Goal: Information Seeking & Learning: Compare options

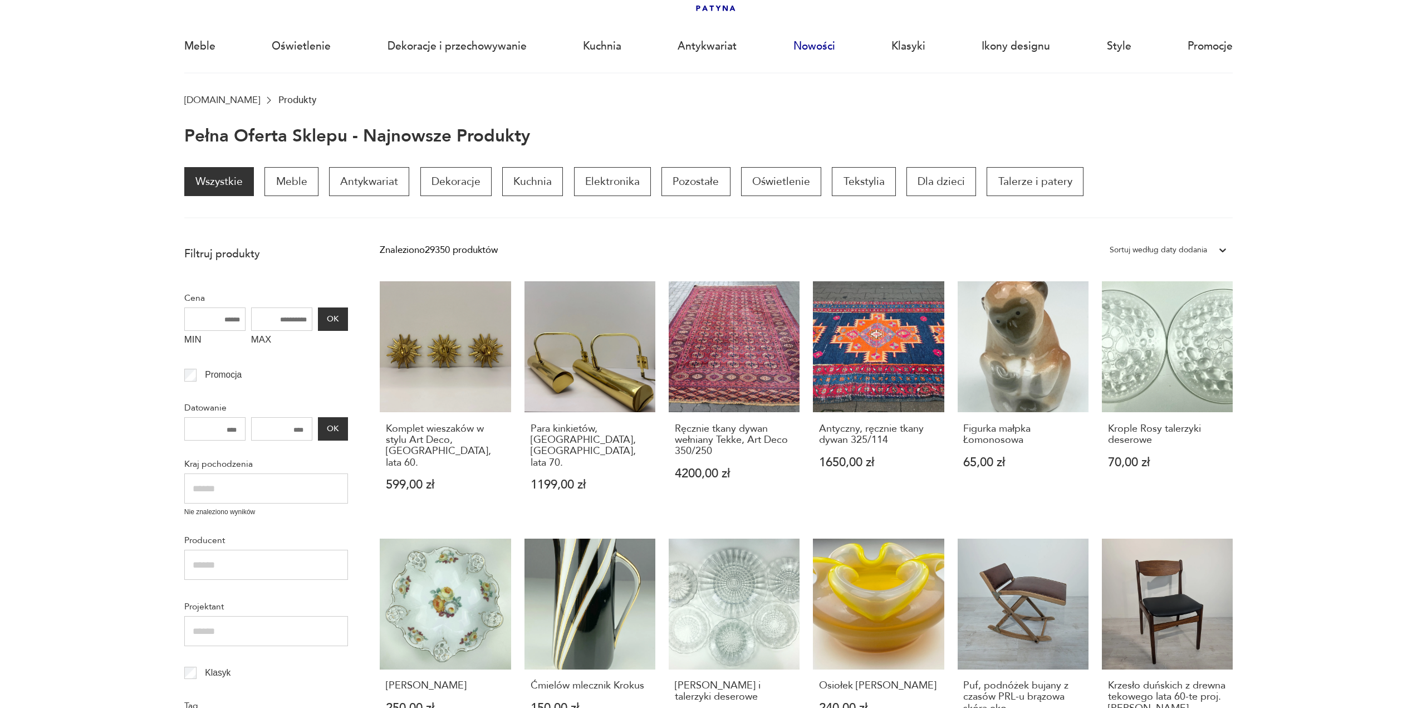
click at [826, 50] on link "Nowości" at bounding box center [815, 46] width 42 height 51
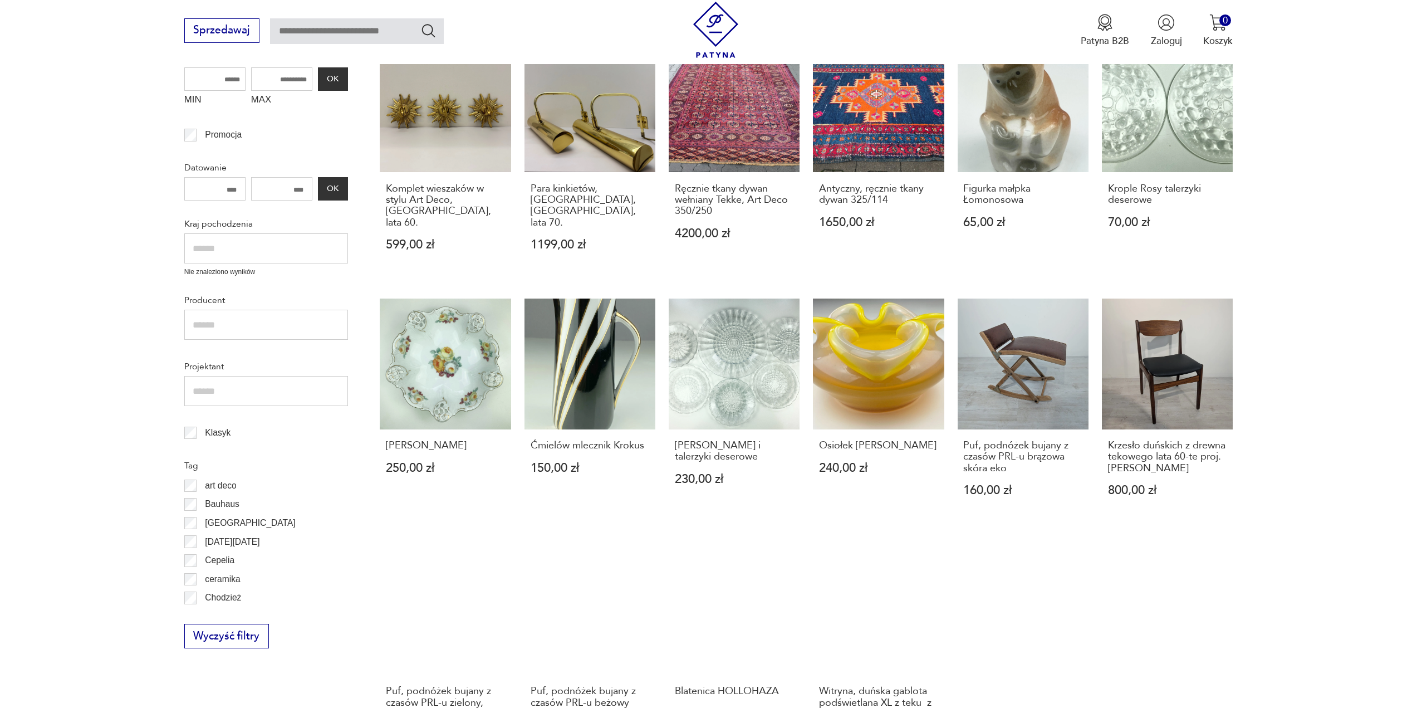
scroll to position [483, 0]
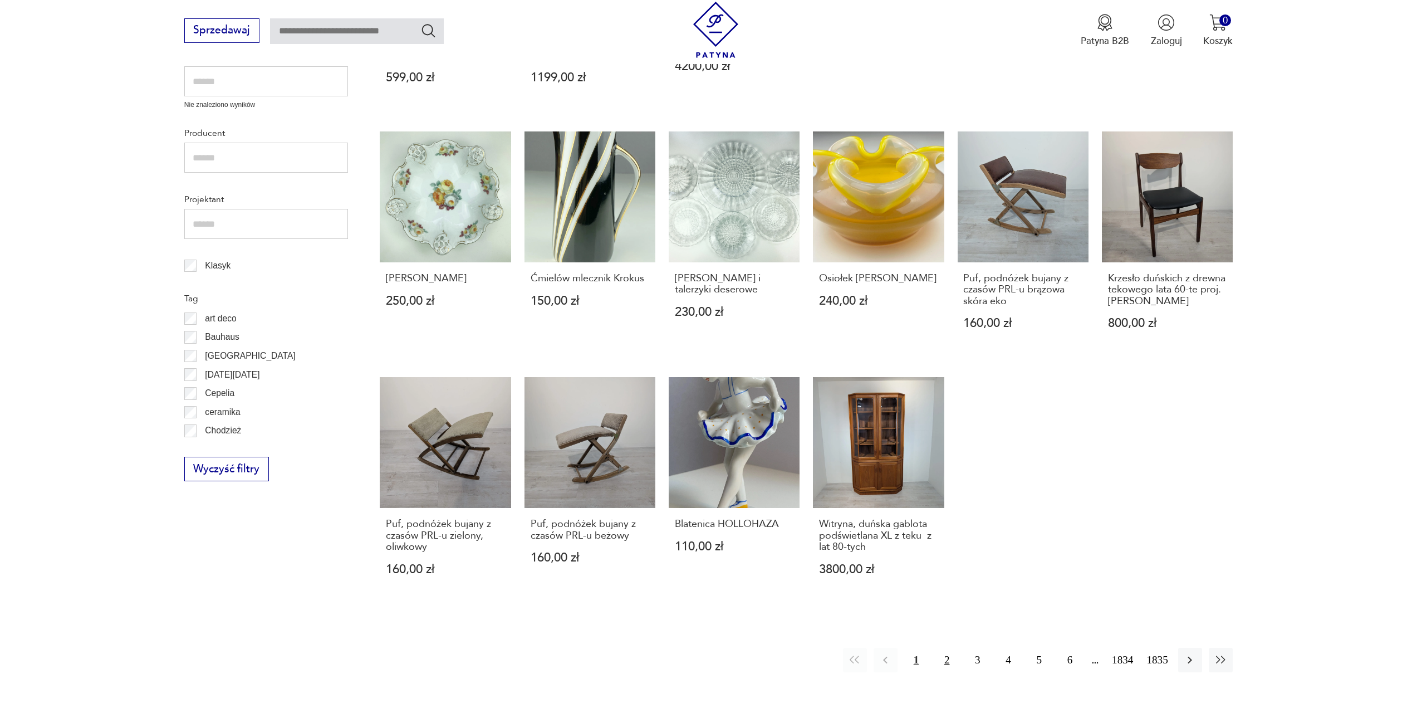
click at [946, 648] on button "2" at bounding box center [947, 660] width 24 height 24
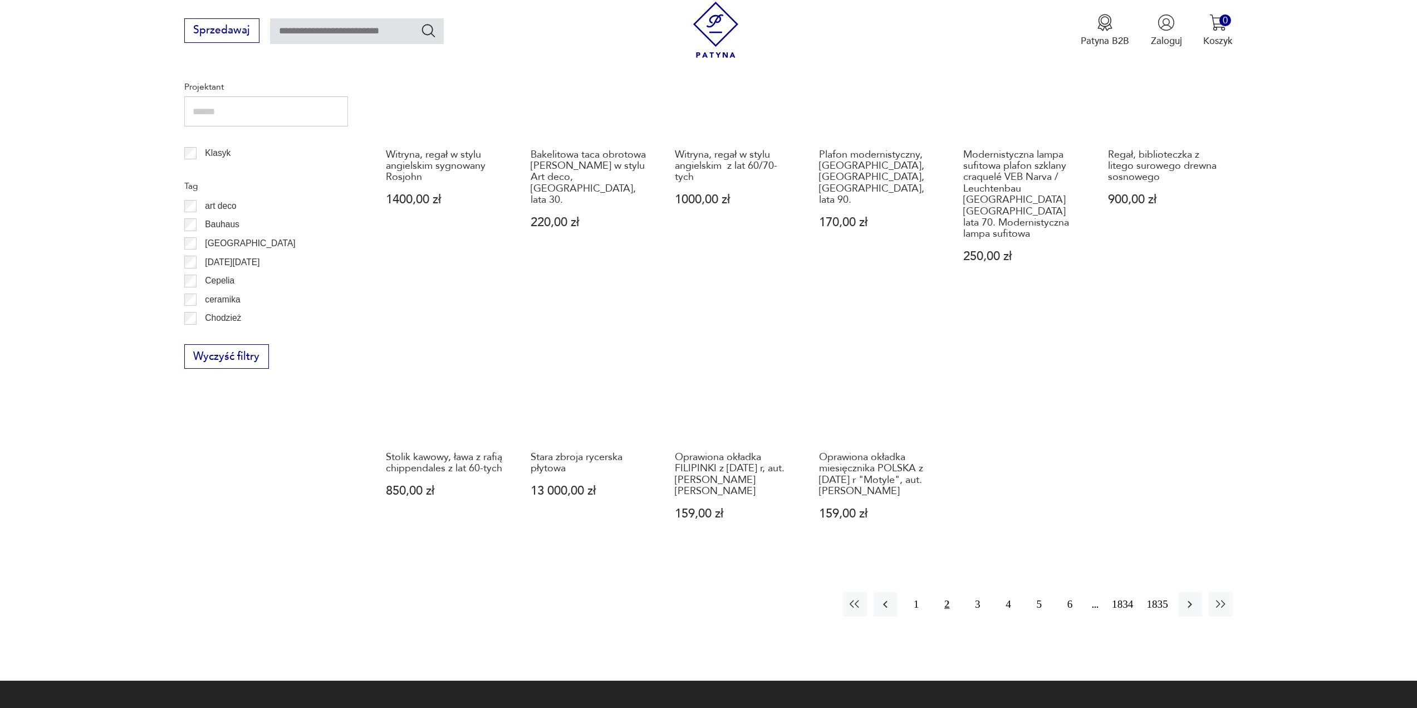
scroll to position [650, 0]
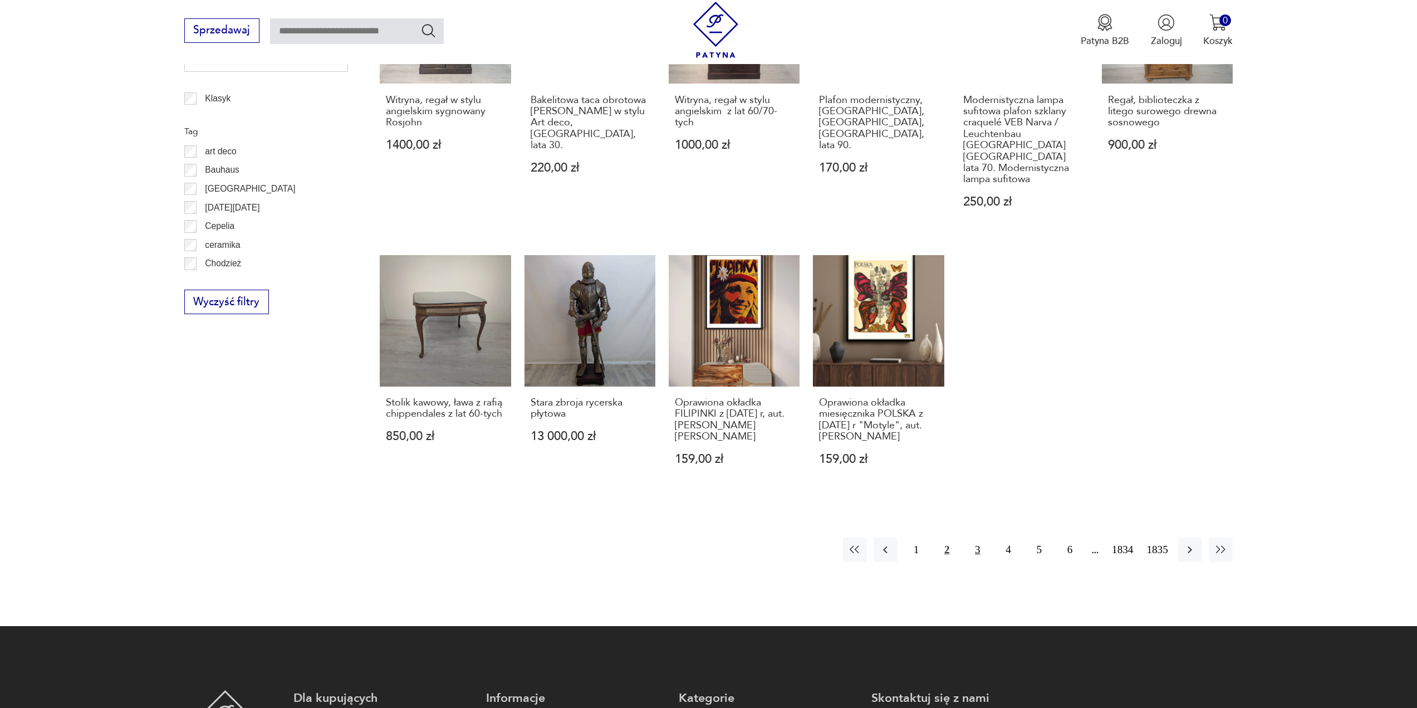
click at [979, 549] on button "3" at bounding box center [978, 549] width 24 height 24
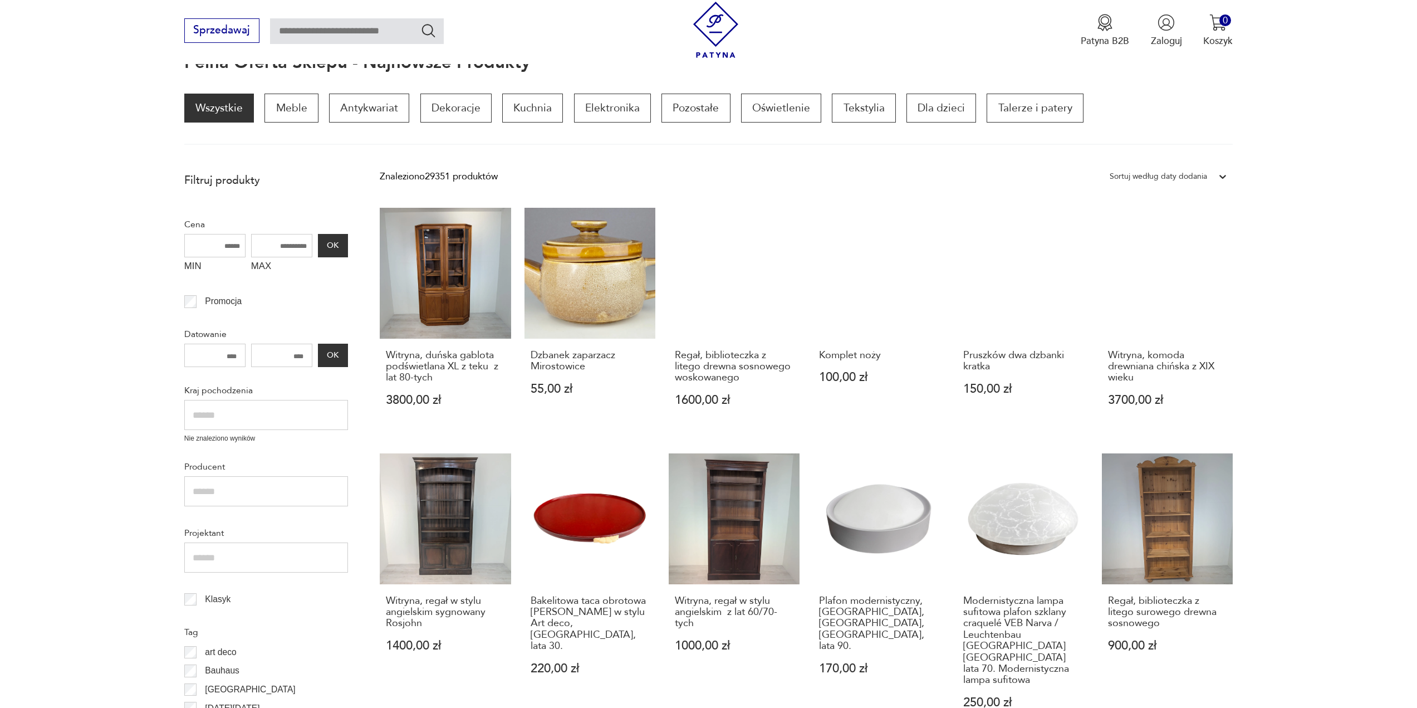
scroll to position [149, 0]
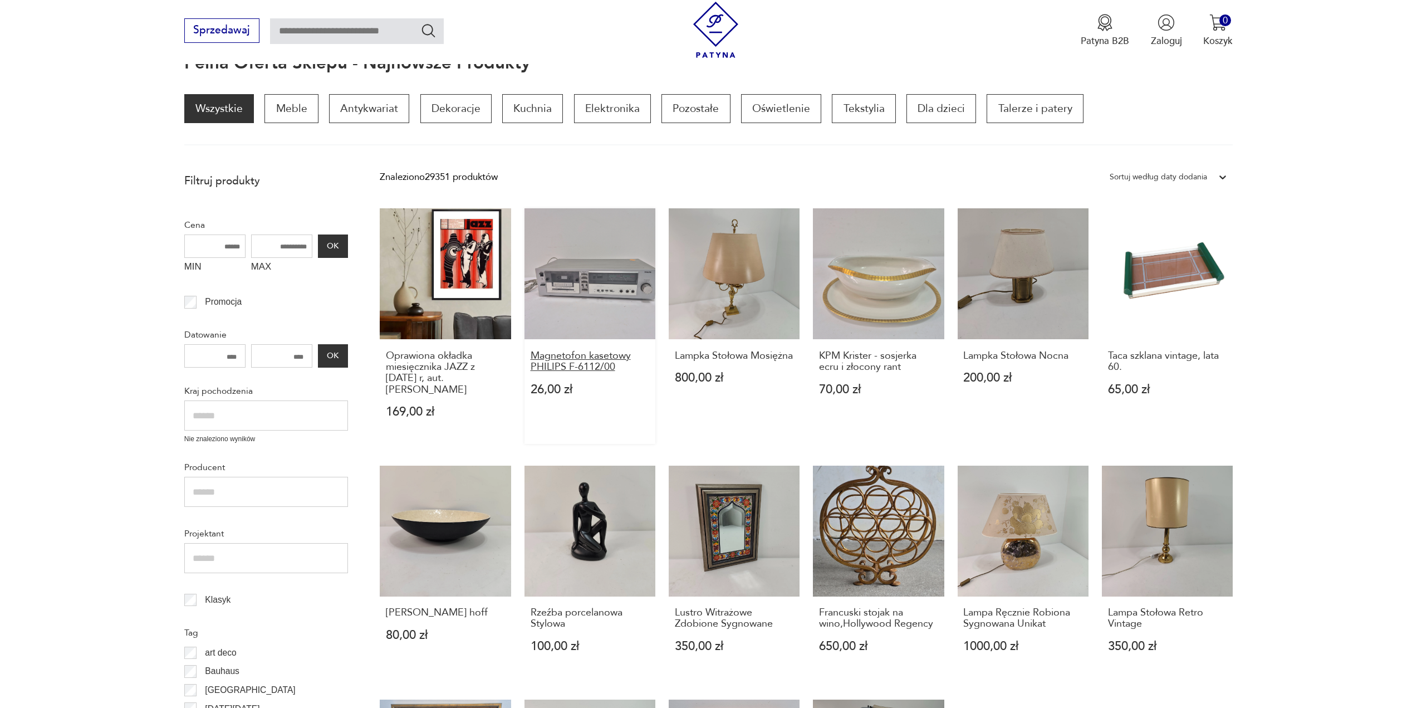
click at [596, 368] on h3 "Magnetofon kasetowy PHILIPS F-6112/00" at bounding box center [590, 361] width 119 height 23
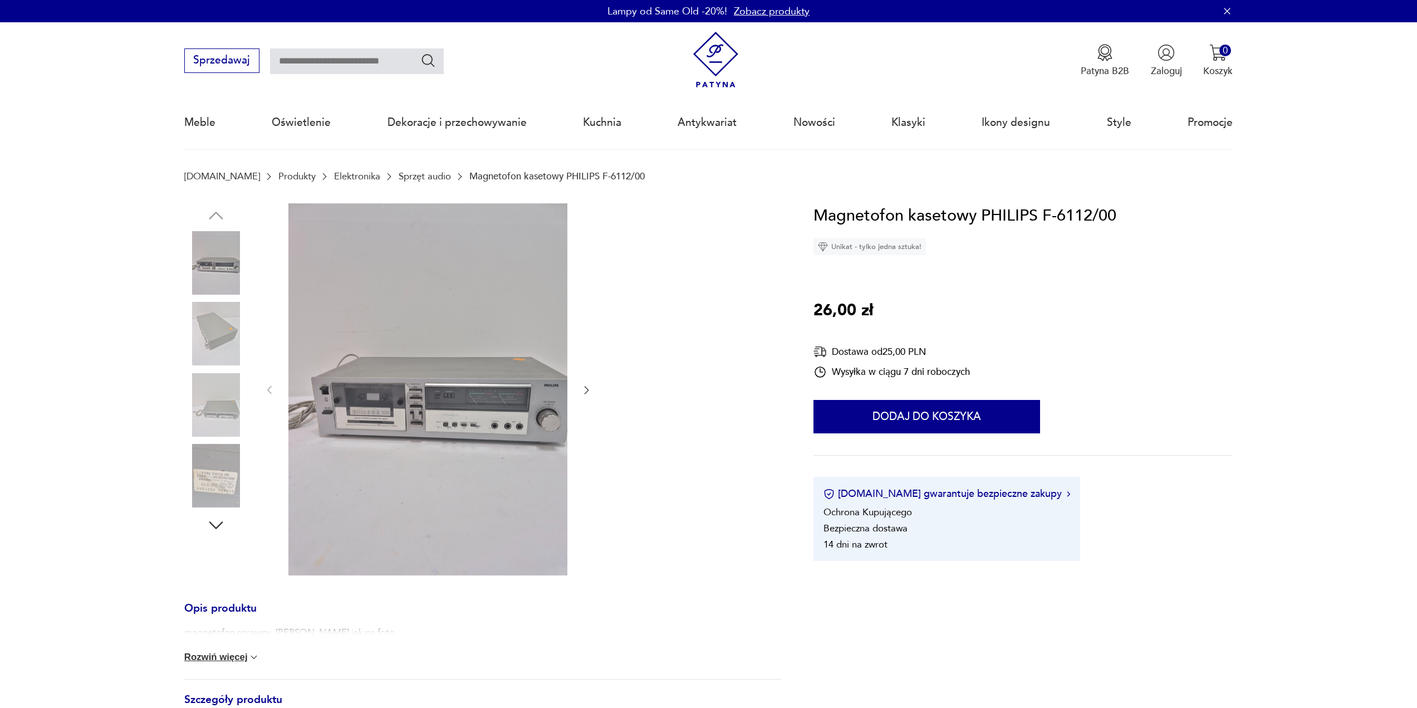
click at [212, 408] on img at bounding box center [215, 404] width 63 height 63
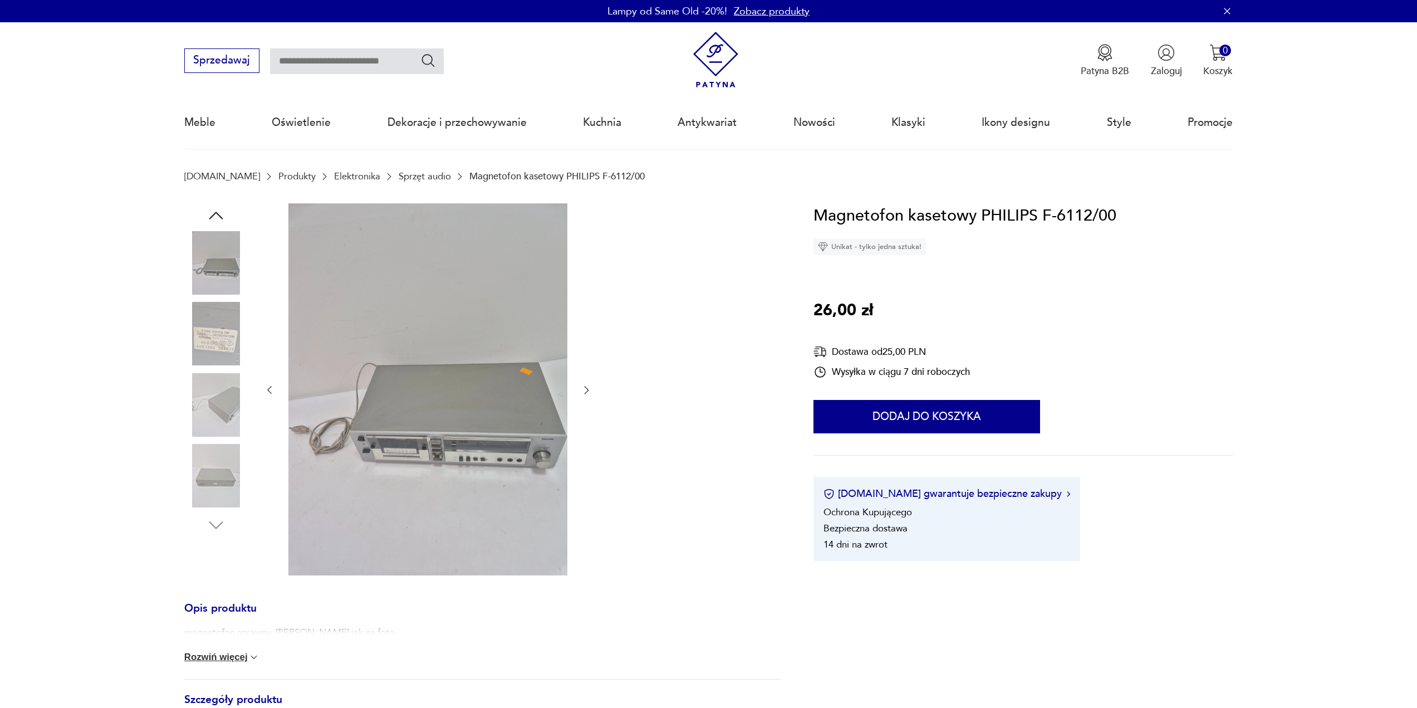
click at [217, 261] on img at bounding box center [215, 262] width 63 height 63
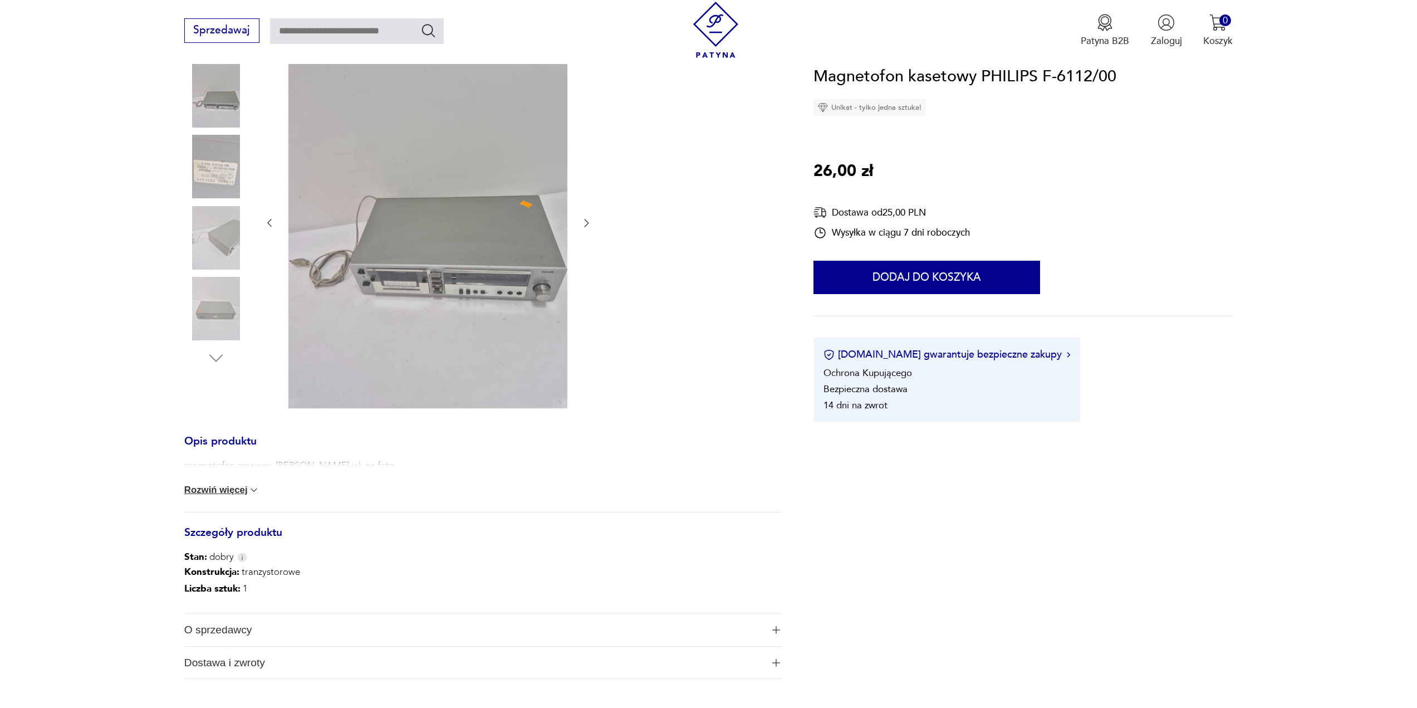
click at [212, 490] on button "Rozwiń więcej" at bounding box center [222, 490] width 76 height 11
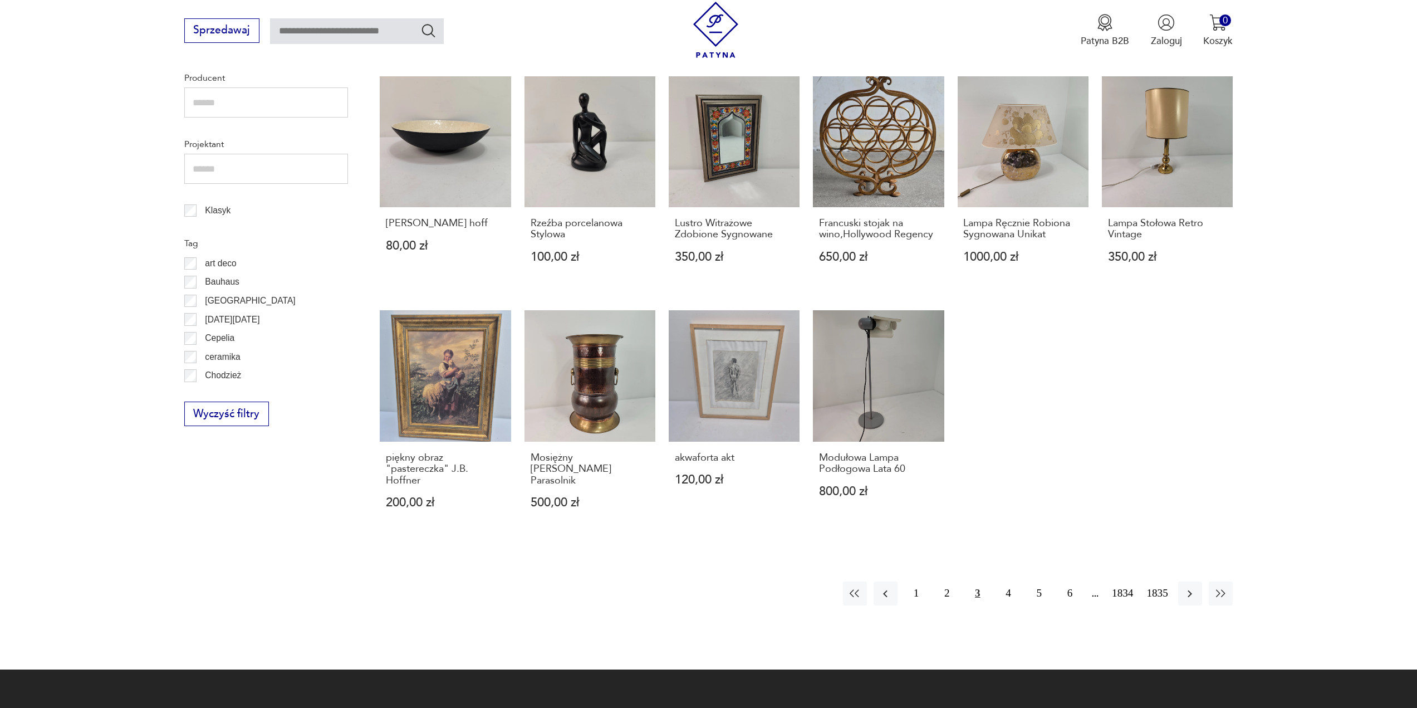
scroll to position [539, 0]
click at [1010, 593] on button "4" at bounding box center [1008, 593] width 24 height 24
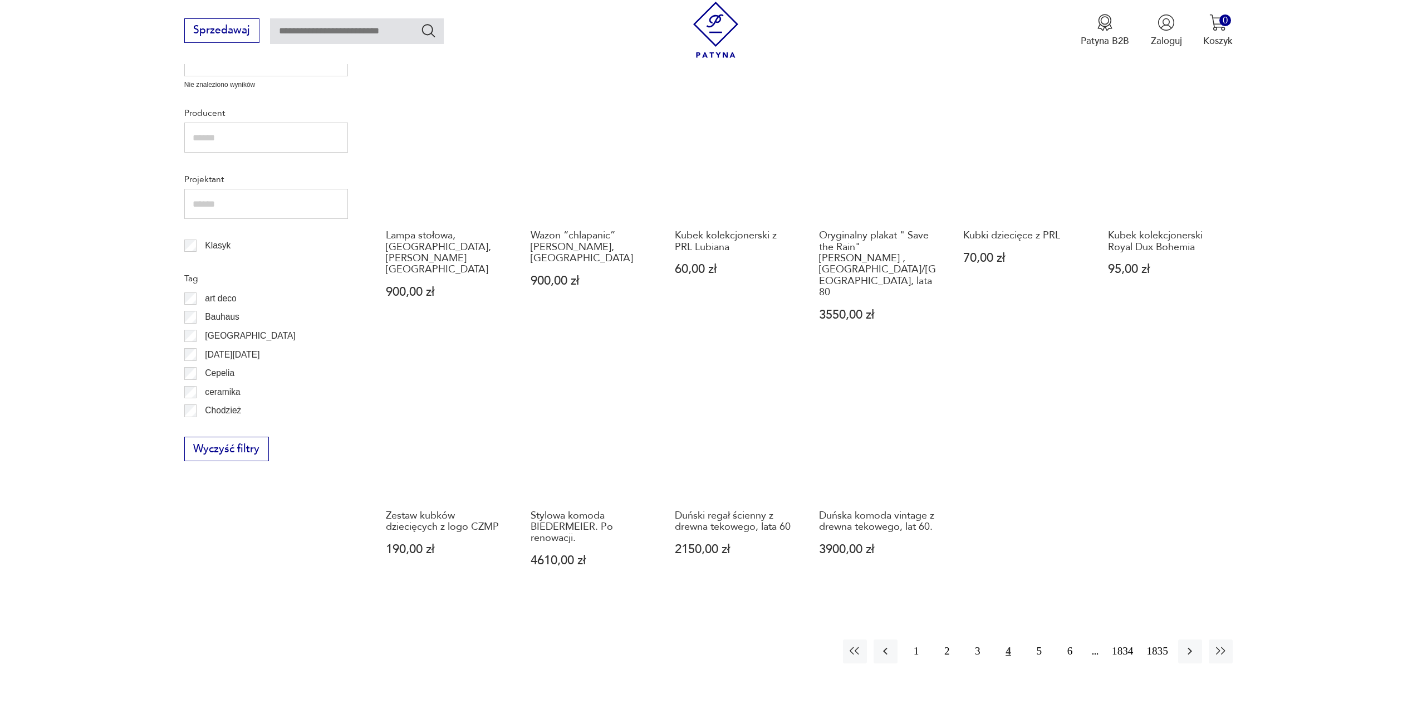
scroll to position [483, 0]
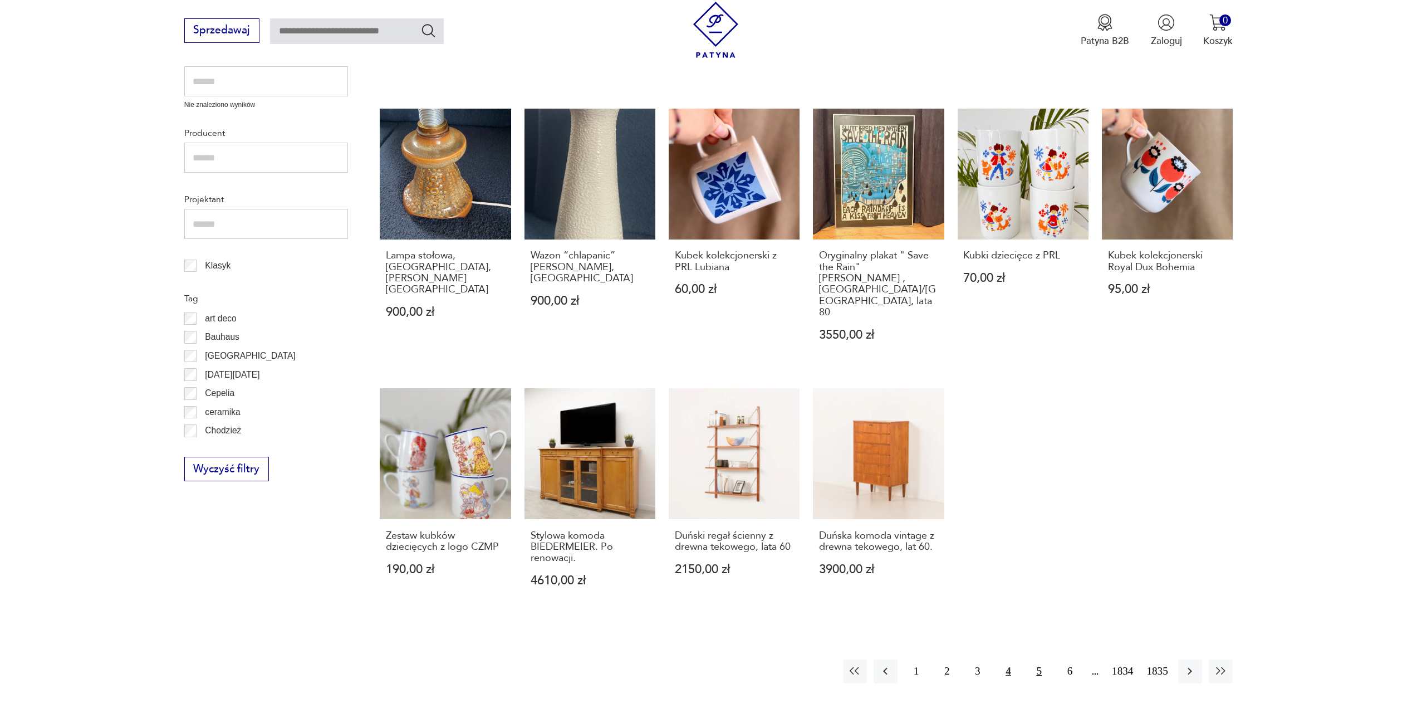
click at [1036, 659] on button "5" at bounding box center [1040, 671] width 24 height 24
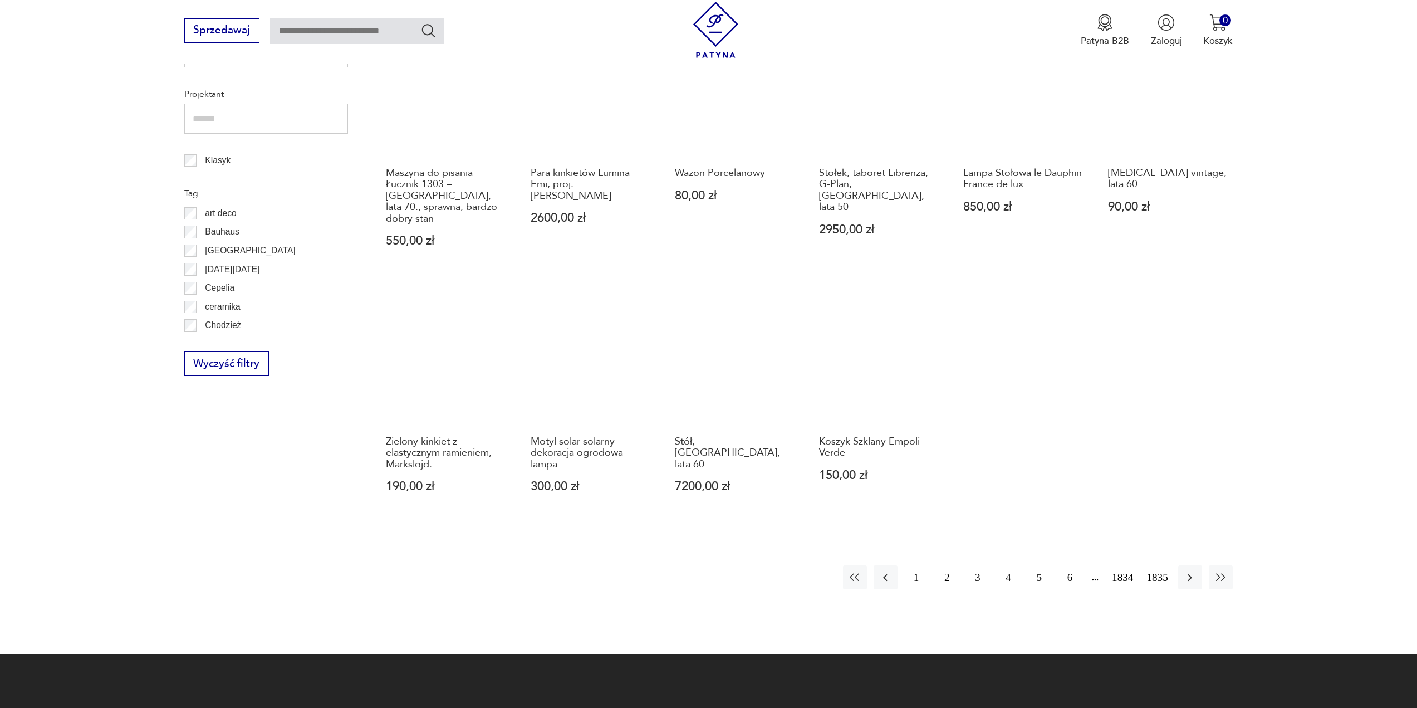
scroll to position [595, 0]
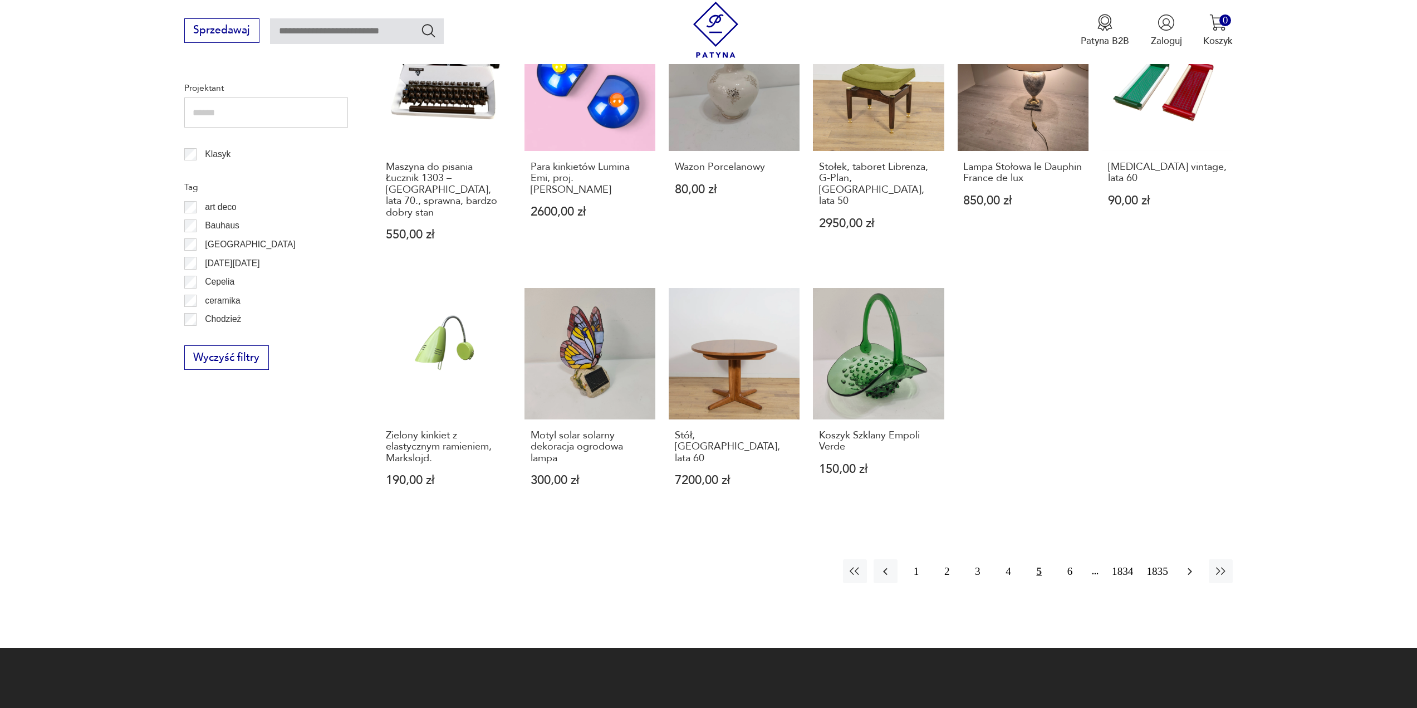
click at [1191, 568] on icon "button" at bounding box center [1190, 571] width 4 height 7
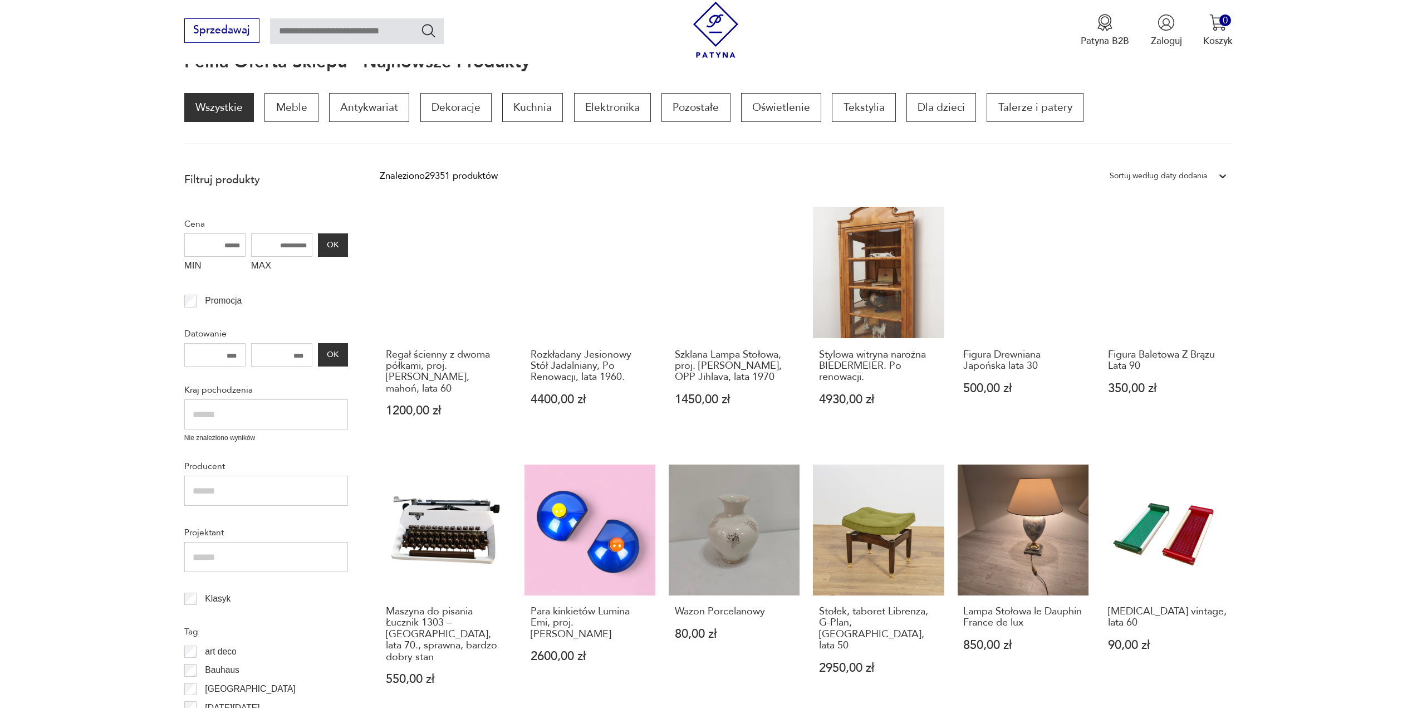
scroll to position [149, 0]
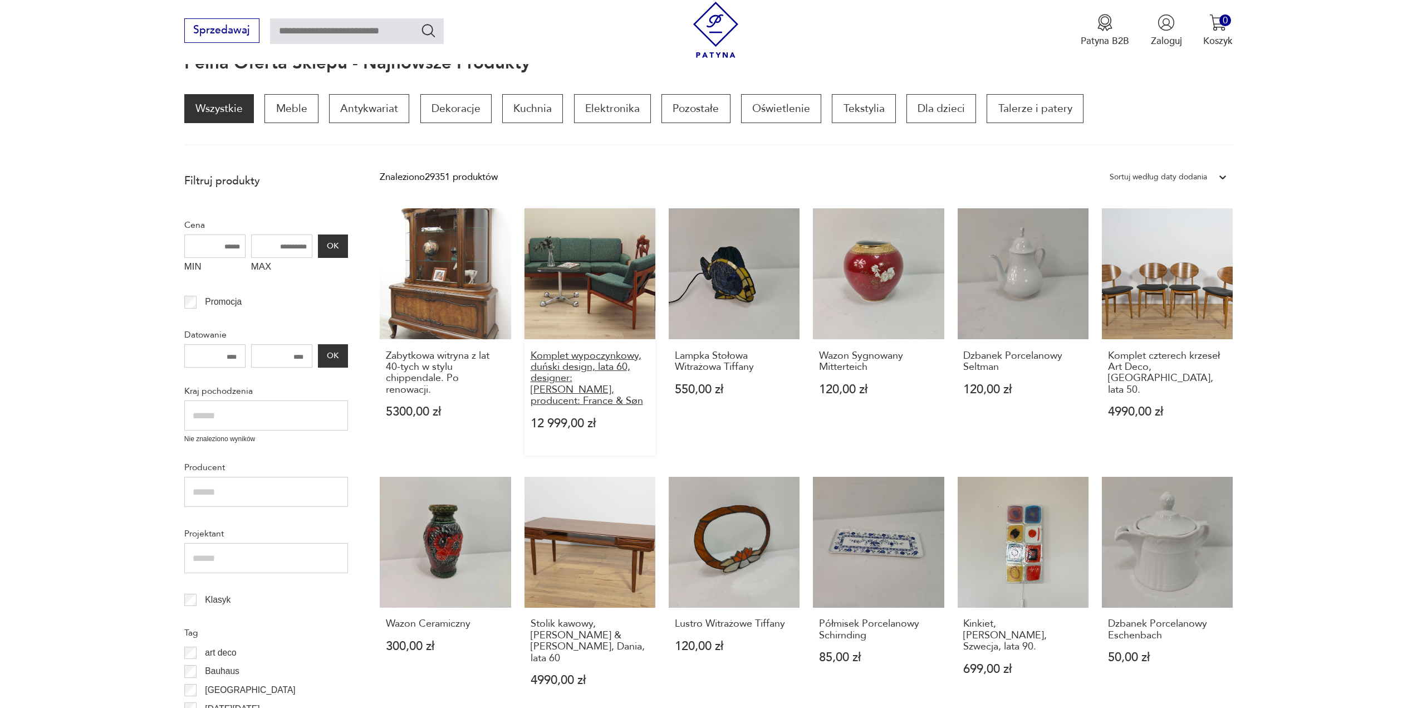
click at [594, 369] on h3 "Komplet wypoczynkowy, duński design, lata 60, designer: [PERSON_NAME], producen…" at bounding box center [590, 378] width 119 height 57
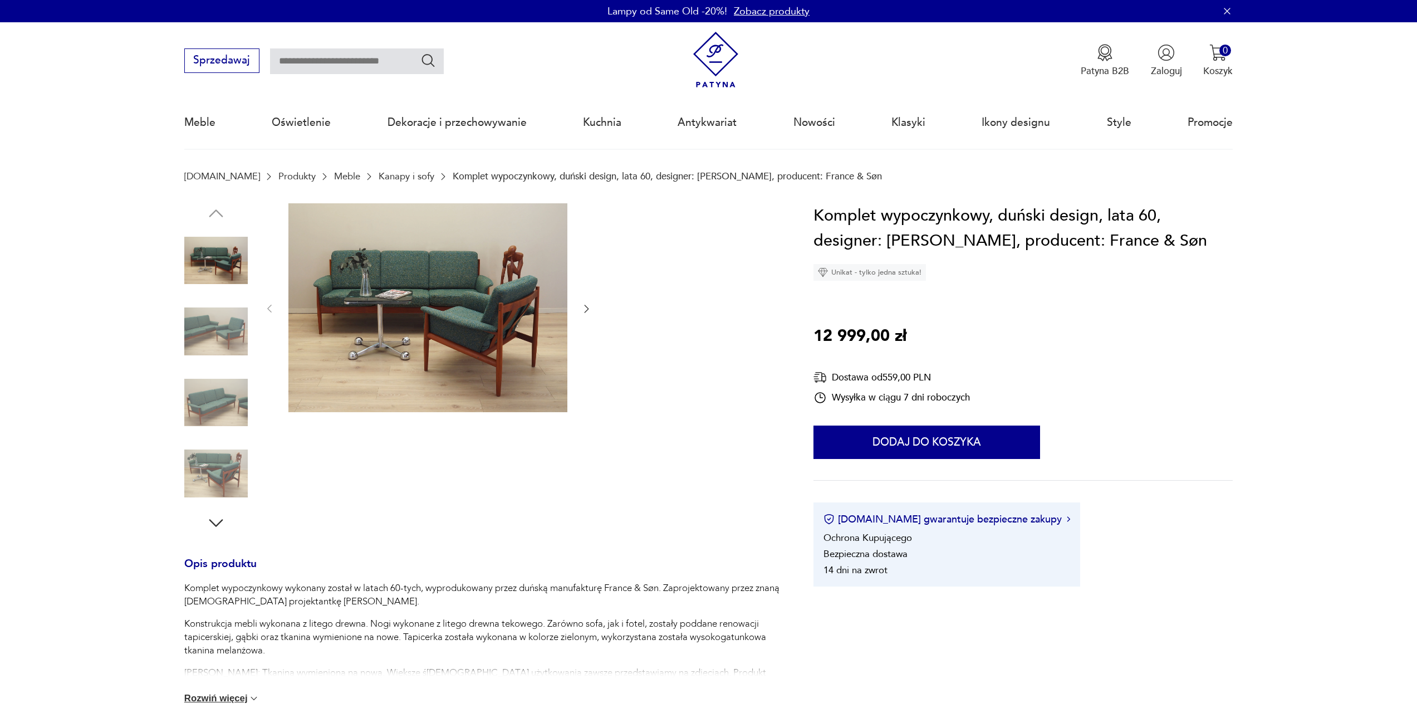
click at [588, 312] on icon "button" at bounding box center [586, 308] width 11 height 11
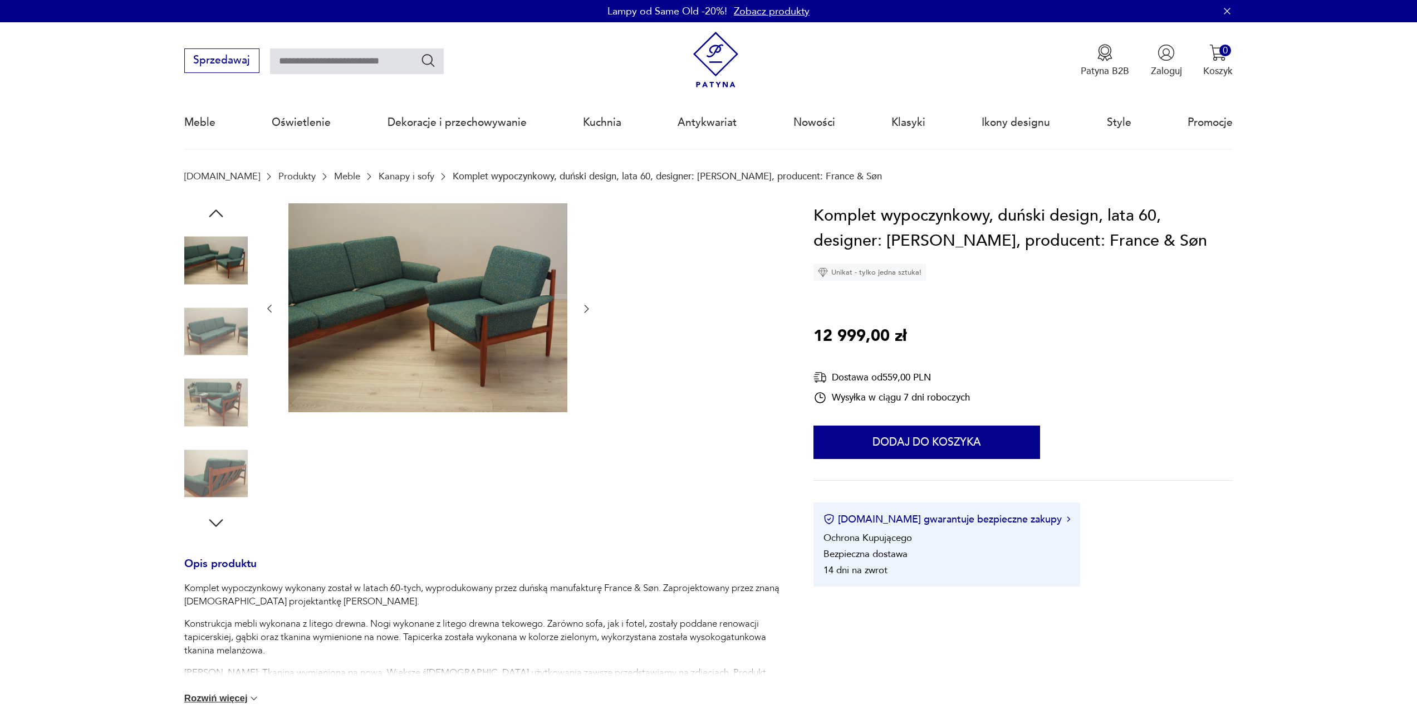
click at [588, 312] on icon "button" at bounding box center [586, 308] width 11 height 11
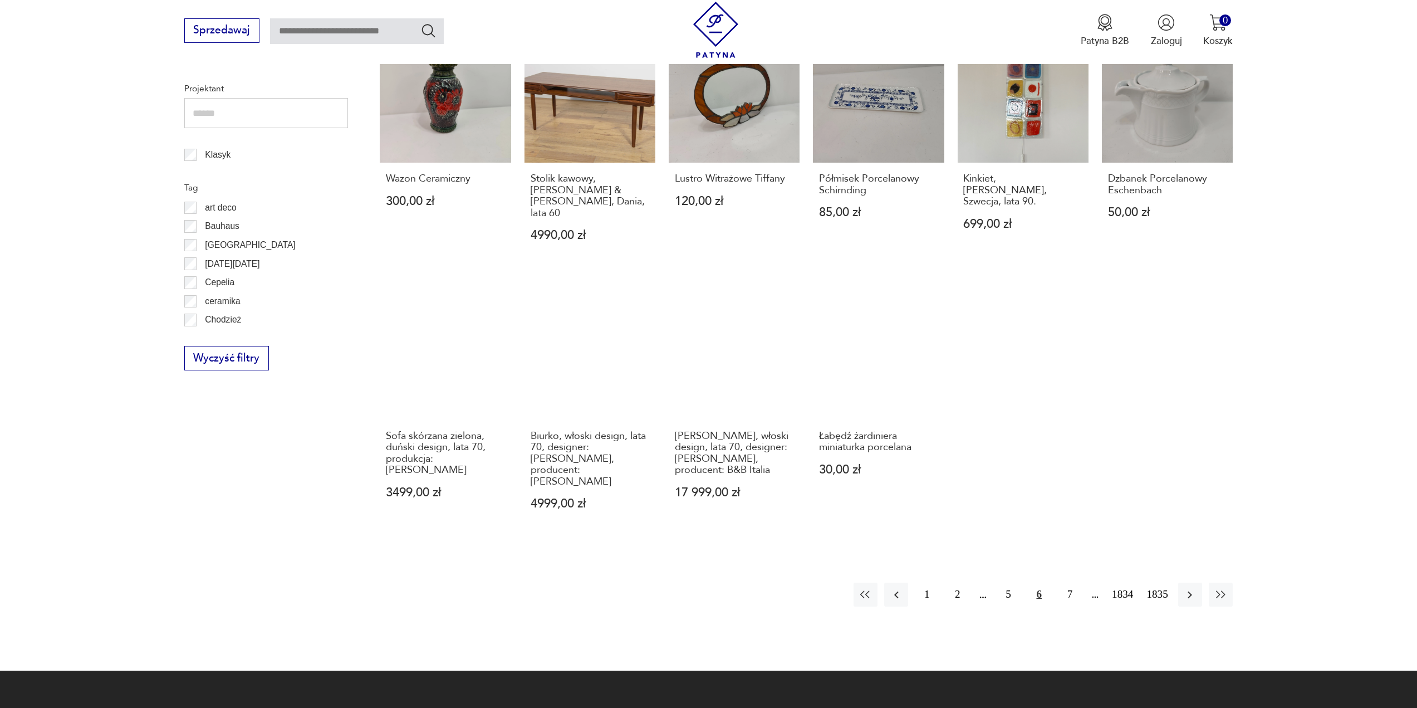
scroll to position [595, 0]
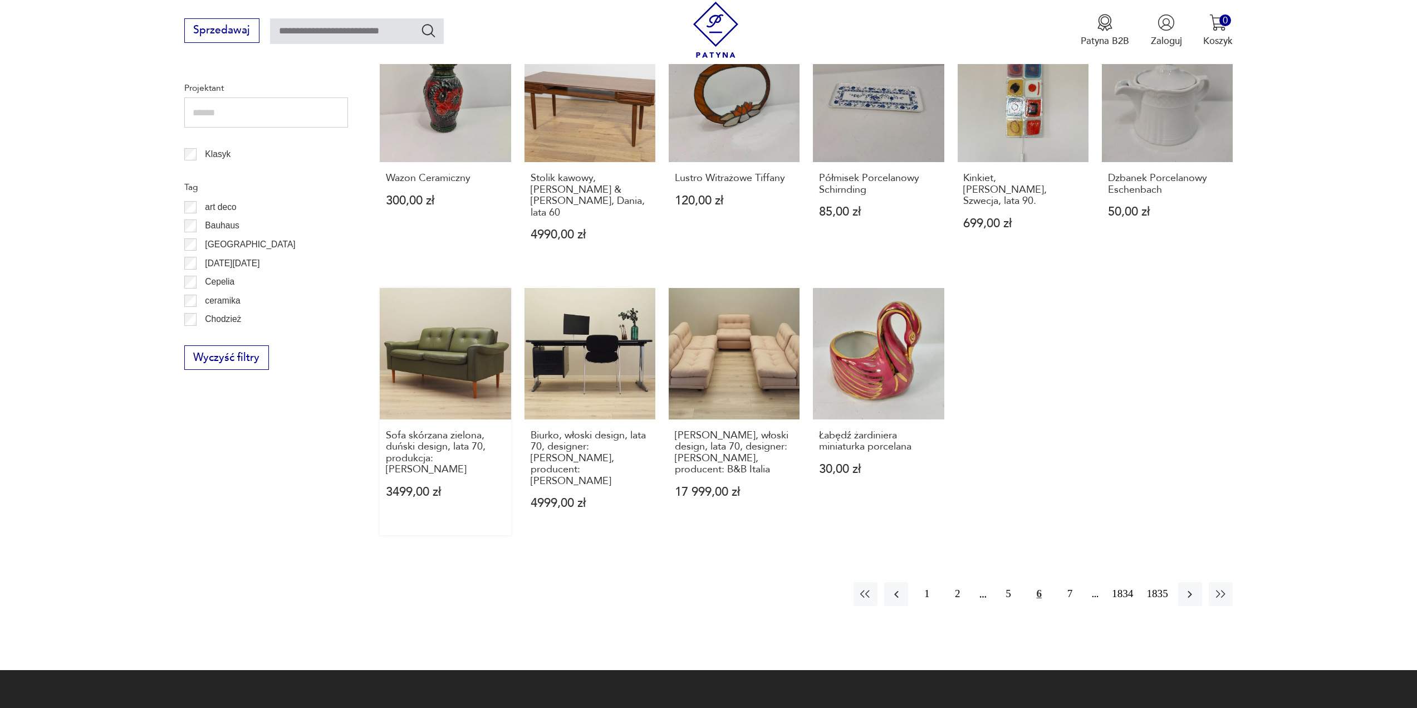
click at [463, 346] on link "Sofa skórzana zielona, duński design, lata 70, produkcja: [PERSON_NAME] 3499,00…" at bounding box center [445, 411] width 131 height 247
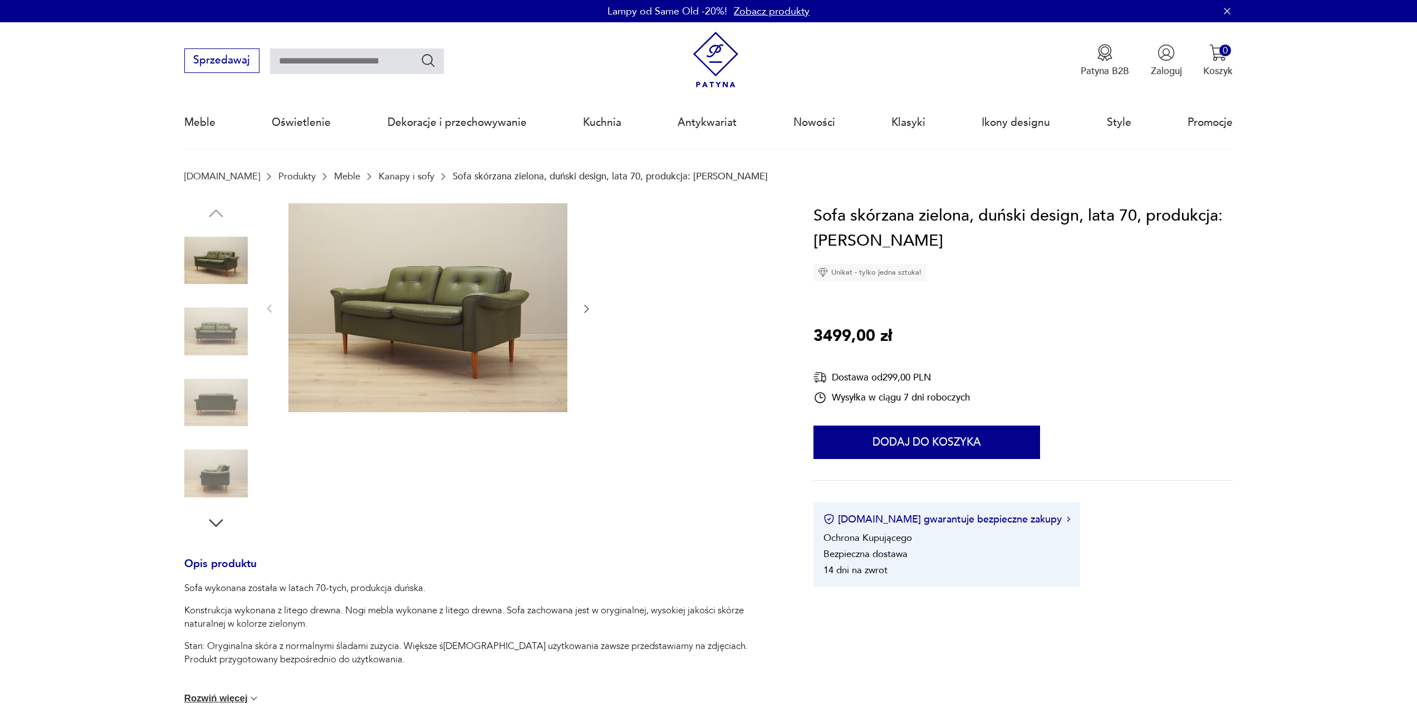
click at [583, 310] on icon "button" at bounding box center [586, 308] width 11 height 11
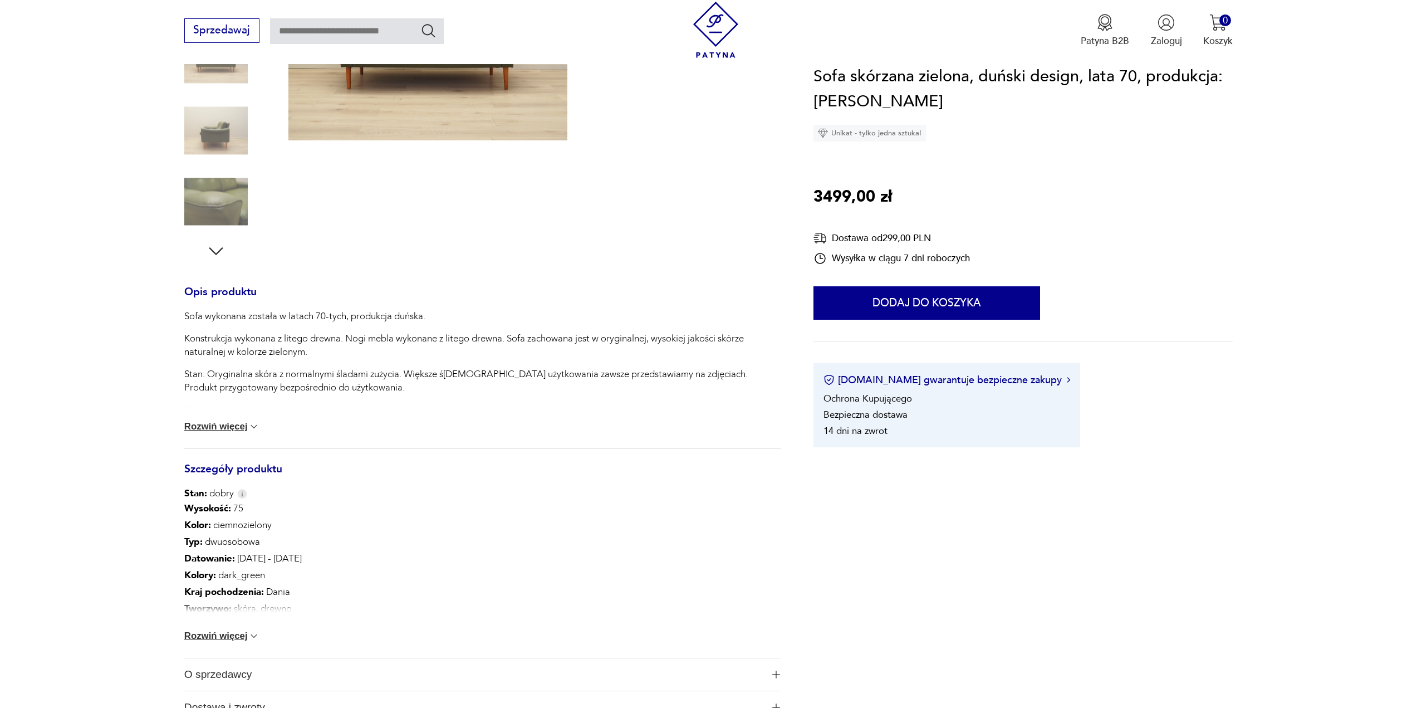
scroll to position [278, 0]
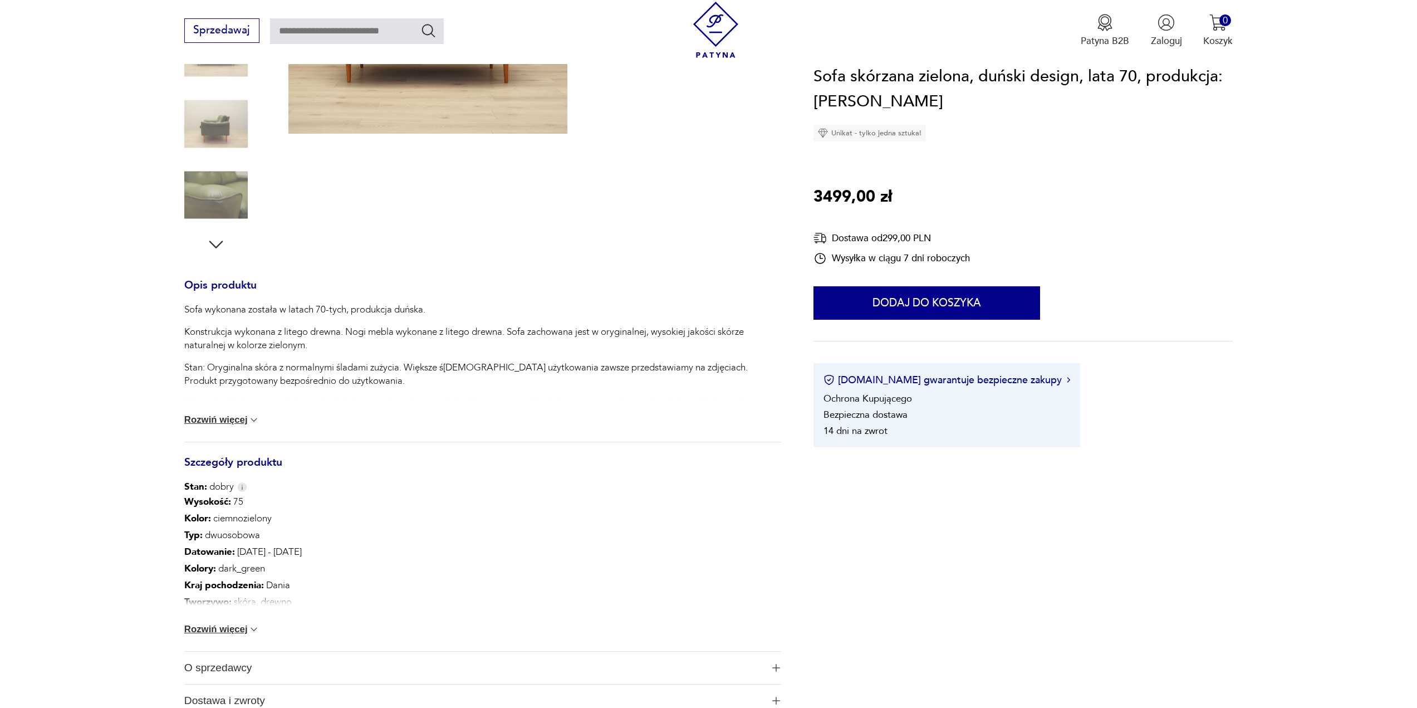
click at [202, 628] on button "Rozwiń więcej" at bounding box center [222, 629] width 76 height 11
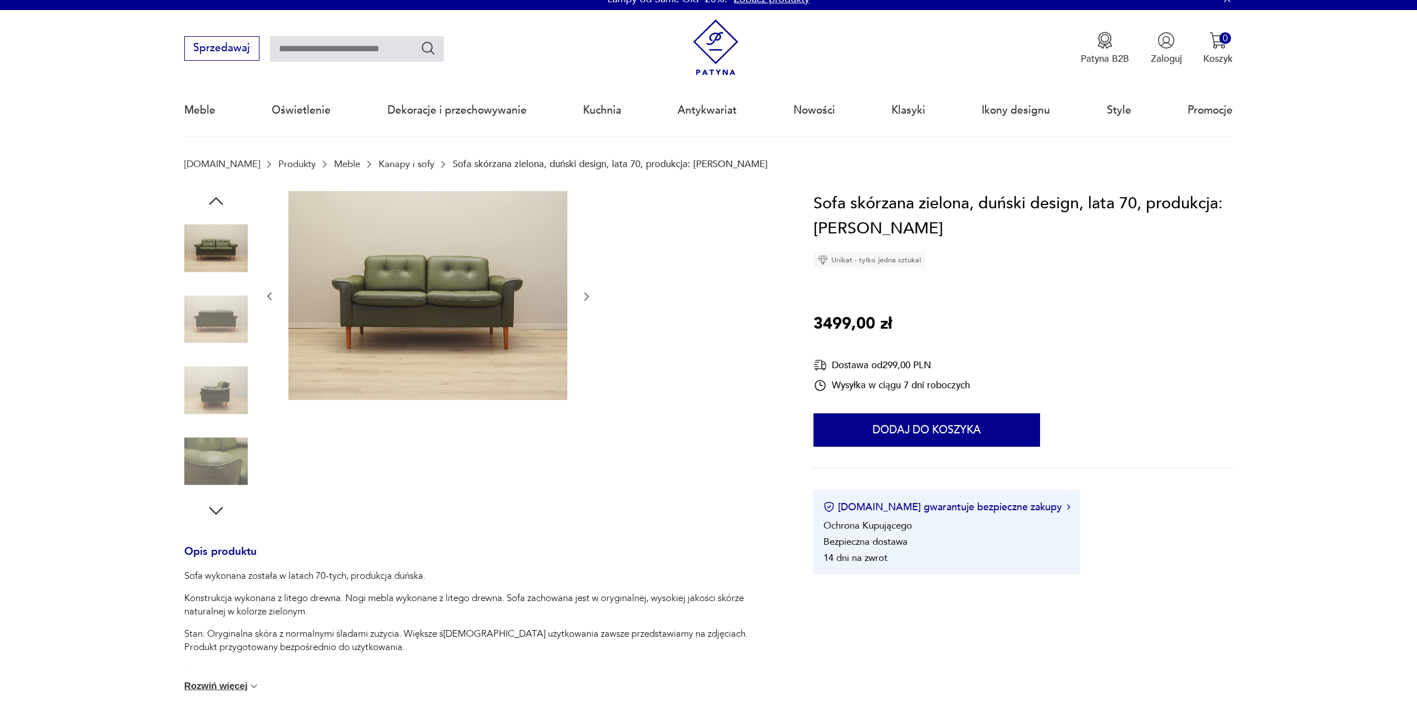
scroll to position [0, 0]
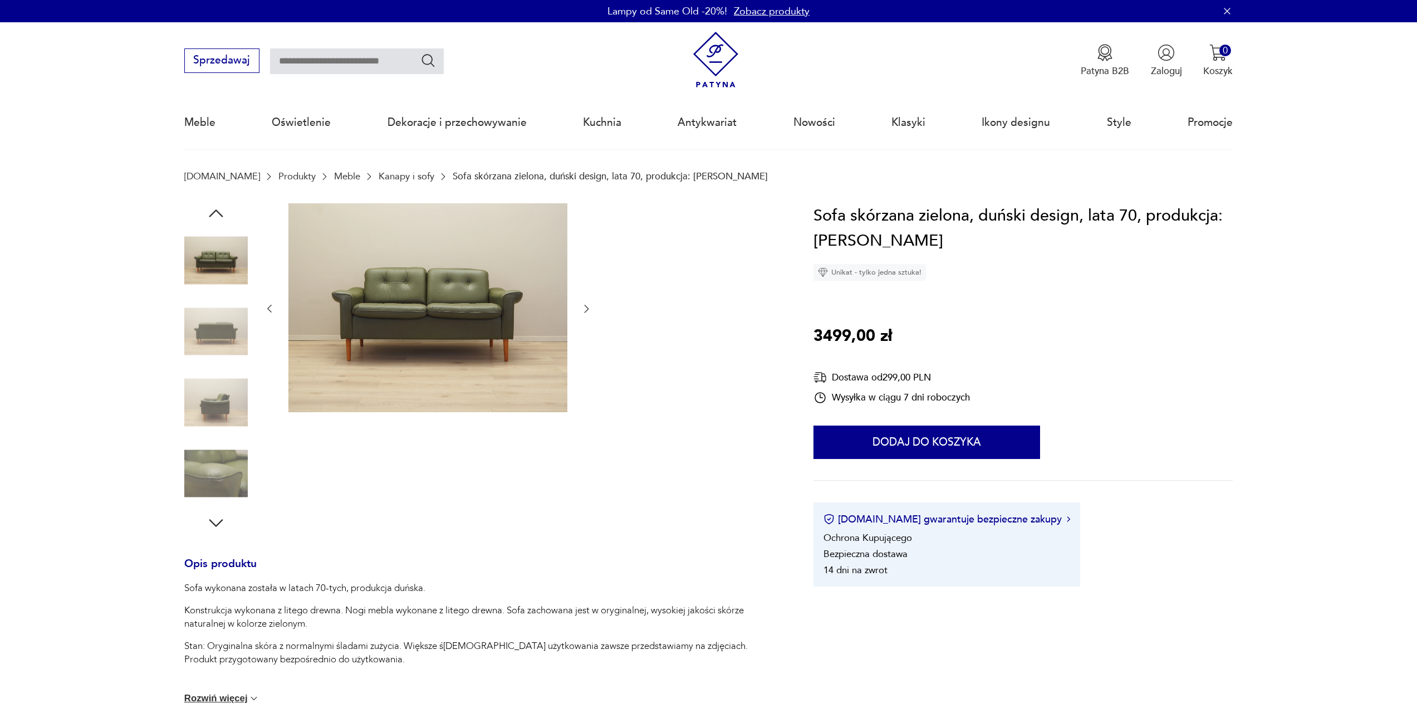
click at [217, 330] on img at bounding box center [215, 331] width 63 height 63
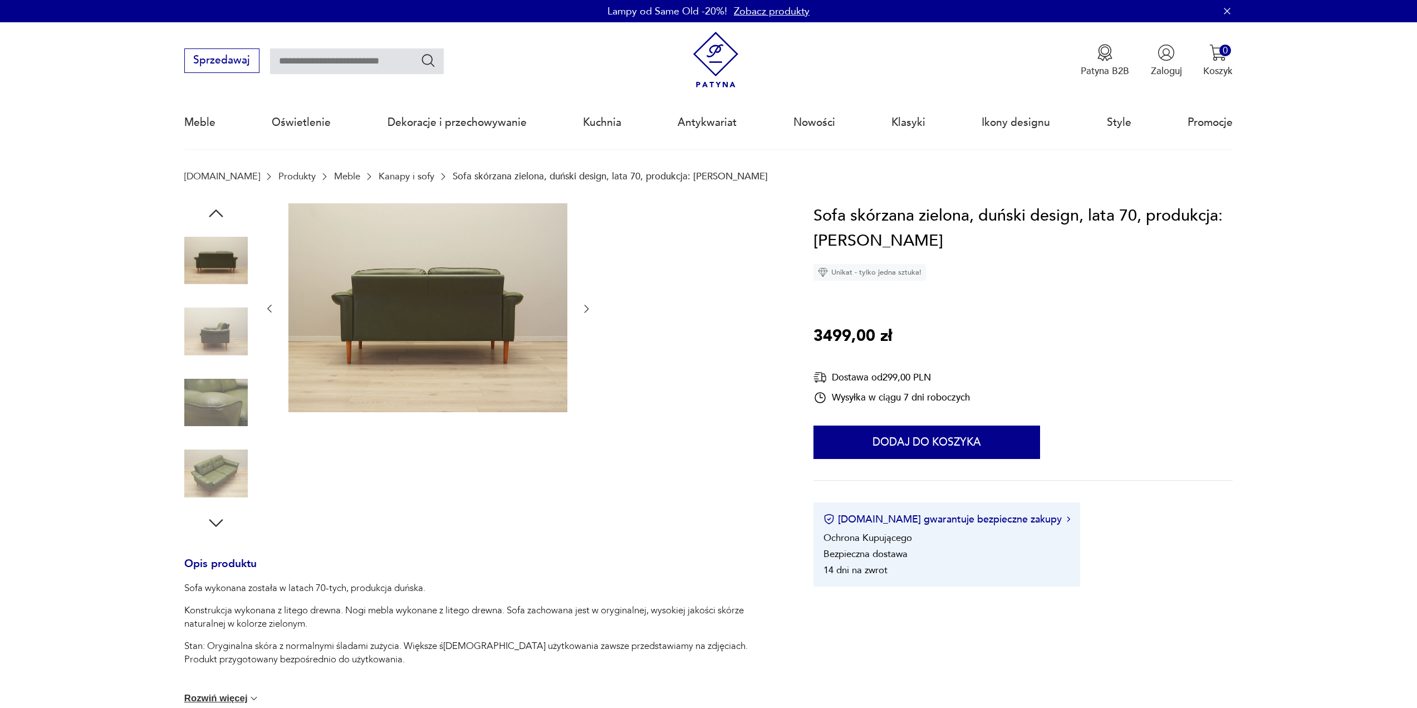
click at [216, 391] on img at bounding box center [215, 402] width 63 height 63
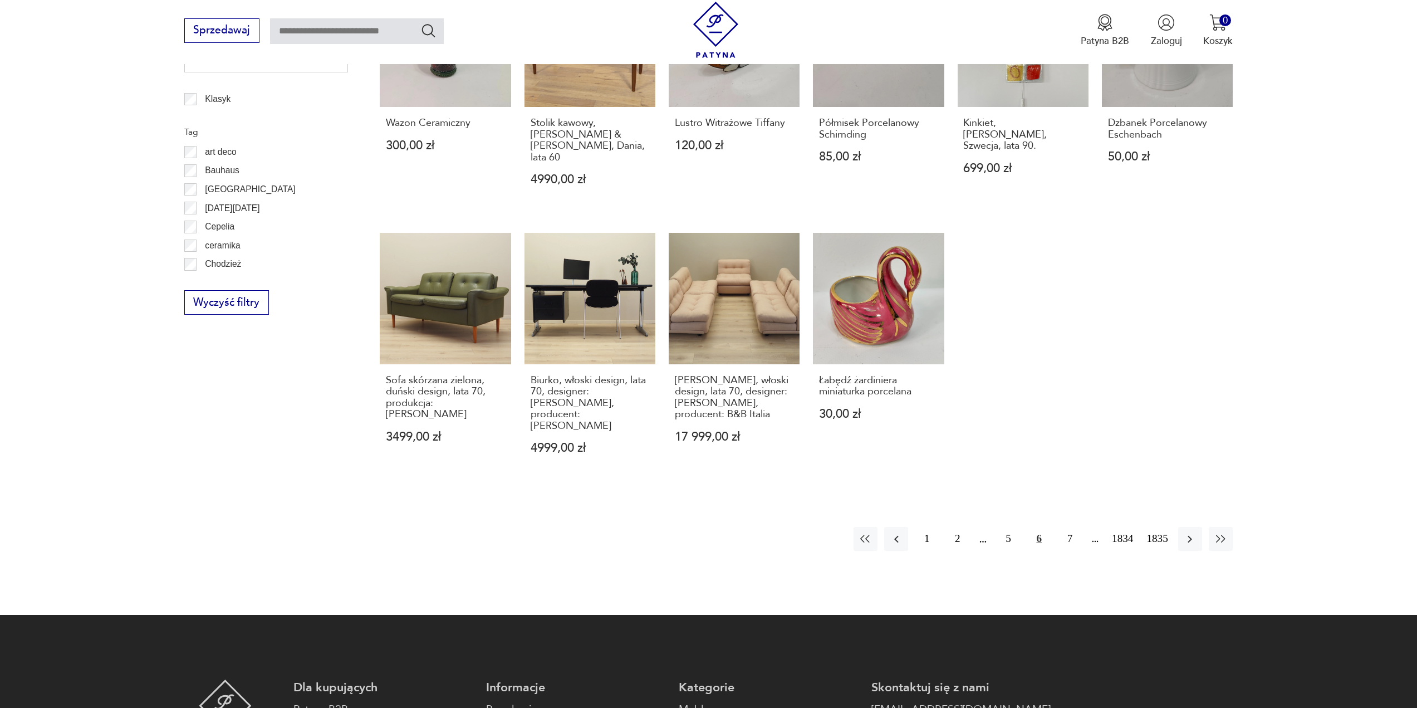
scroll to position [650, 0]
click at [1188, 532] on icon "button" at bounding box center [1189, 538] width 13 height 13
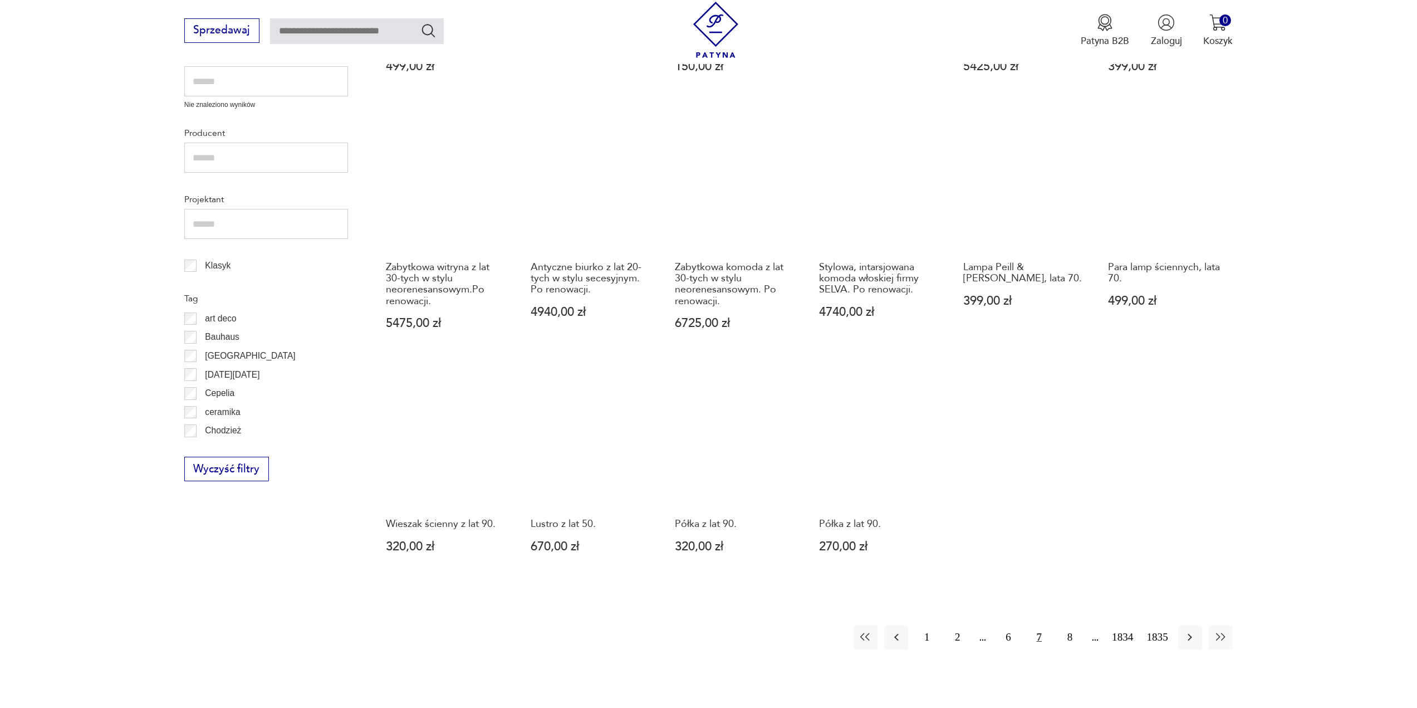
scroll to position [650, 0]
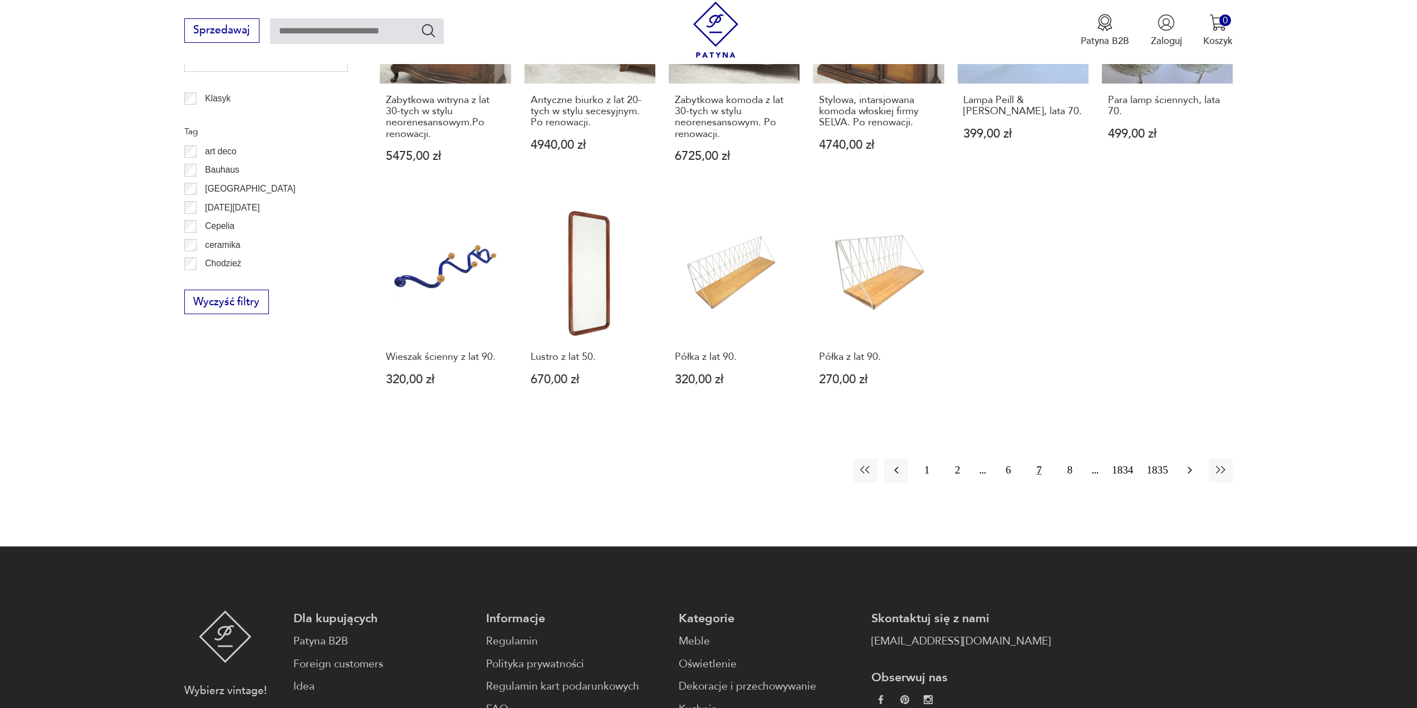
click at [1188, 469] on icon "button" at bounding box center [1189, 469] width 13 height 13
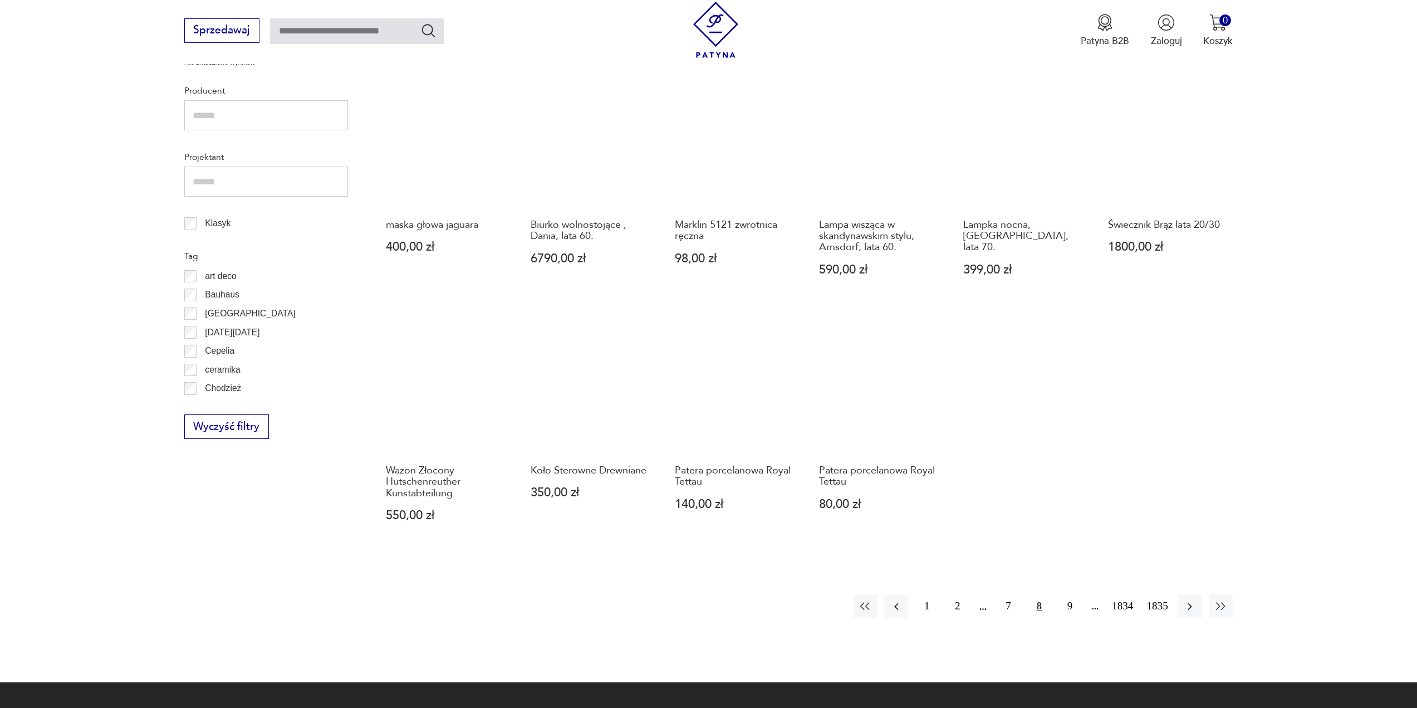
scroll to position [595, 0]
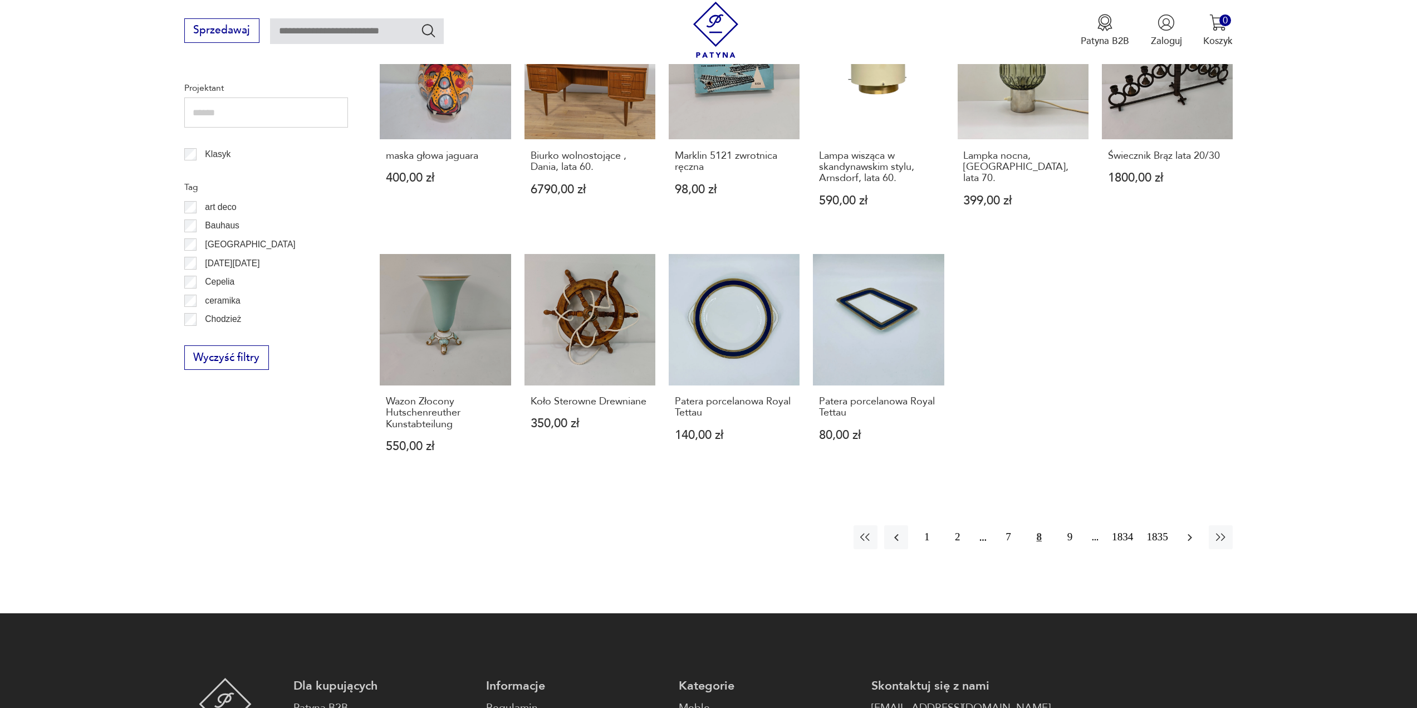
click at [1192, 539] on icon "button" at bounding box center [1189, 537] width 13 height 13
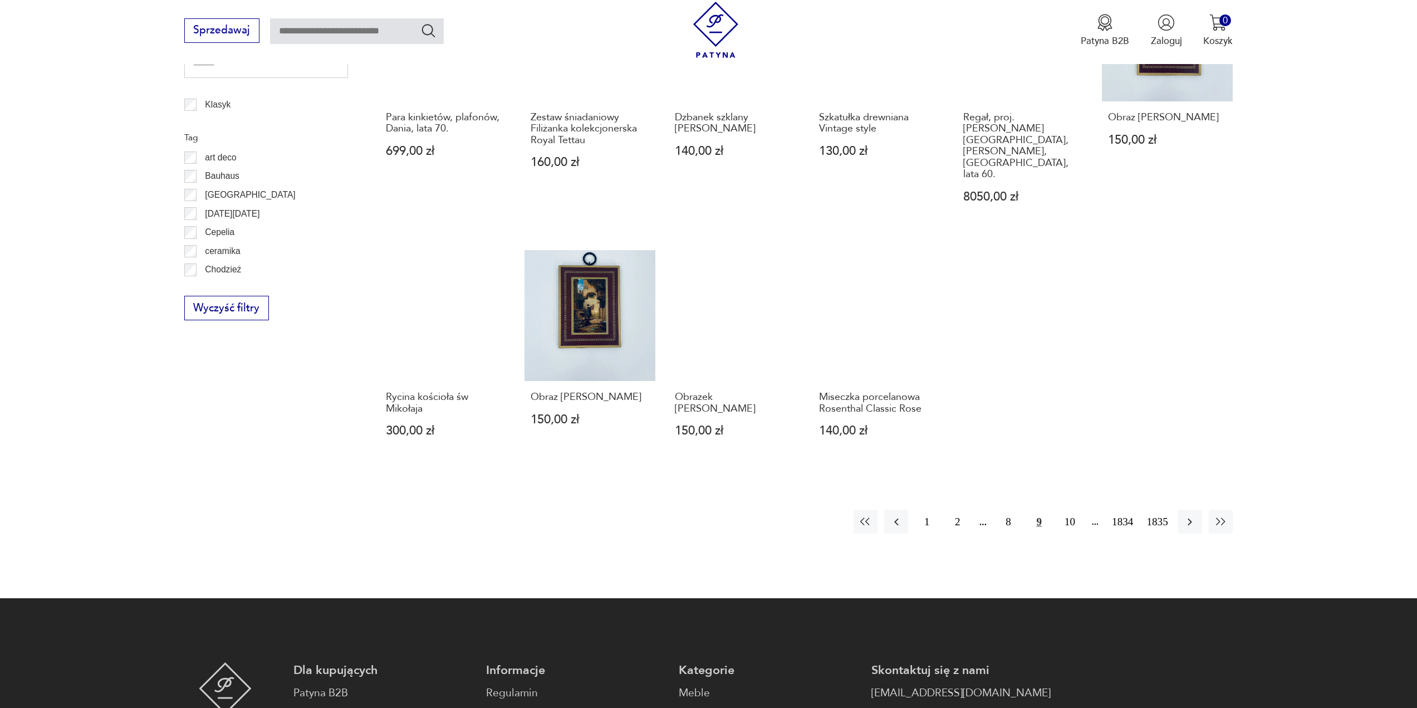
scroll to position [650, 0]
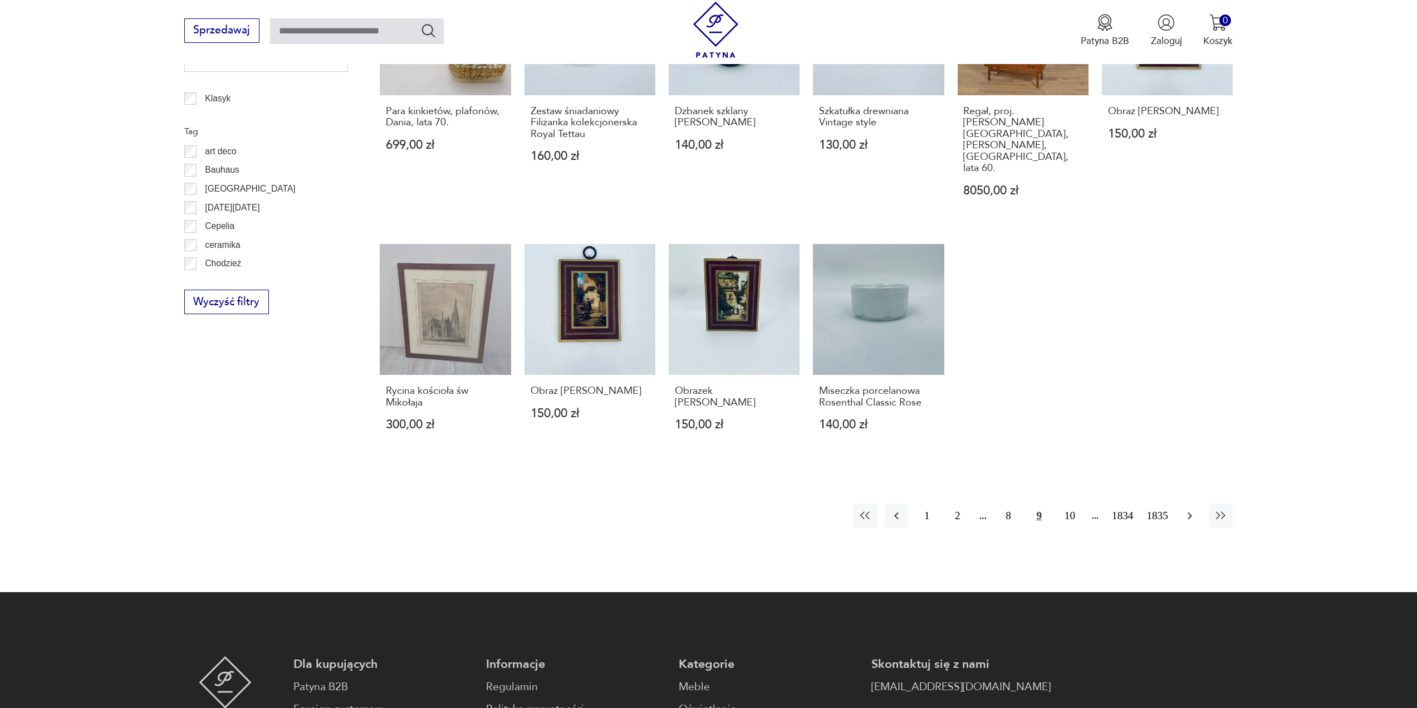
click at [1188, 509] on icon "button" at bounding box center [1189, 515] width 13 height 13
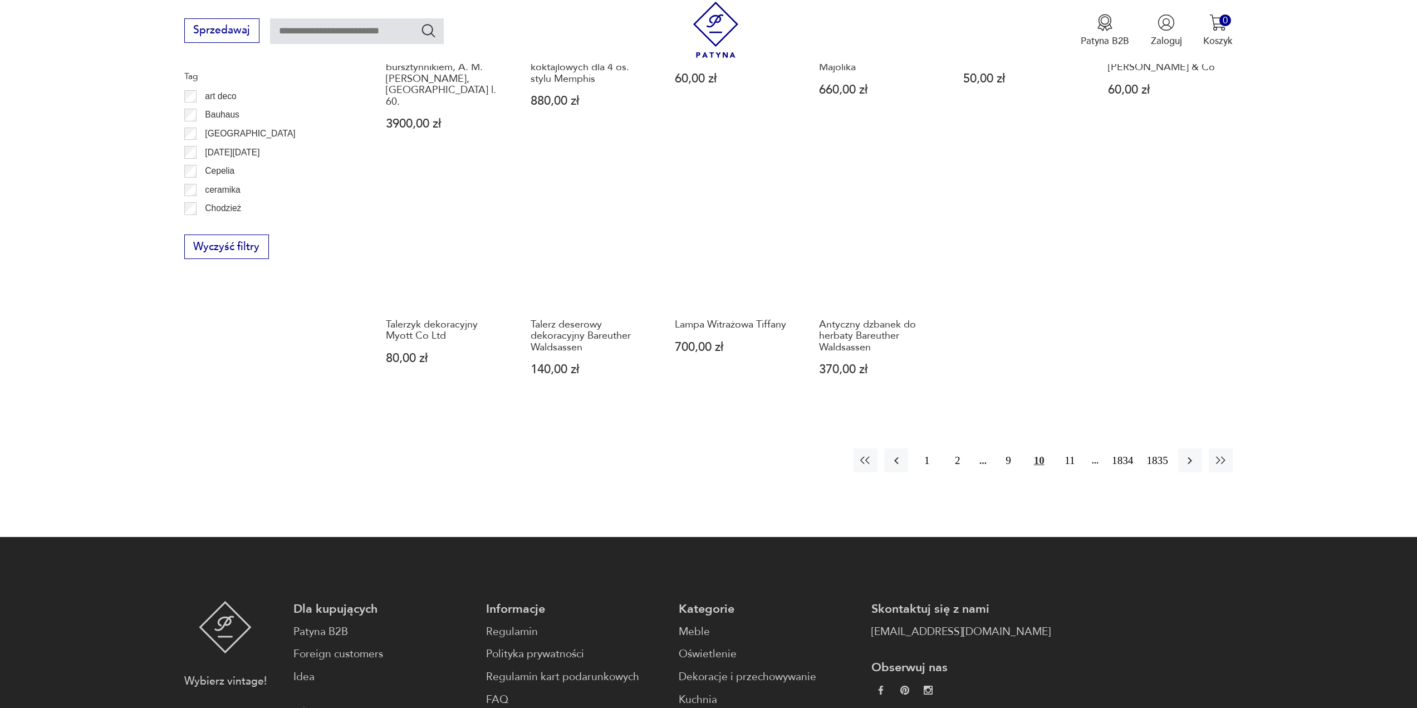
scroll to position [706, 0]
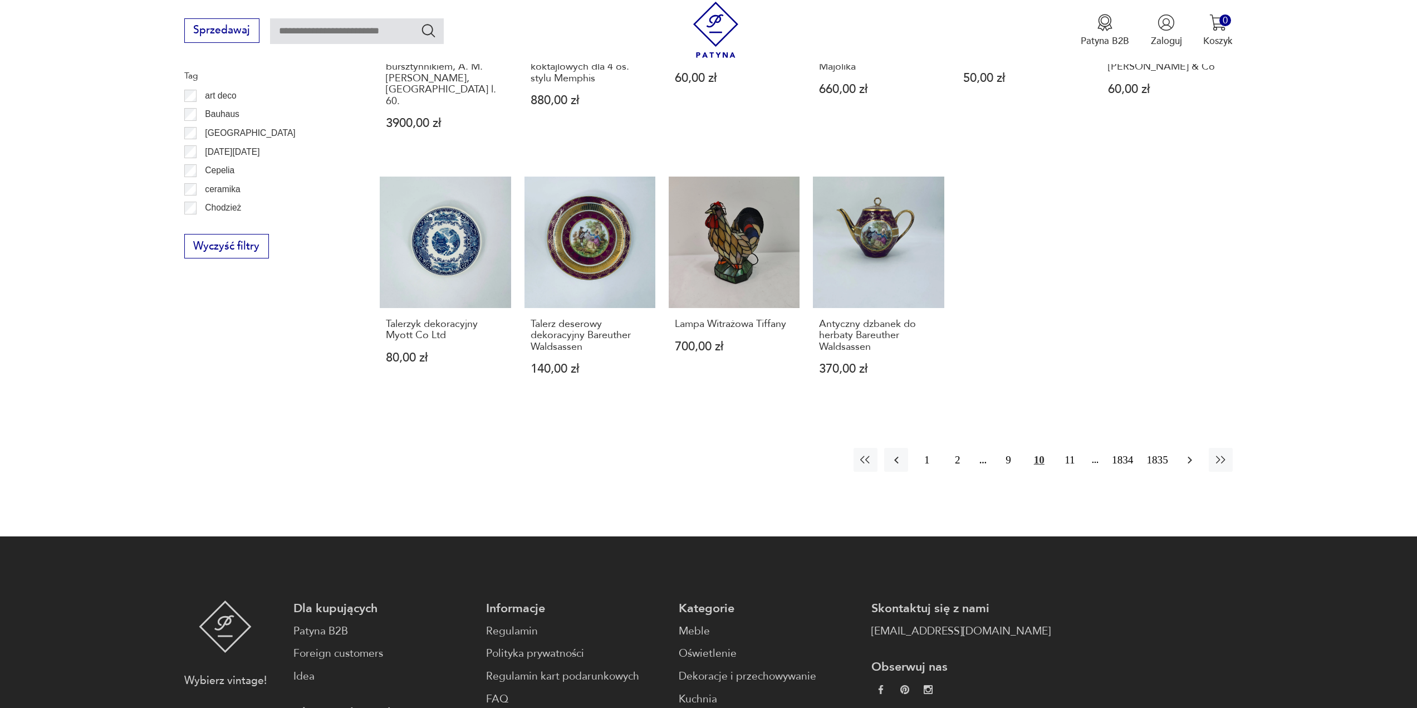
click at [1190, 453] on icon "button" at bounding box center [1189, 459] width 13 height 13
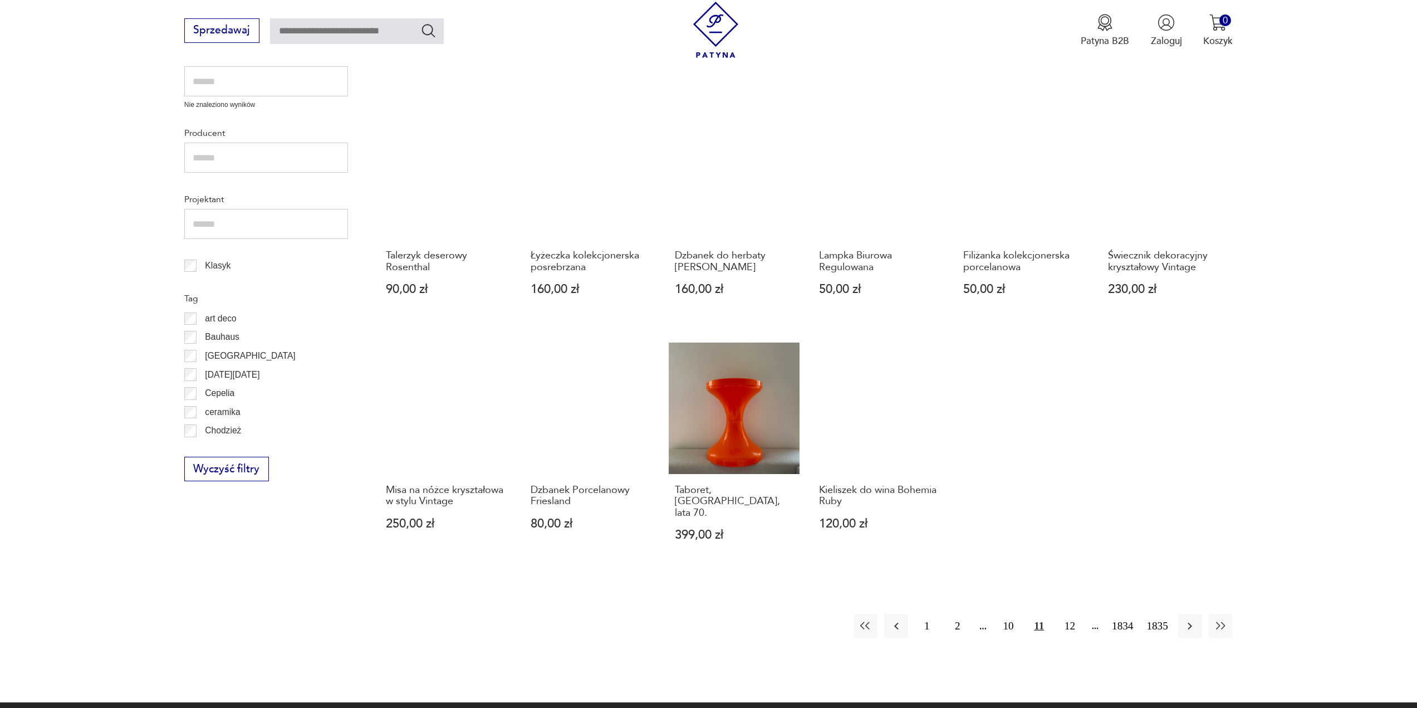
scroll to position [595, 0]
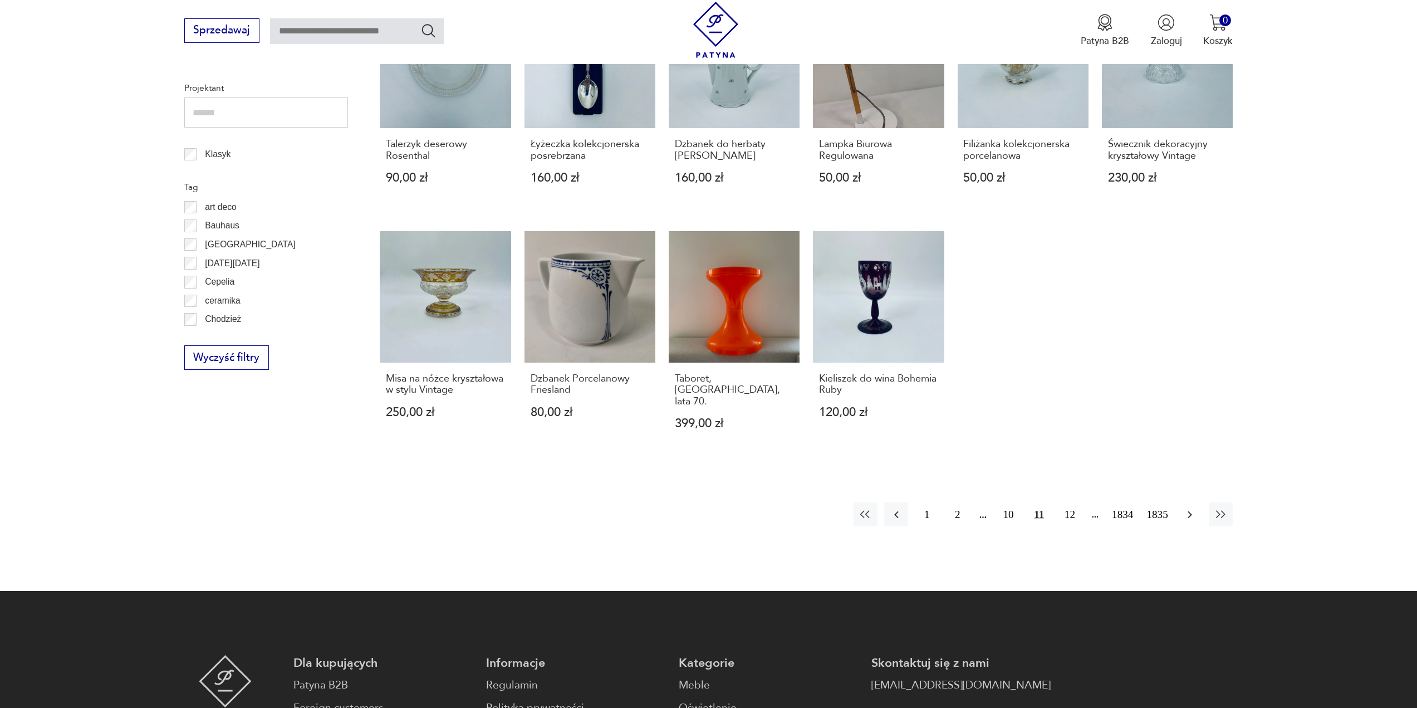
click at [1190, 511] on icon "button" at bounding box center [1190, 514] width 4 height 7
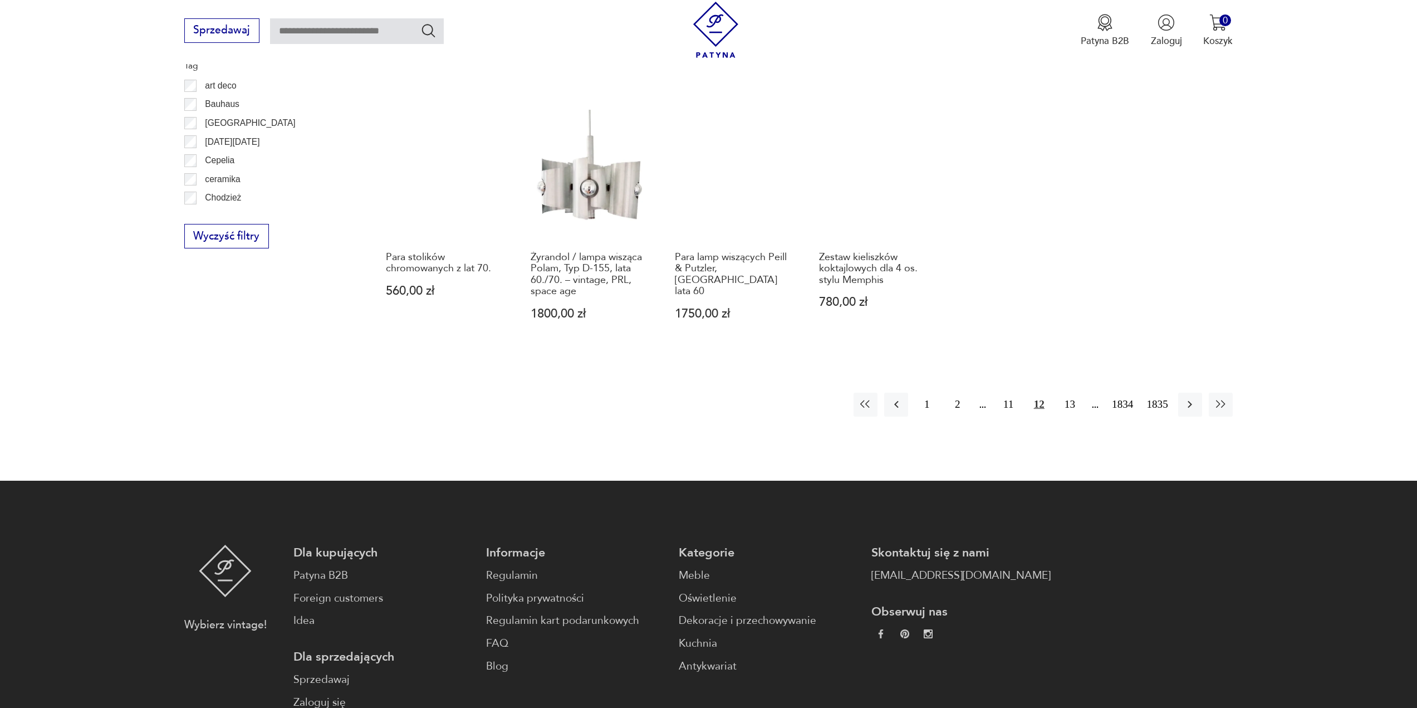
scroll to position [706, 0]
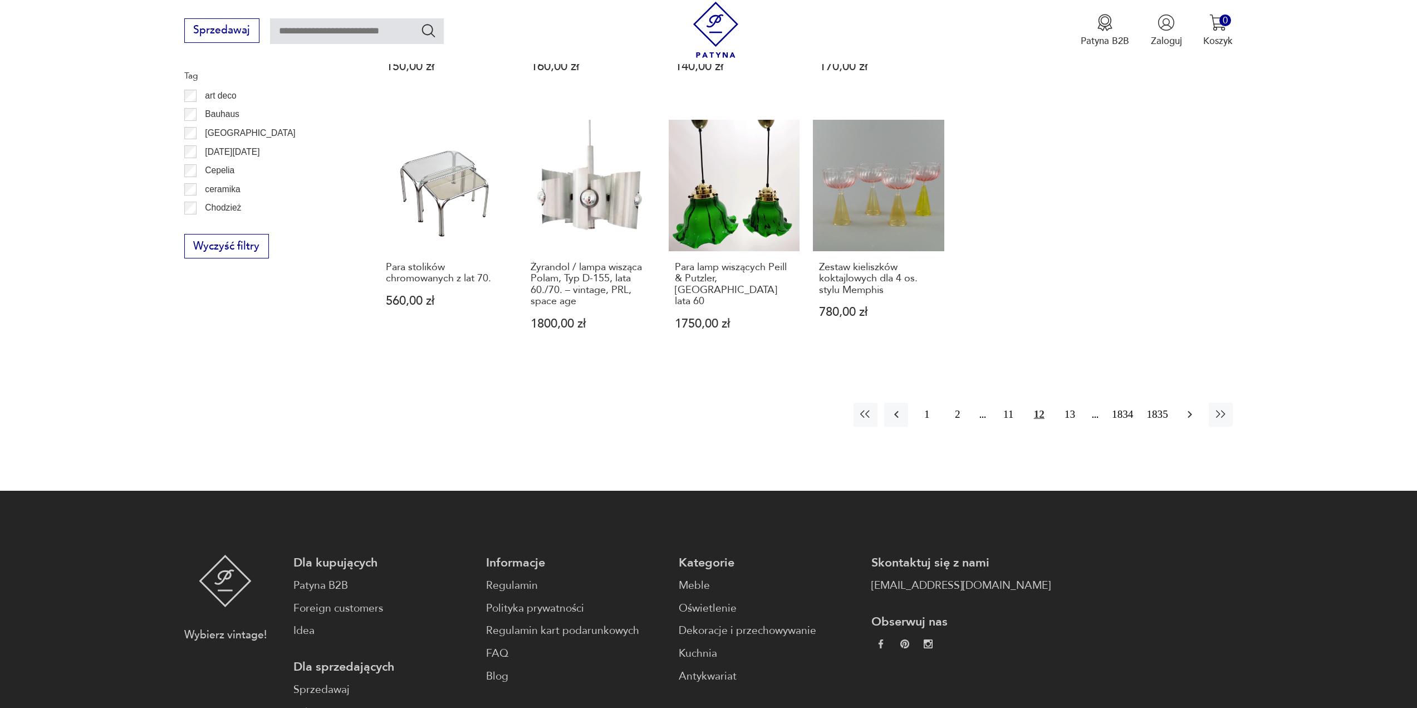
click at [1191, 413] on icon "button" at bounding box center [1190, 414] width 4 height 7
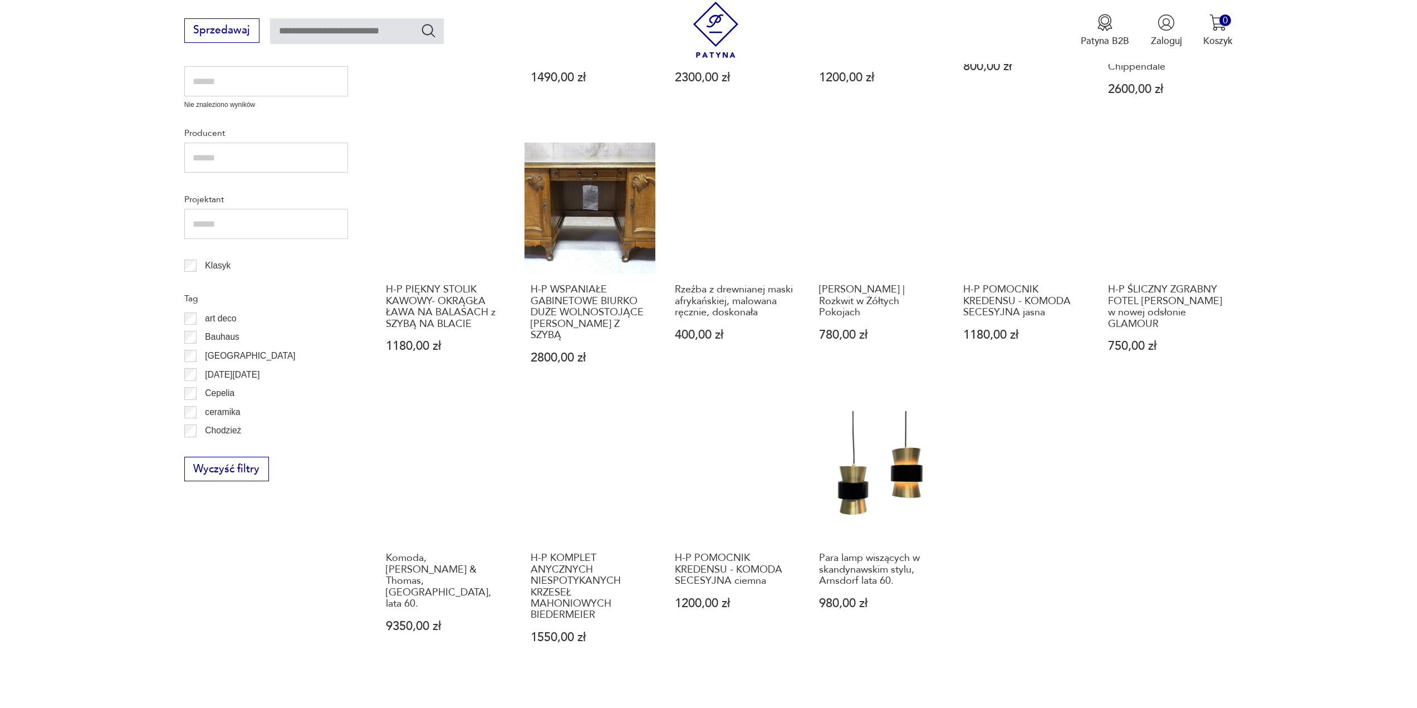
scroll to position [650, 0]
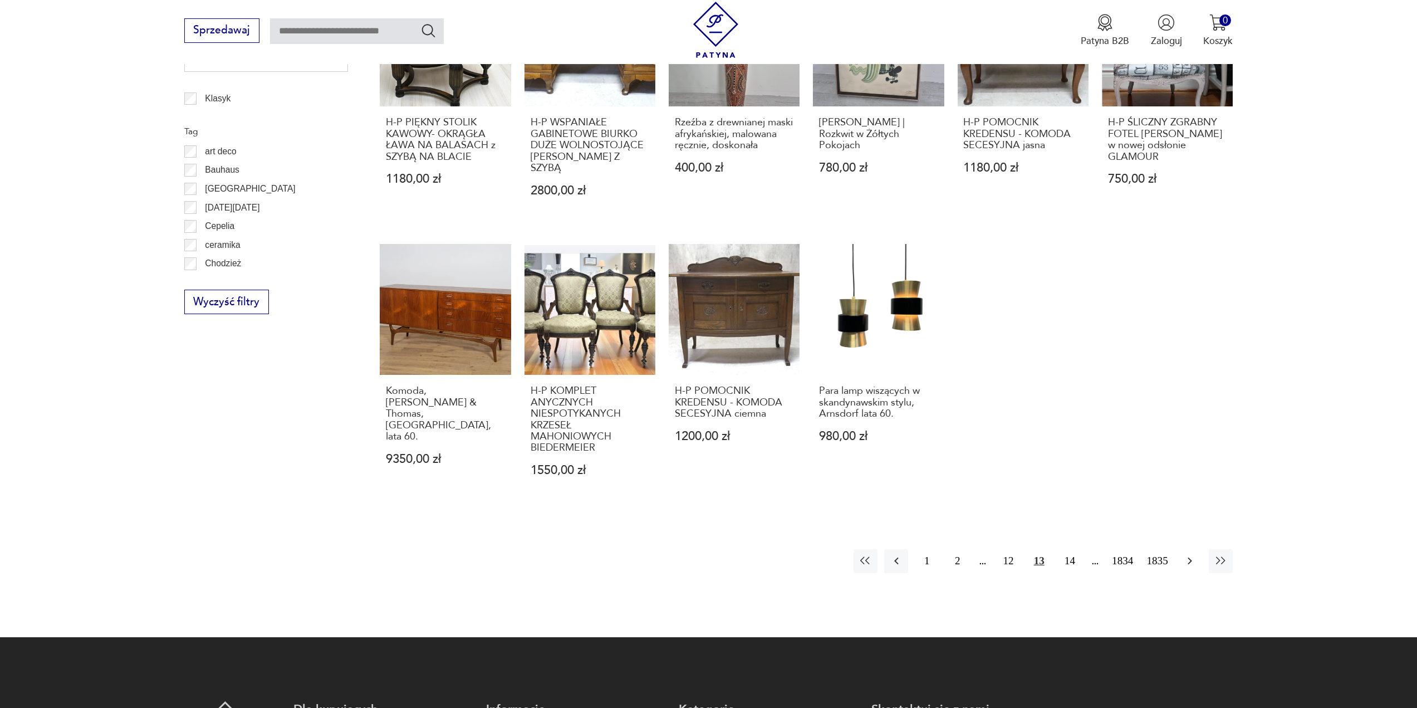
click at [1190, 554] on icon "button" at bounding box center [1189, 560] width 13 height 13
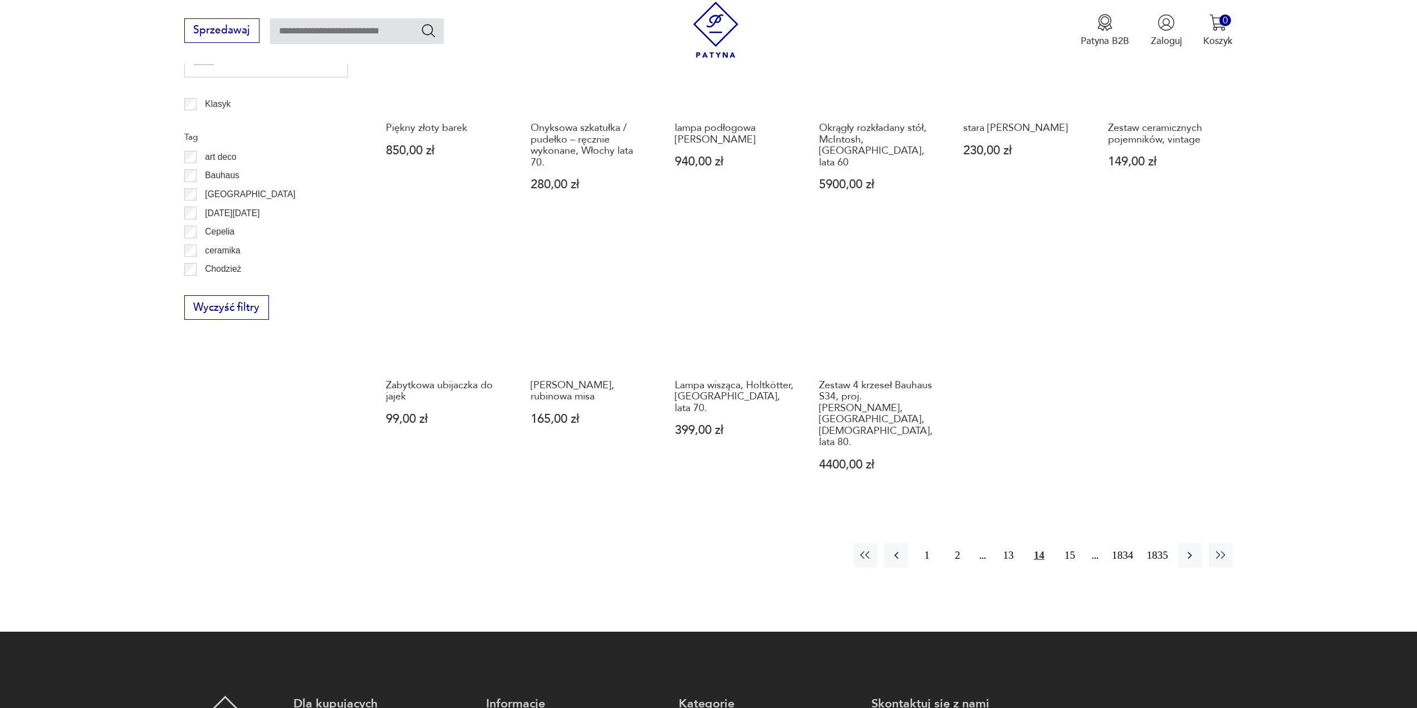
scroll to position [650, 0]
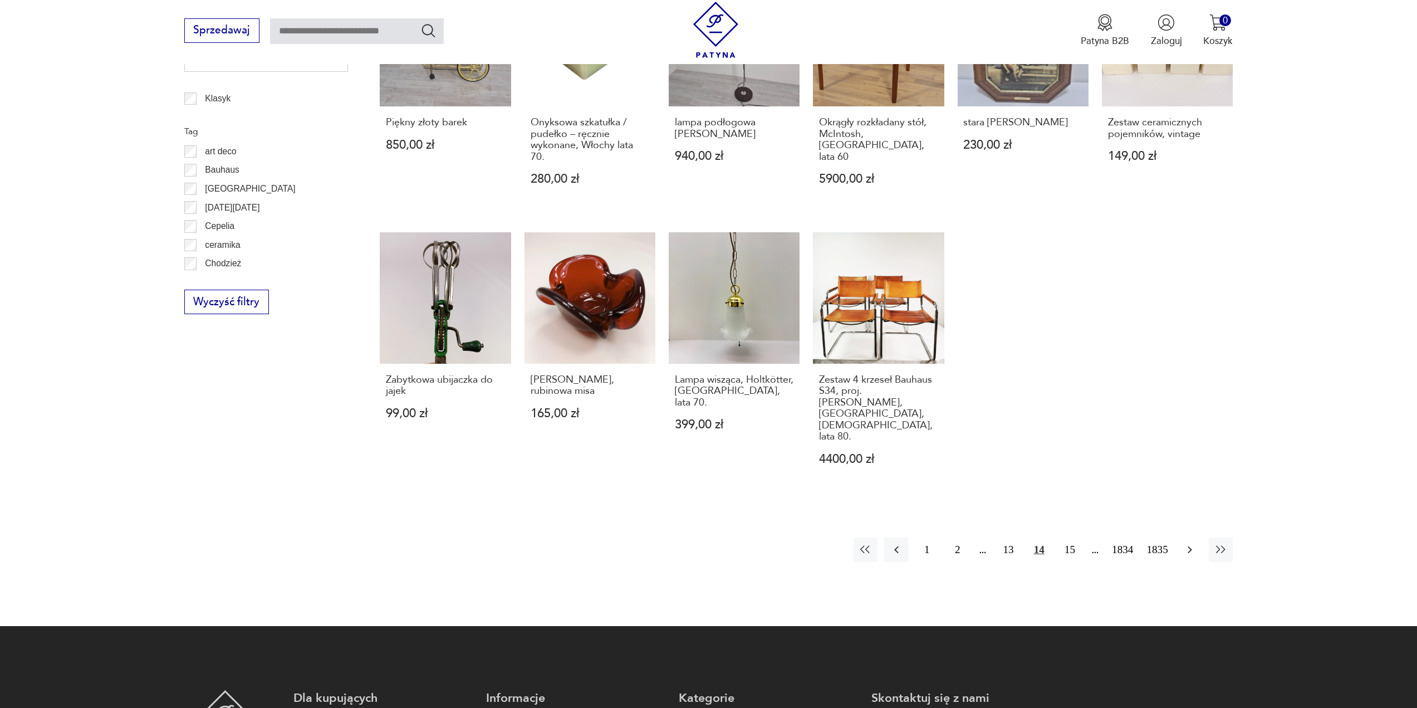
click at [1191, 546] on icon "button" at bounding box center [1190, 549] width 4 height 7
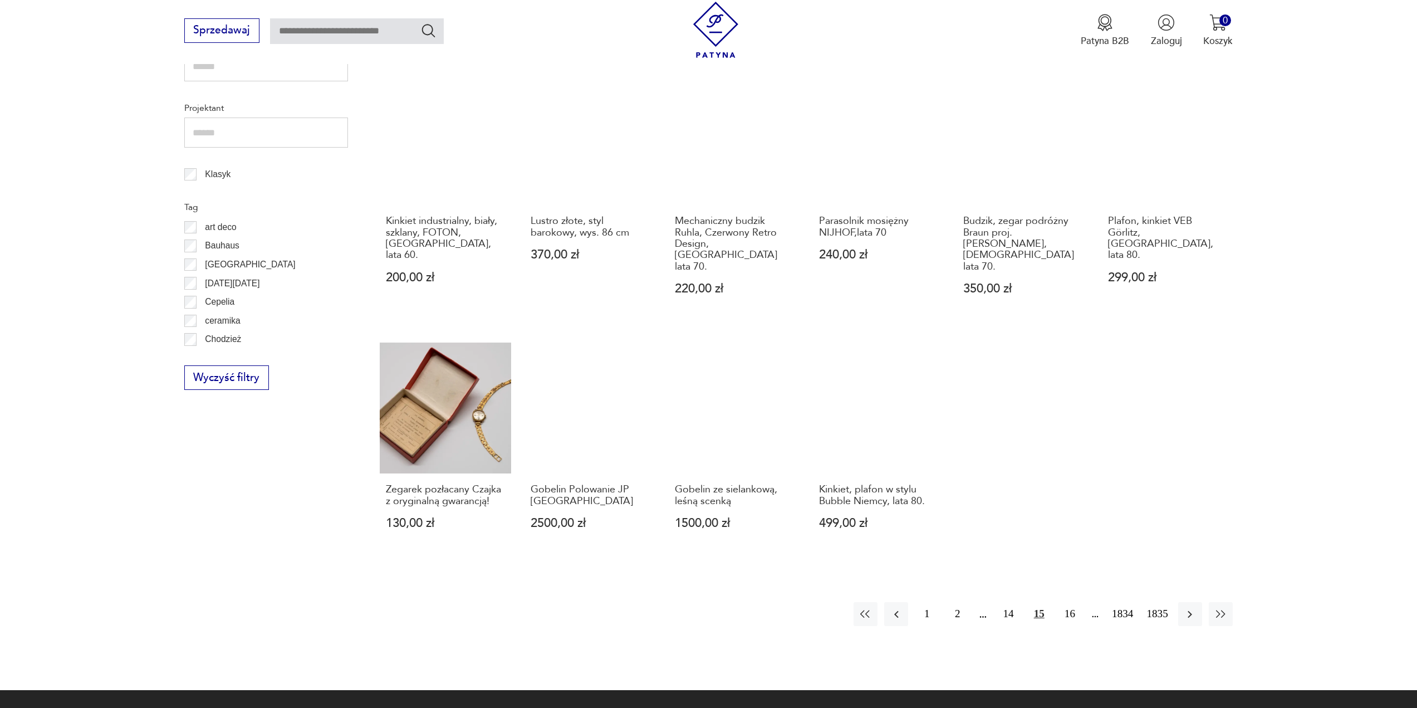
scroll to position [595, 0]
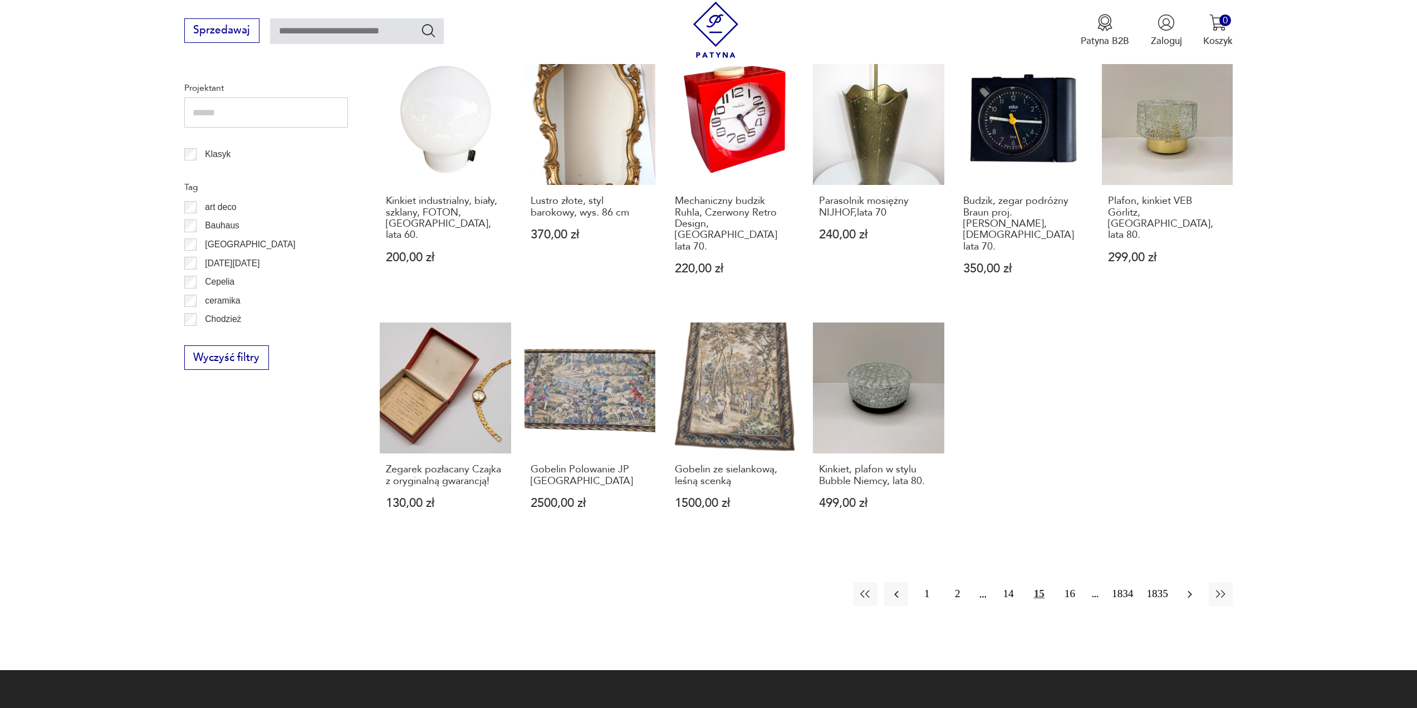
click at [1191, 588] on icon "button" at bounding box center [1189, 594] width 13 height 13
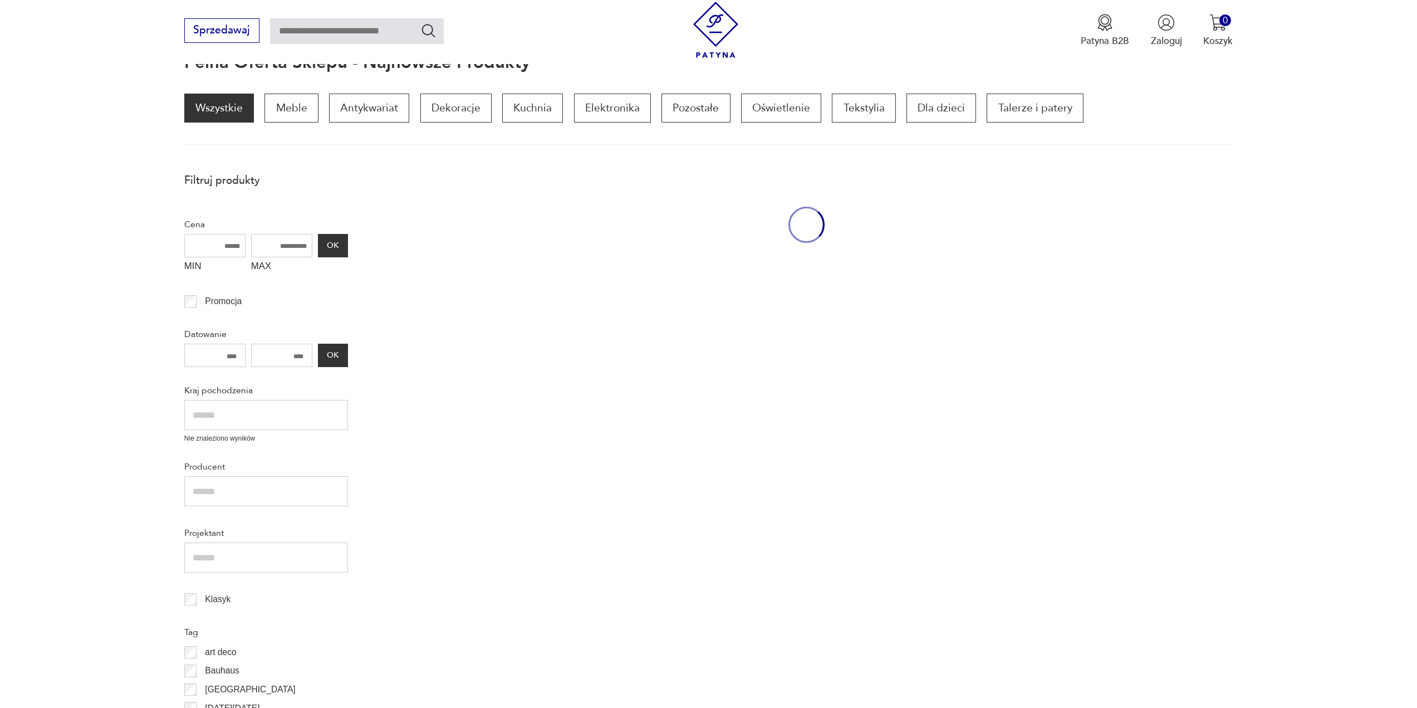
scroll to position [149, 0]
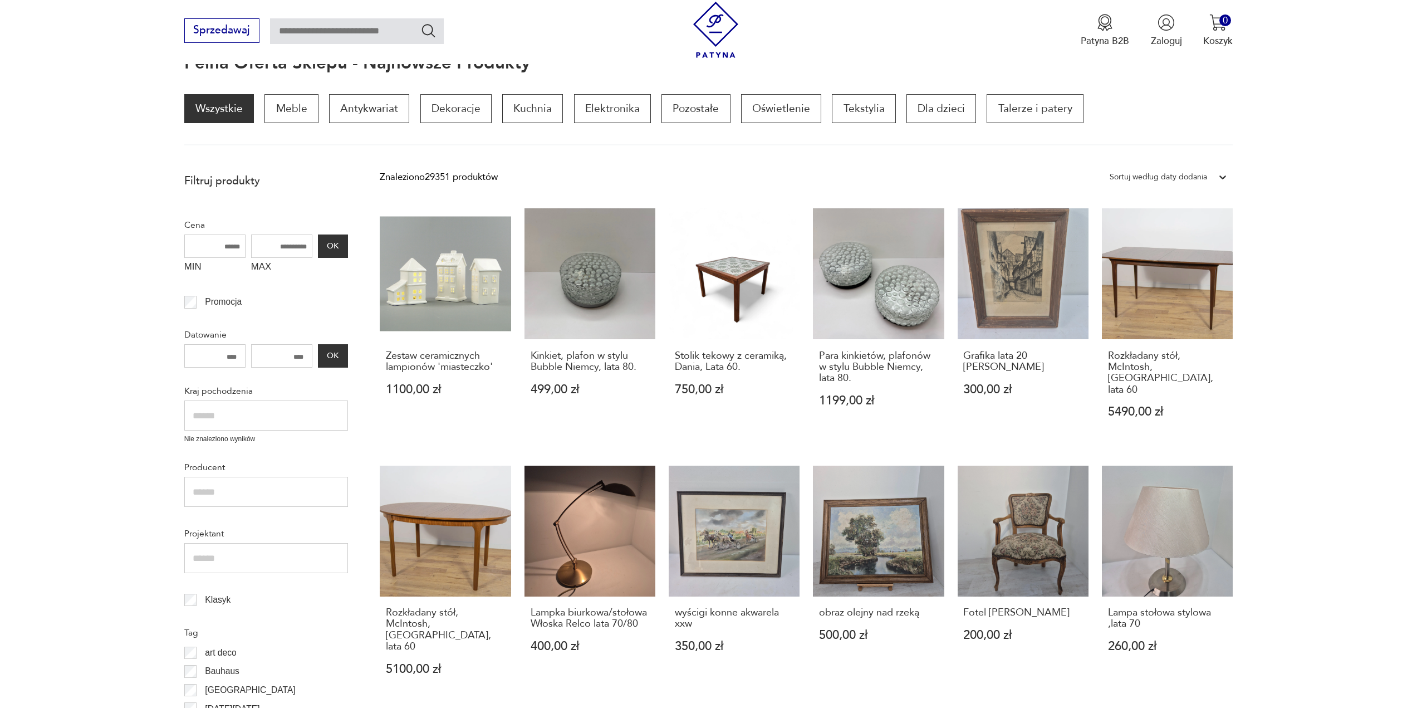
click at [338, 32] on input "text" at bounding box center [357, 31] width 174 height 26
type input "*****"
click at [430, 26] on icon "Szukaj" at bounding box center [428, 30] width 13 height 13
type input "*****"
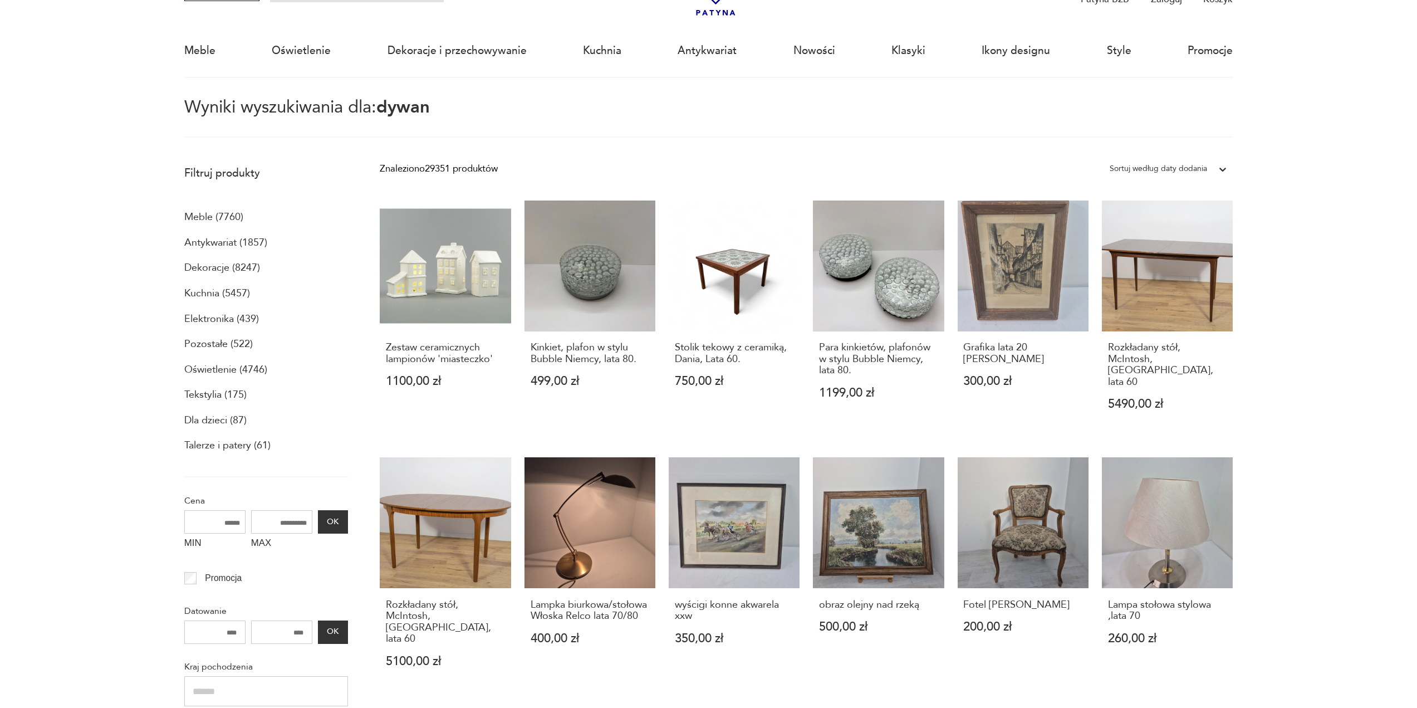
scroll to position [64, 0]
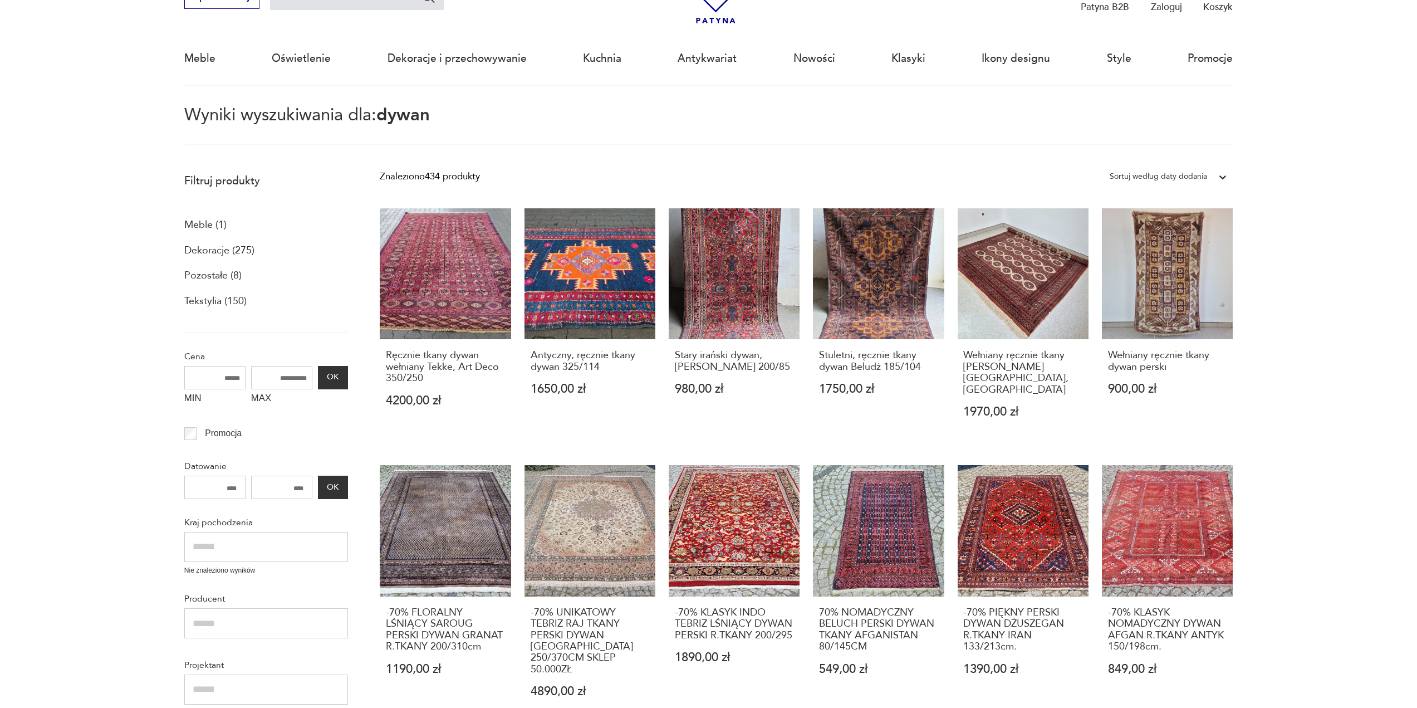
click at [1225, 179] on icon at bounding box center [1222, 177] width 11 height 11
click at [1175, 232] on div "Sortuj według ceny (od najmniejszej)" at bounding box center [1168, 233] width 129 height 28
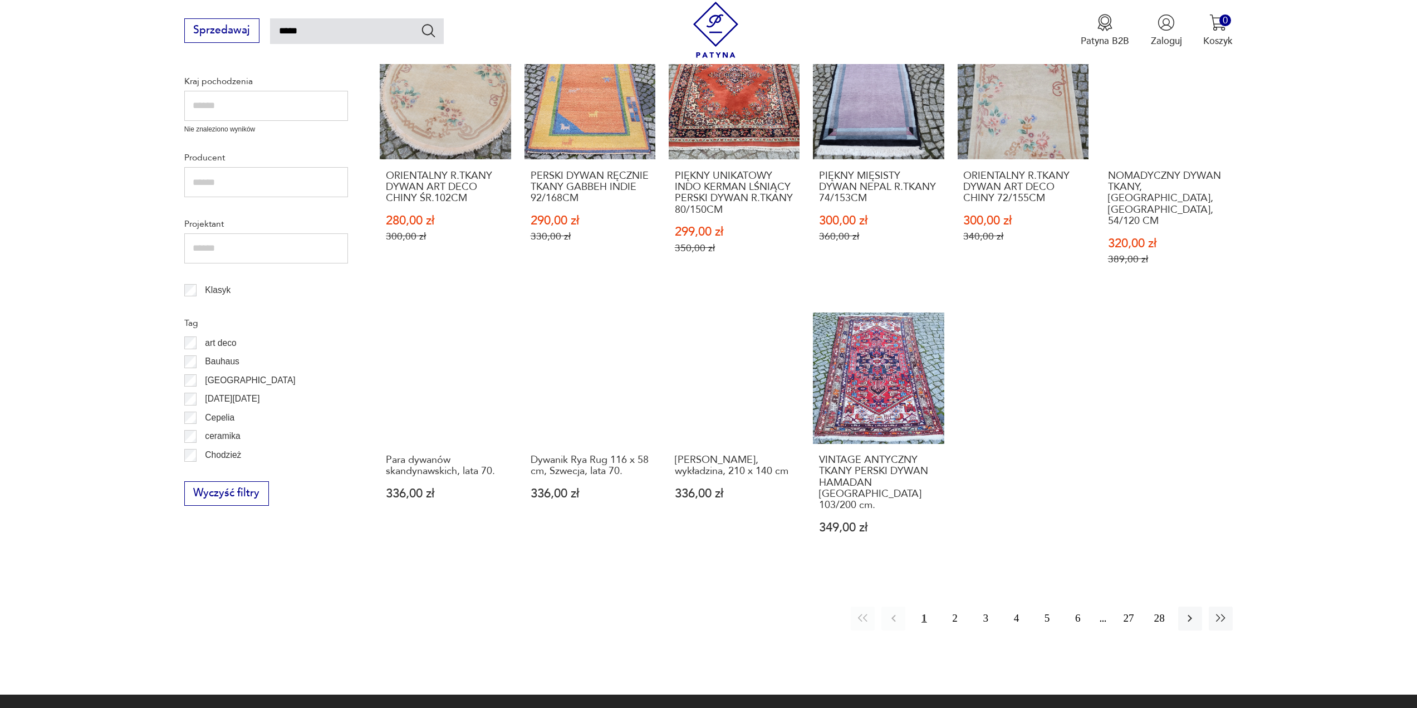
scroll to position [510, 0]
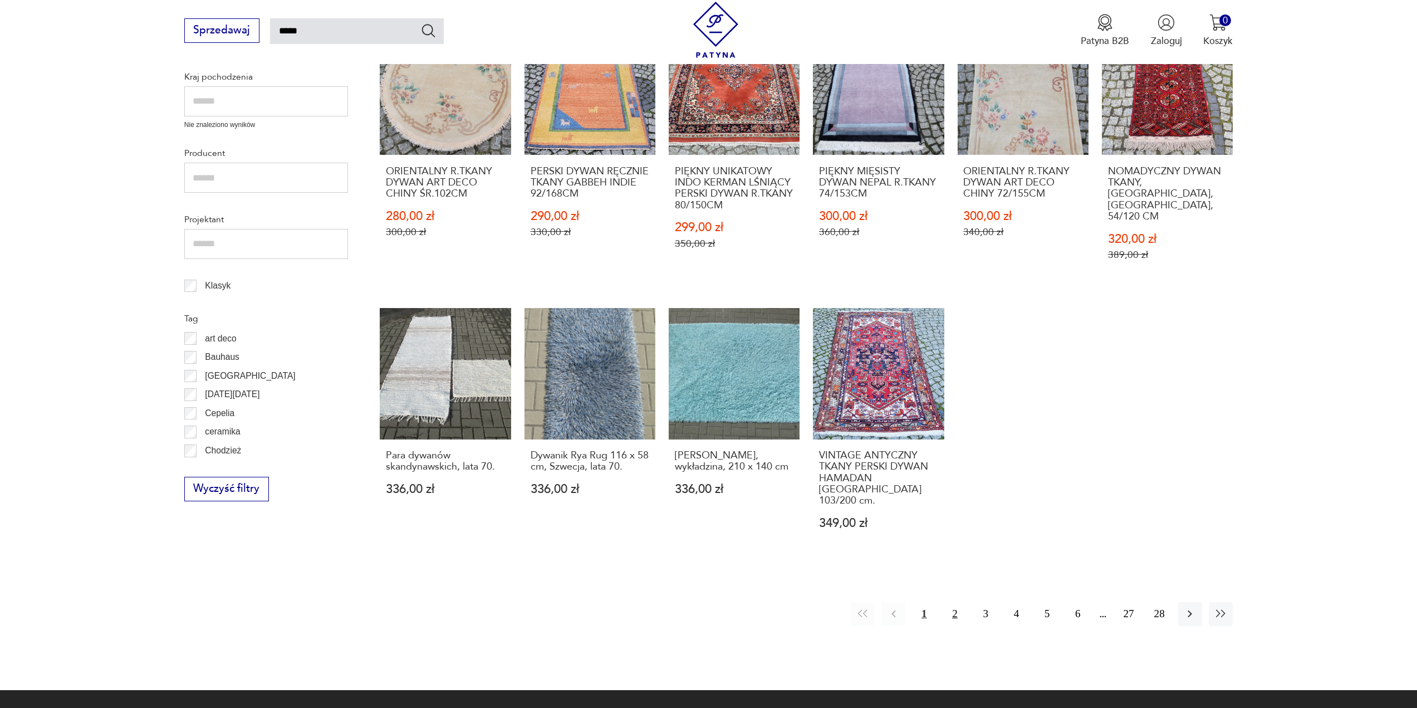
click at [955, 602] on button "2" at bounding box center [955, 614] width 24 height 24
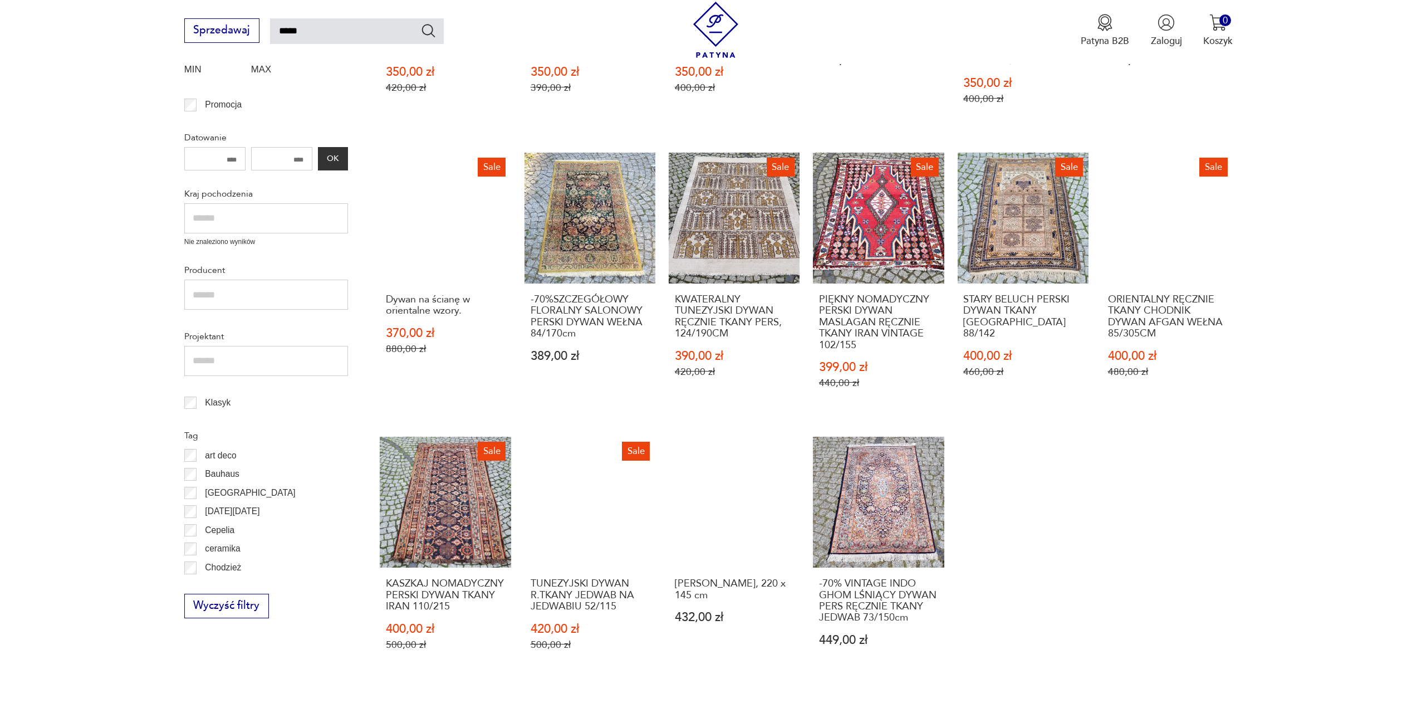
scroll to position [454, 0]
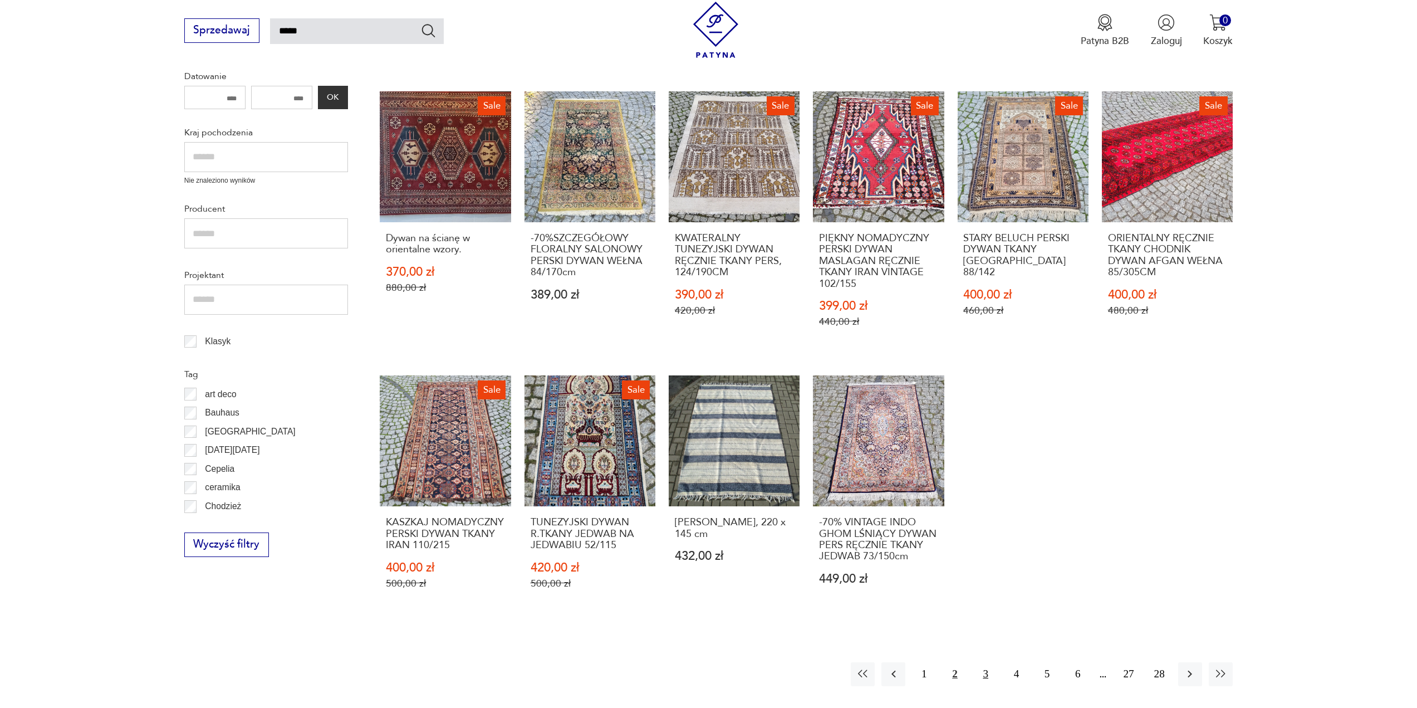
click at [985, 671] on button "3" at bounding box center [986, 674] width 24 height 24
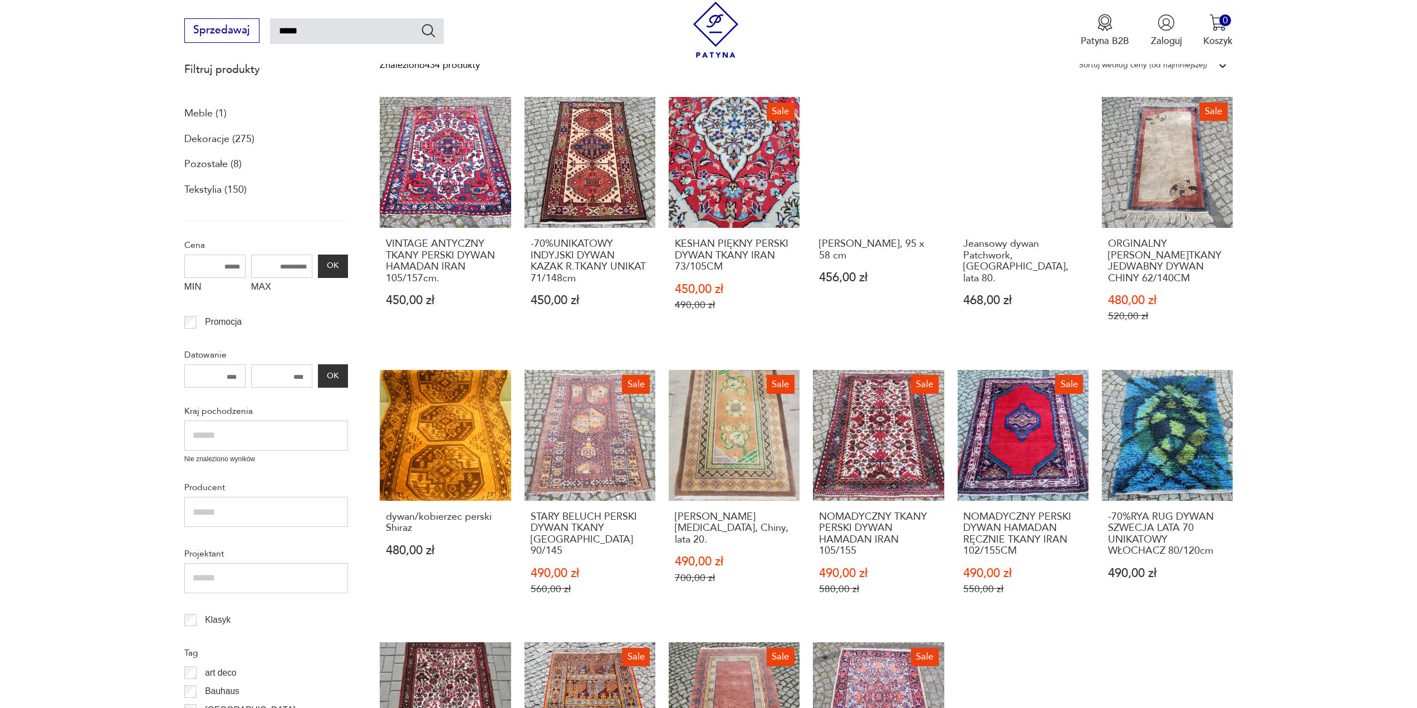
scroll to position [287, 0]
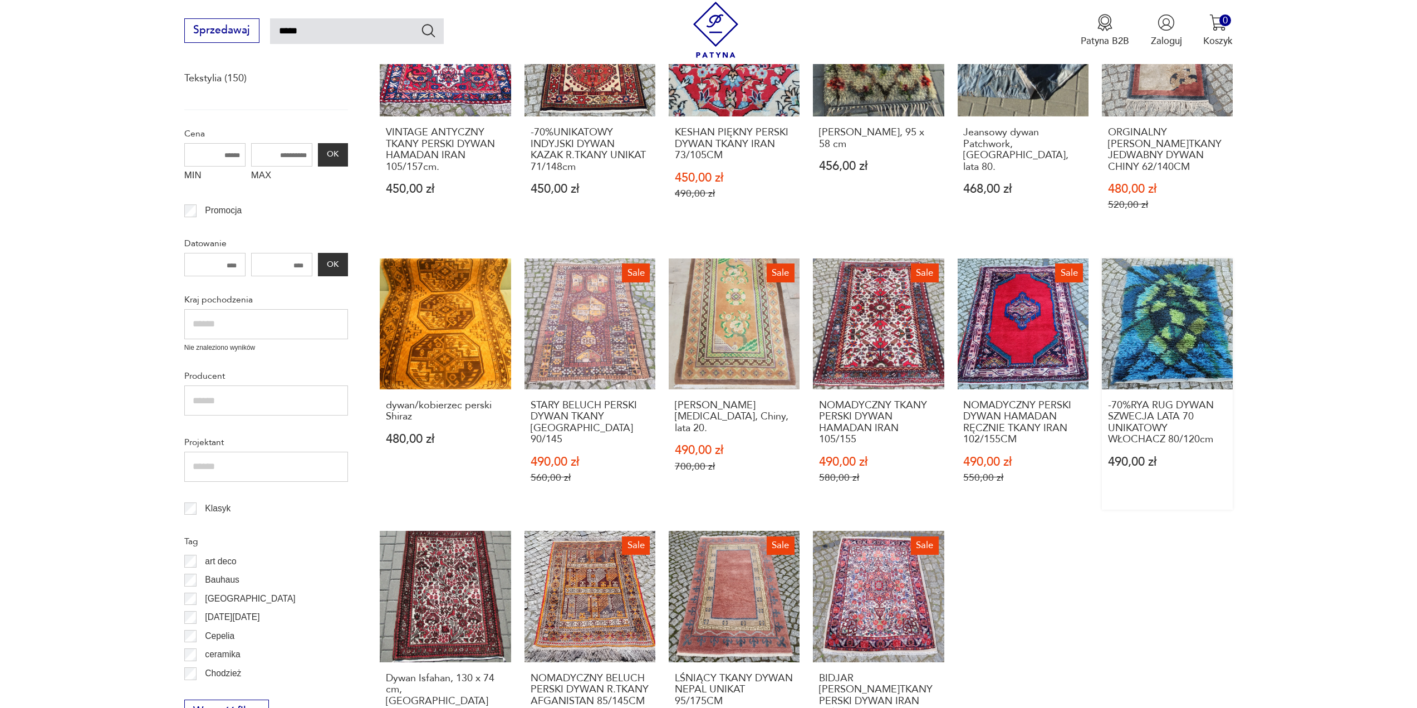
click at [1149, 327] on link "-70%RYA RUG DYWAN SZWECJA LATA 70 UNIKATOWY WŁOCHACZ 80/120cm 490,00 zł" at bounding box center [1167, 383] width 131 height 251
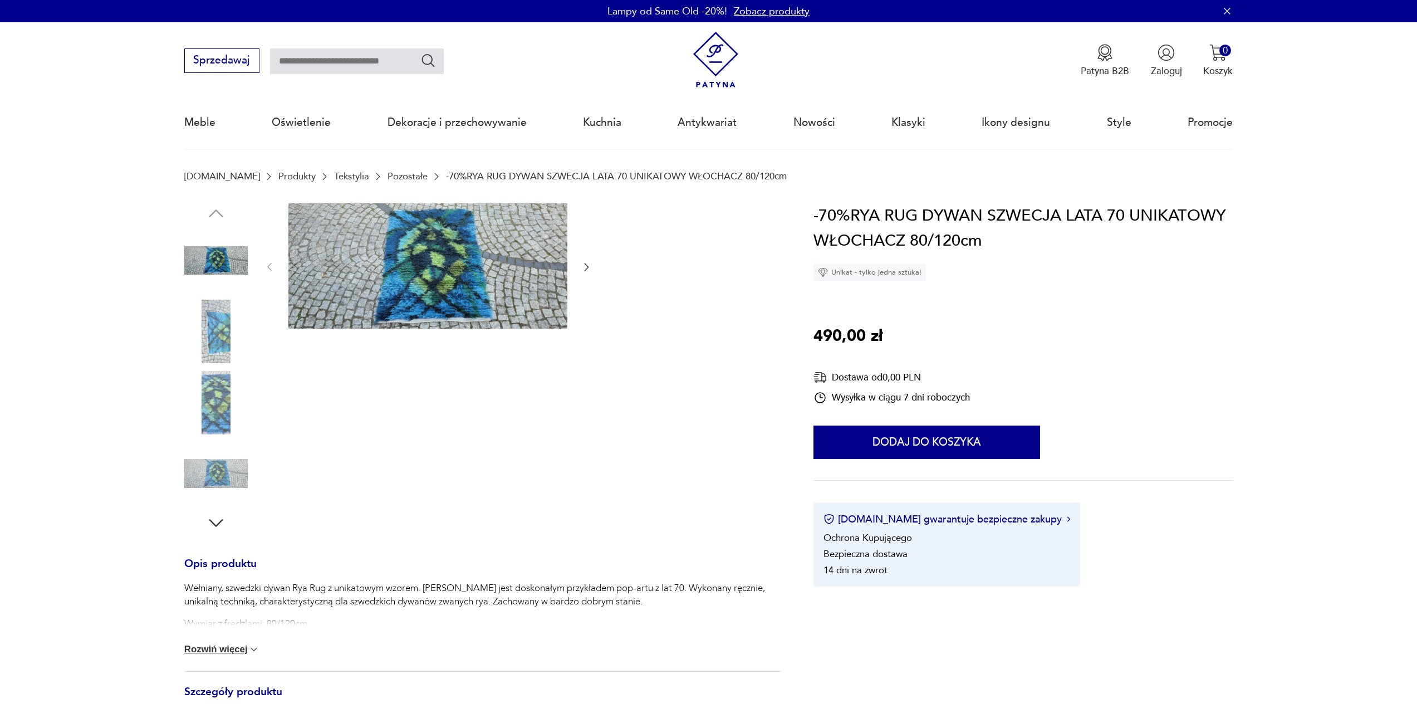
click at [232, 651] on button "Rozwiń więcej" at bounding box center [222, 649] width 76 height 11
click at [437, 275] on img at bounding box center [427, 266] width 279 height 126
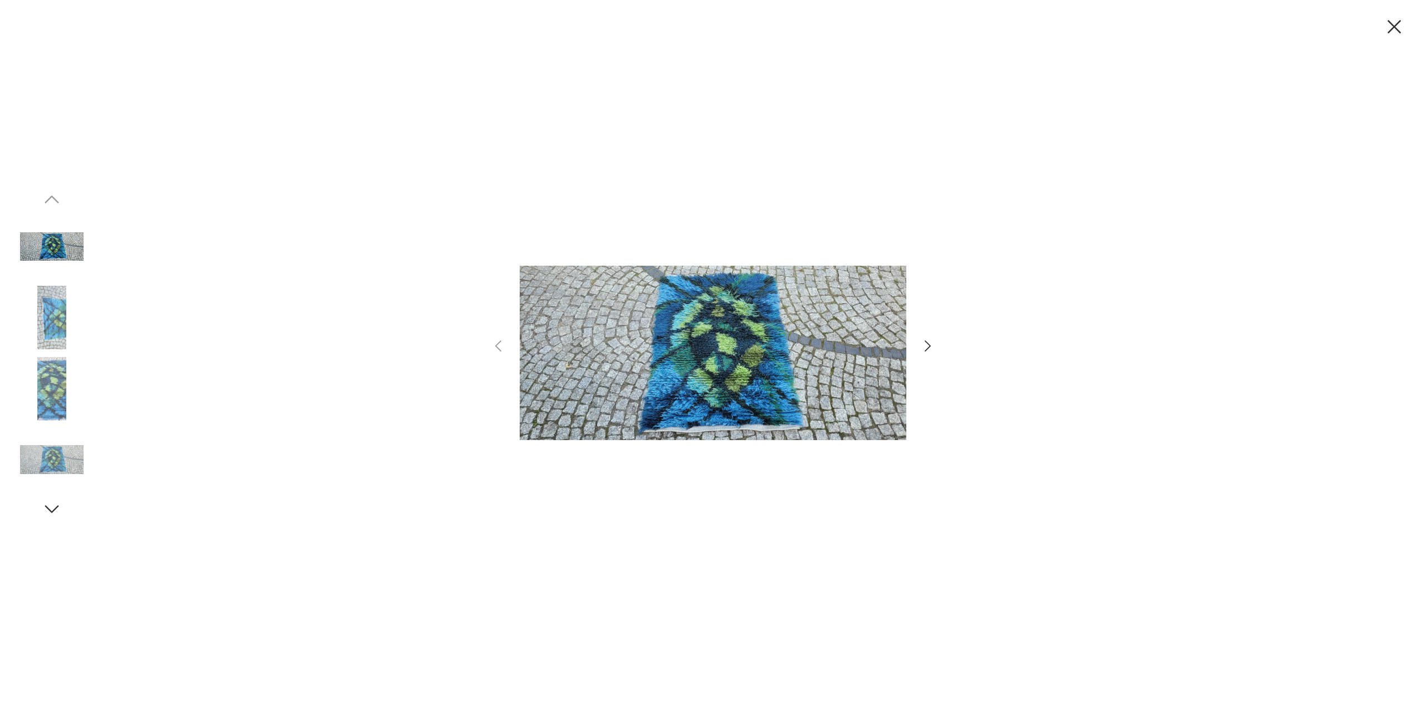
click at [926, 348] on icon "button" at bounding box center [927, 346] width 16 height 16
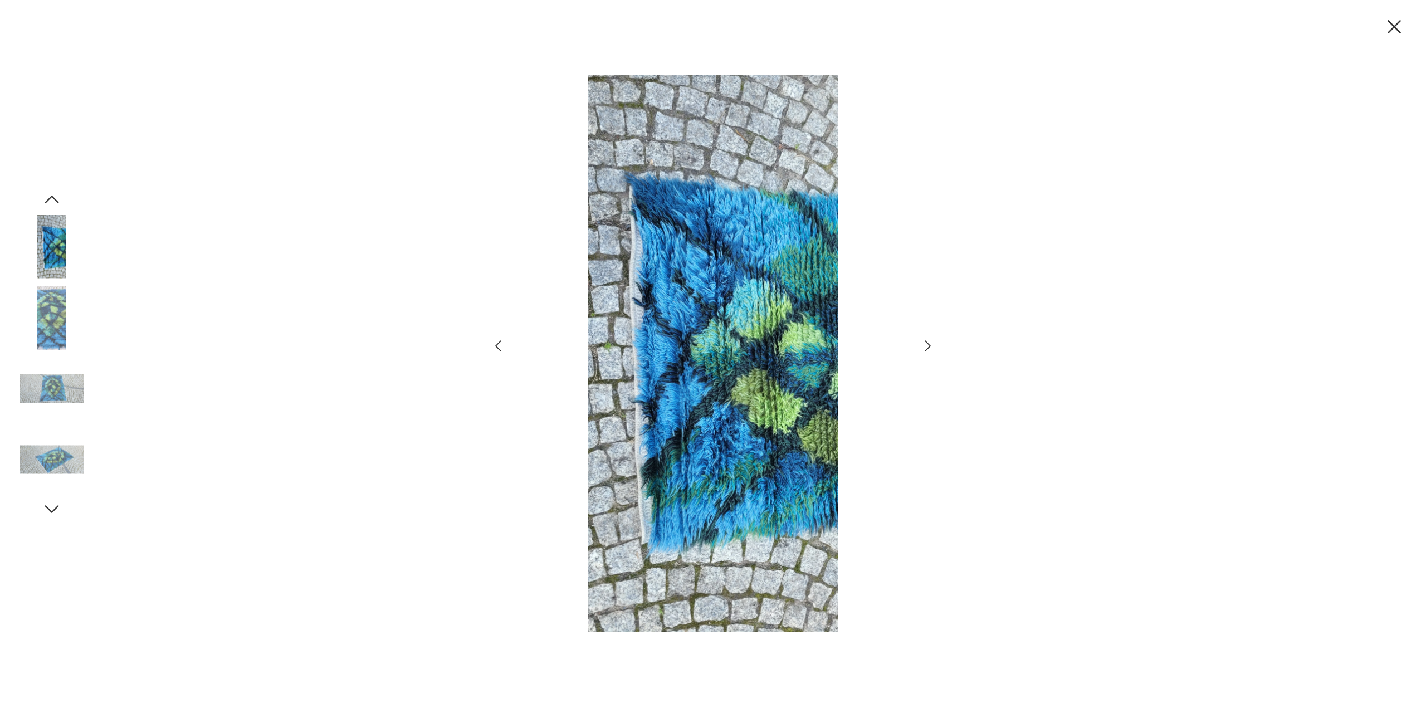
click at [926, 348] on icon "button" at bounding box center [927, 346] width 16 height 16
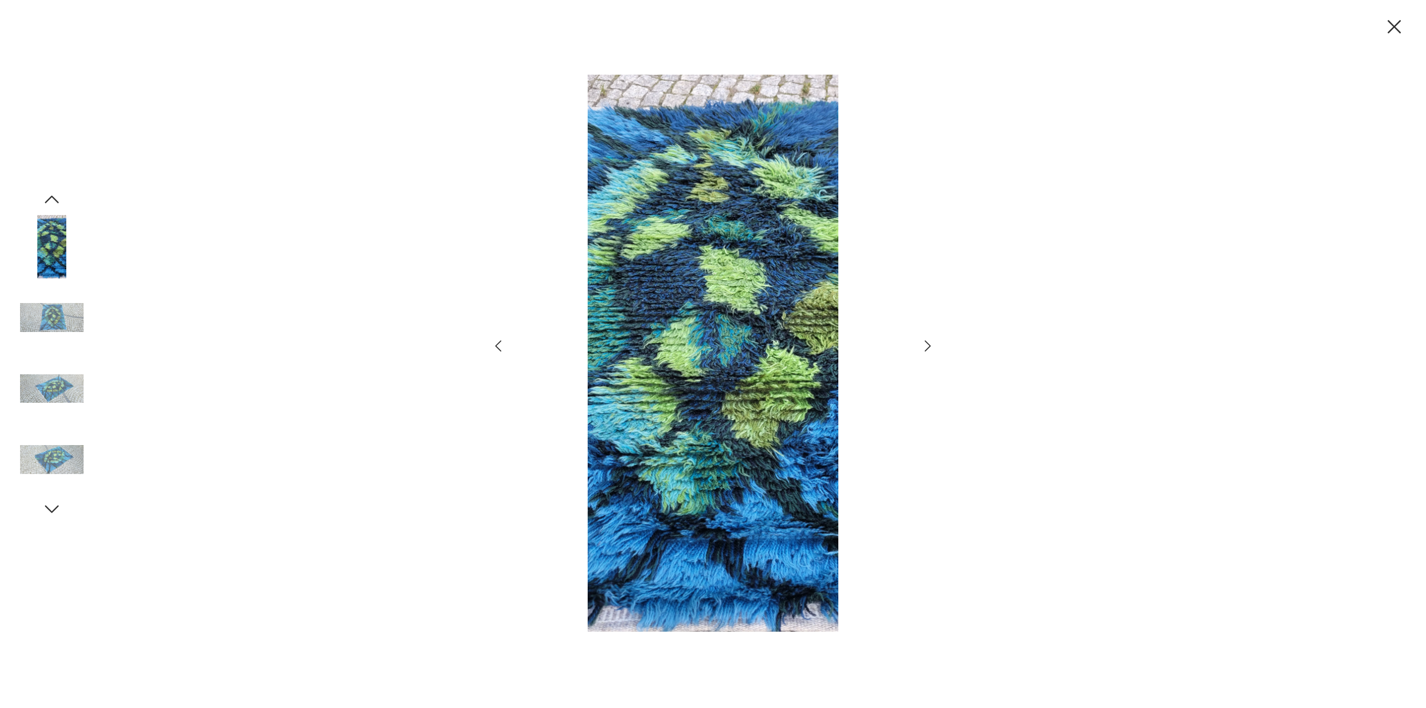
click at [926, 348] on icon "button" at bounding box center [927, 346] width 16 height 16
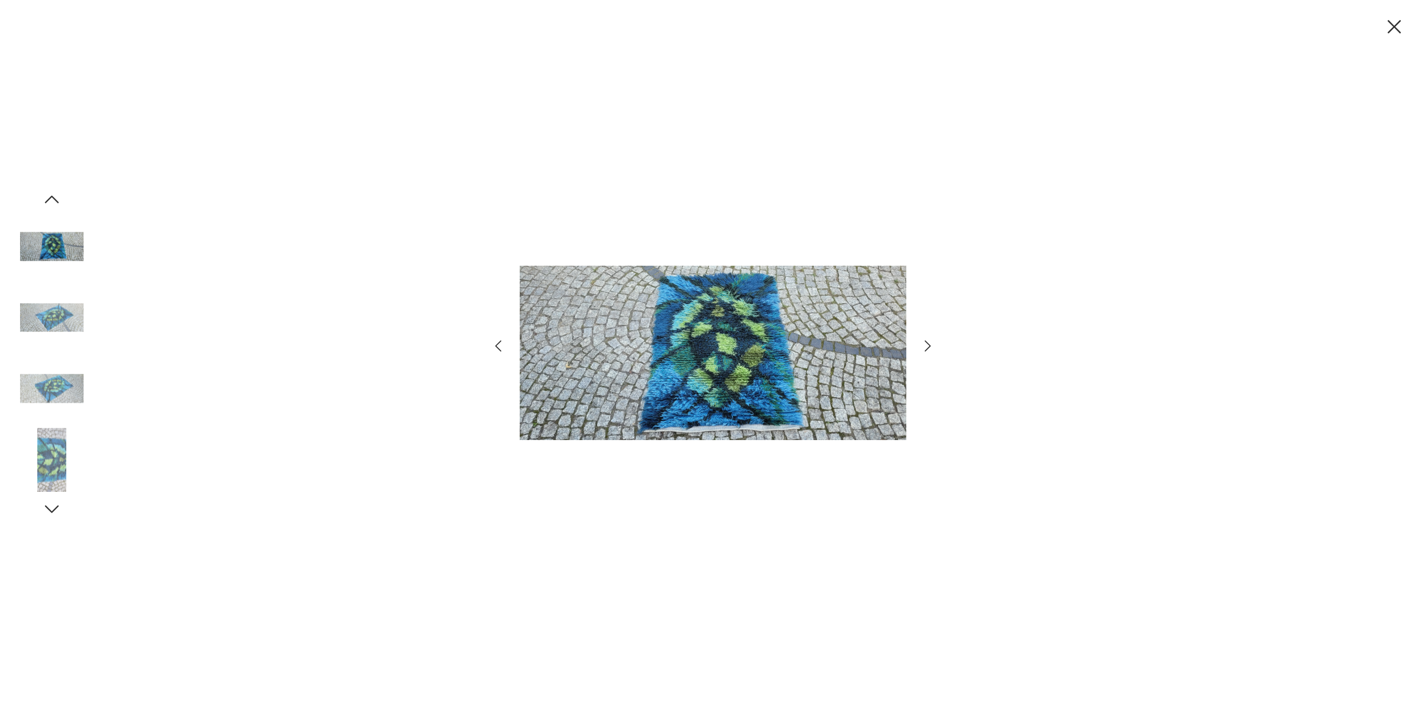
click at [926, 348] on icon "button" at bounding box center [927, 346] width 16 height 16
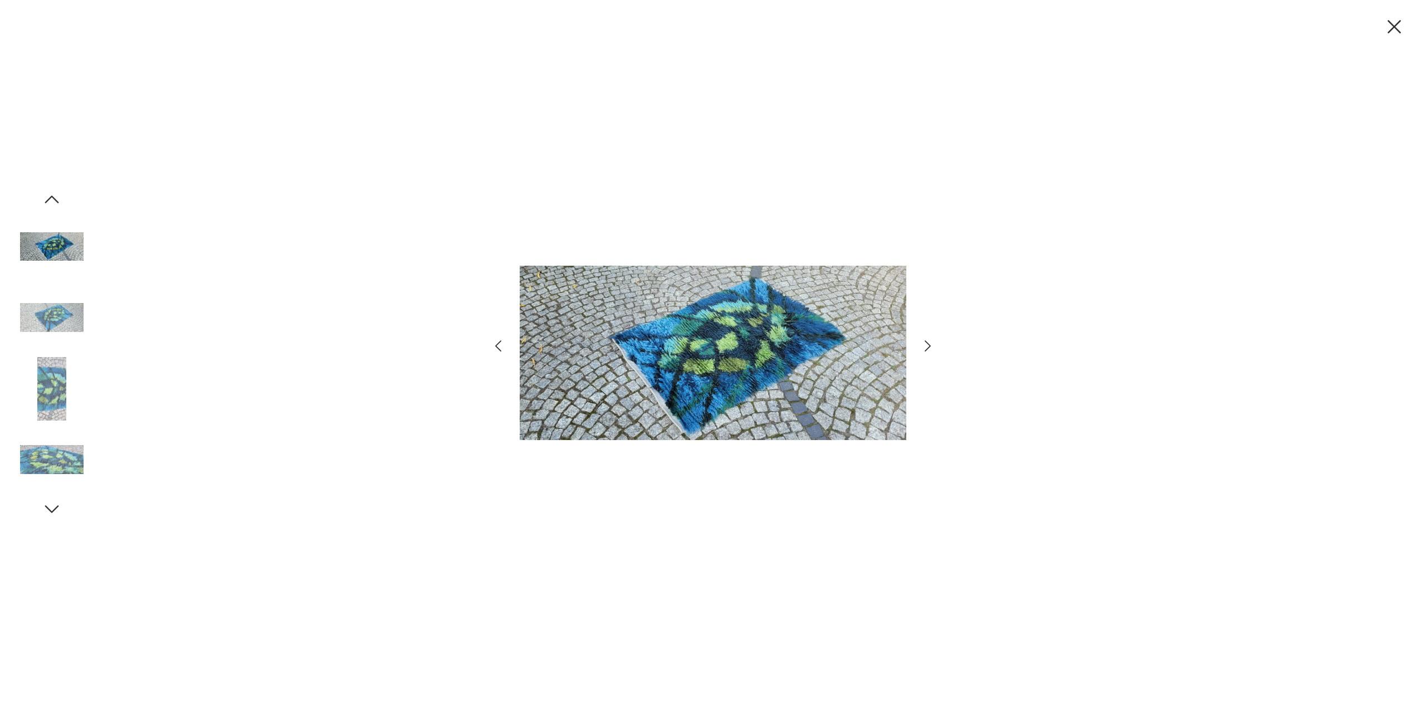
click at [926, 348] on icon "button" at bounding box center [927, 346] width 16 height 16
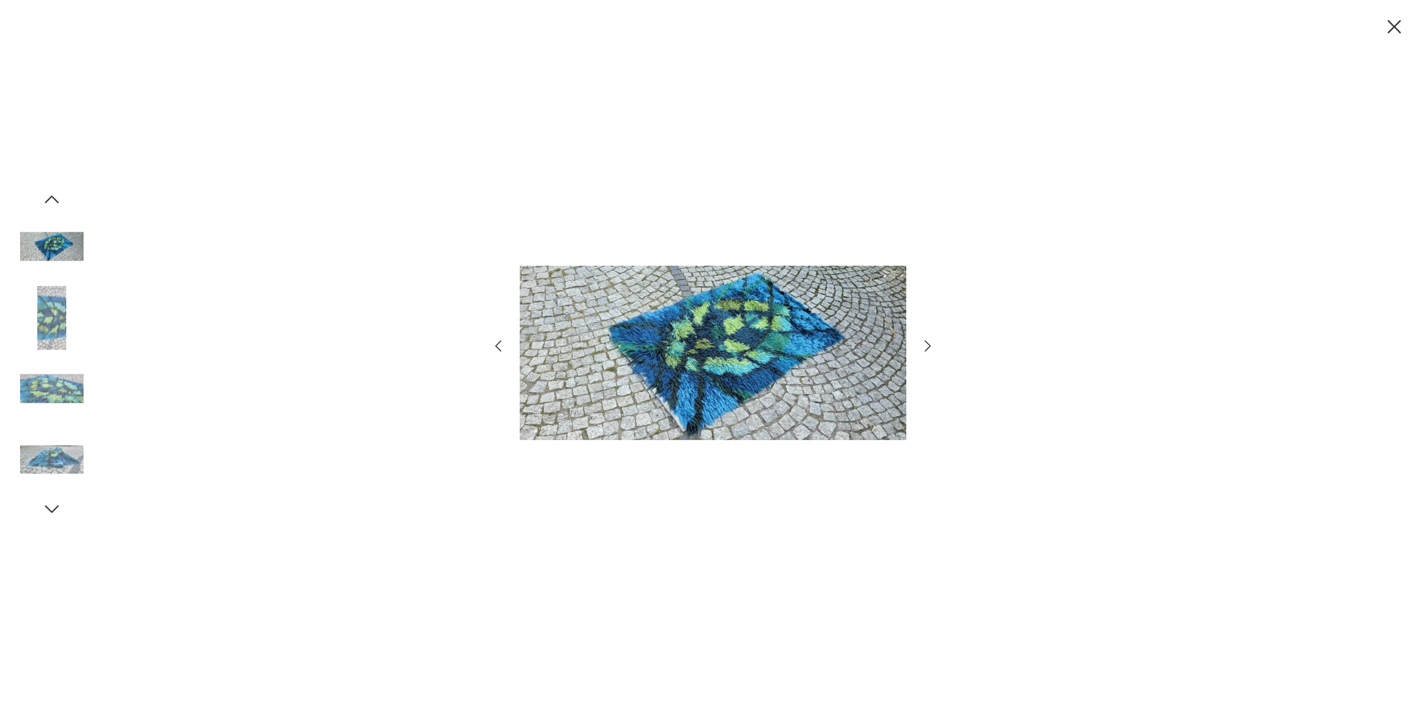
click at [926, 348] on icon "button" at bounding box center [927, 346] width 16 height 16
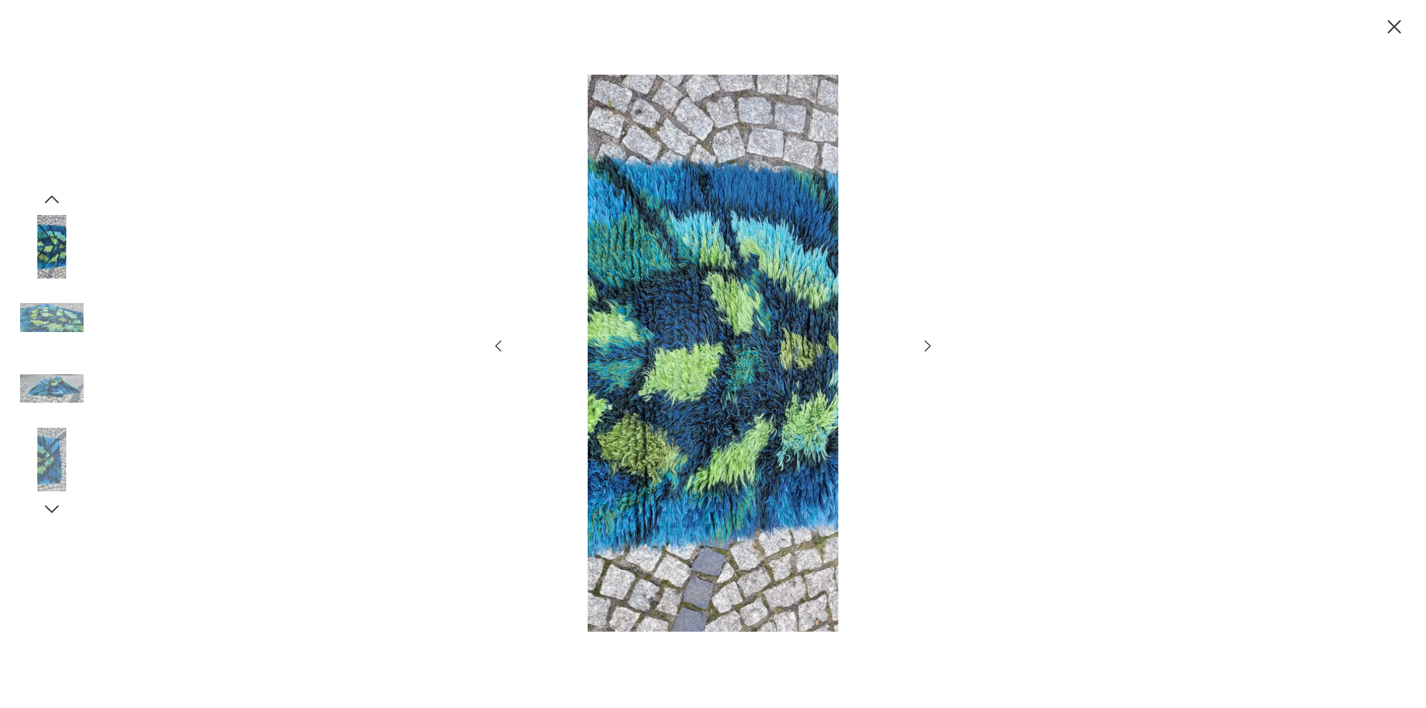
click at [926, 348] on icon "button" at bounding box center [927, 346] width 16 height 16
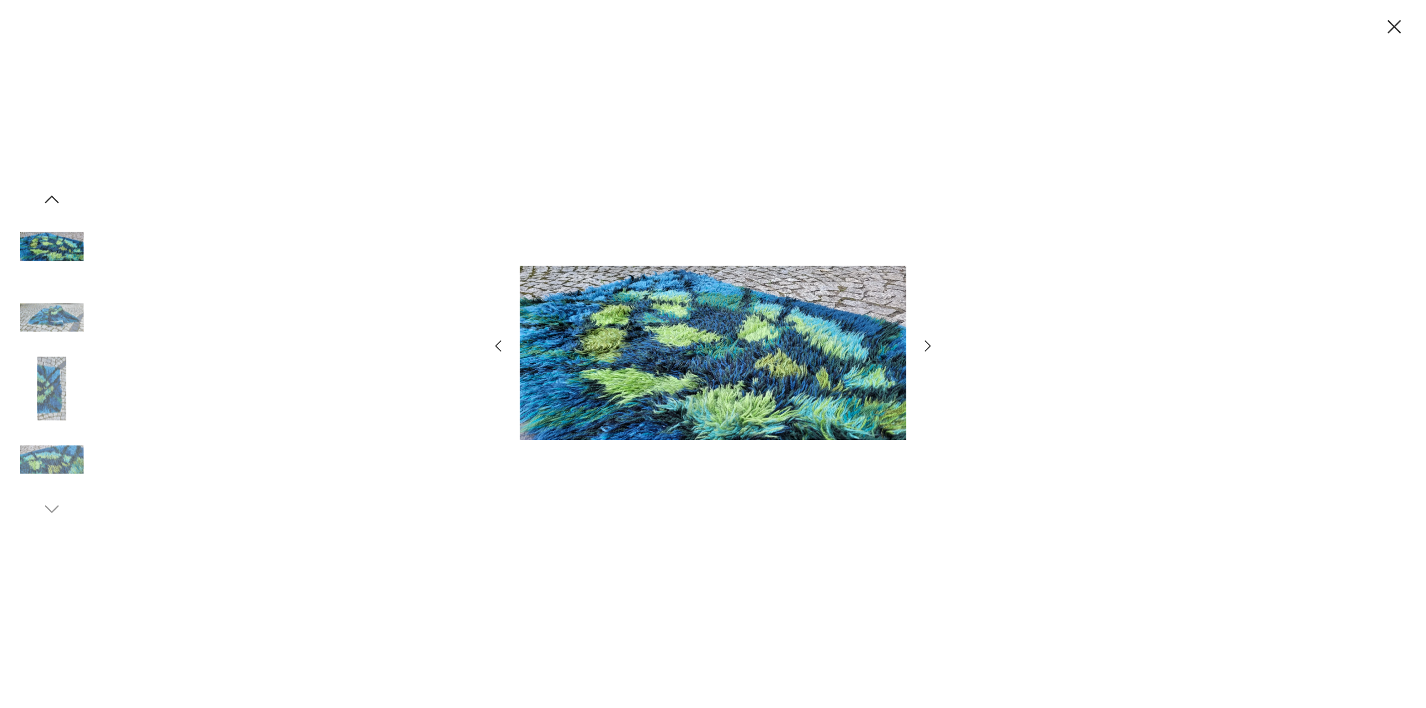
click at [926, 348] on icon "button" at bounding box center [927, 346] width 16 height 16
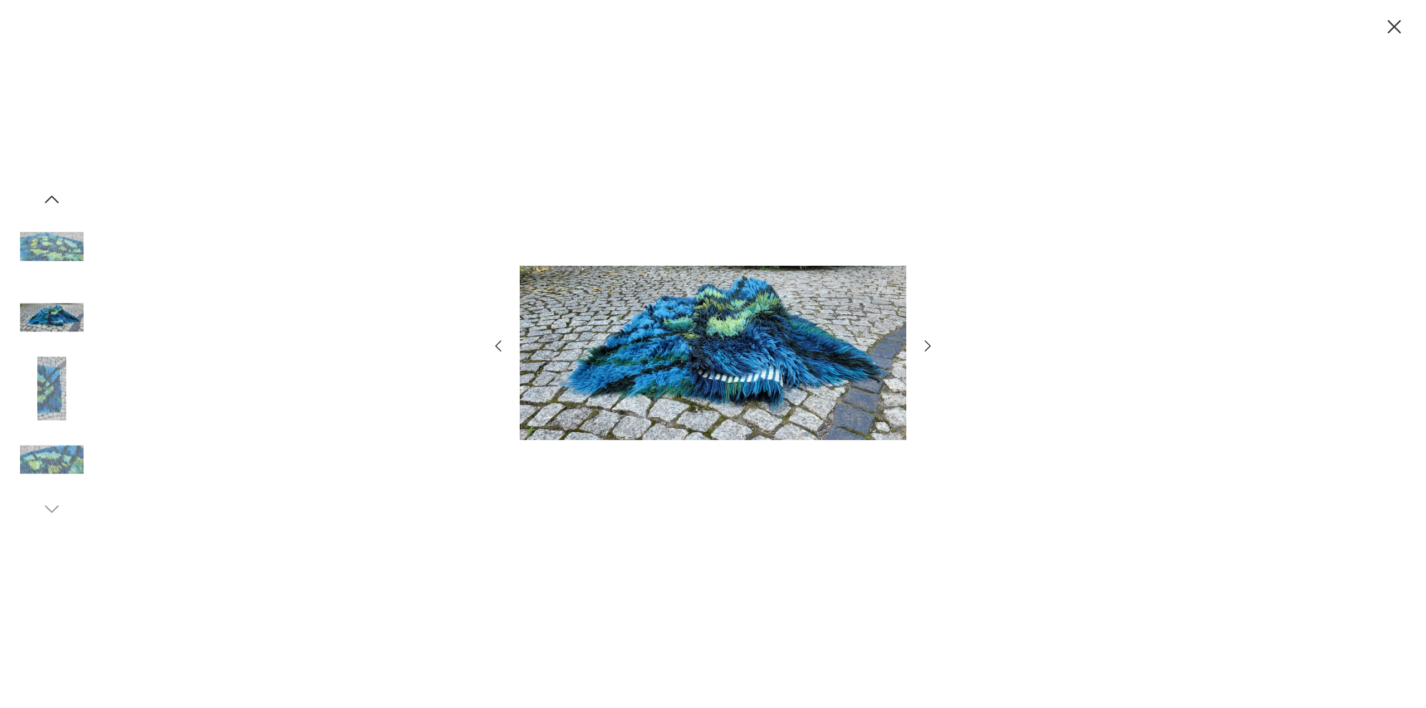
click at [926, 348] on icon "button" at bounding box center [927, 346] width 16 height 16
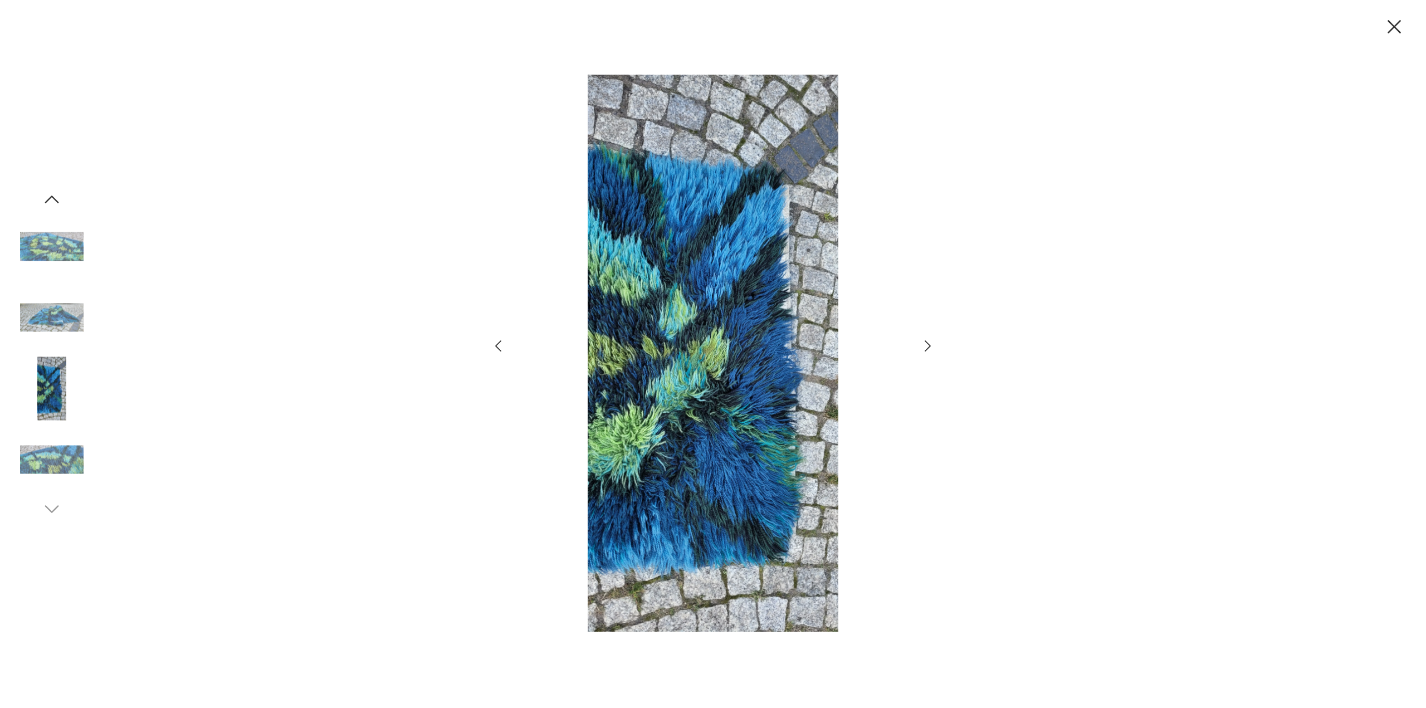
click at [926, 348] on icon "button" at bounding box center [927, 346] width 16 height 16
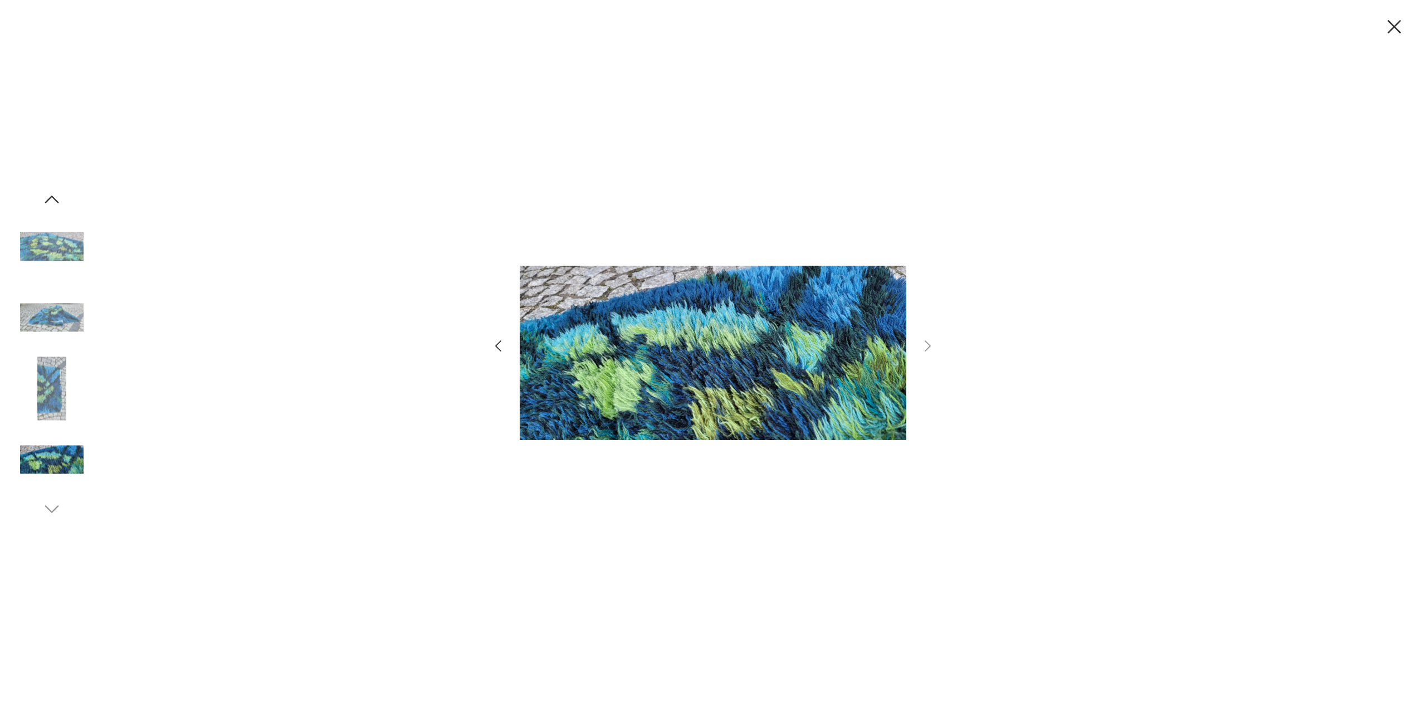
click at [1396, 28] on icon "button" at bounding box center [1393, 26] width 13 height 13
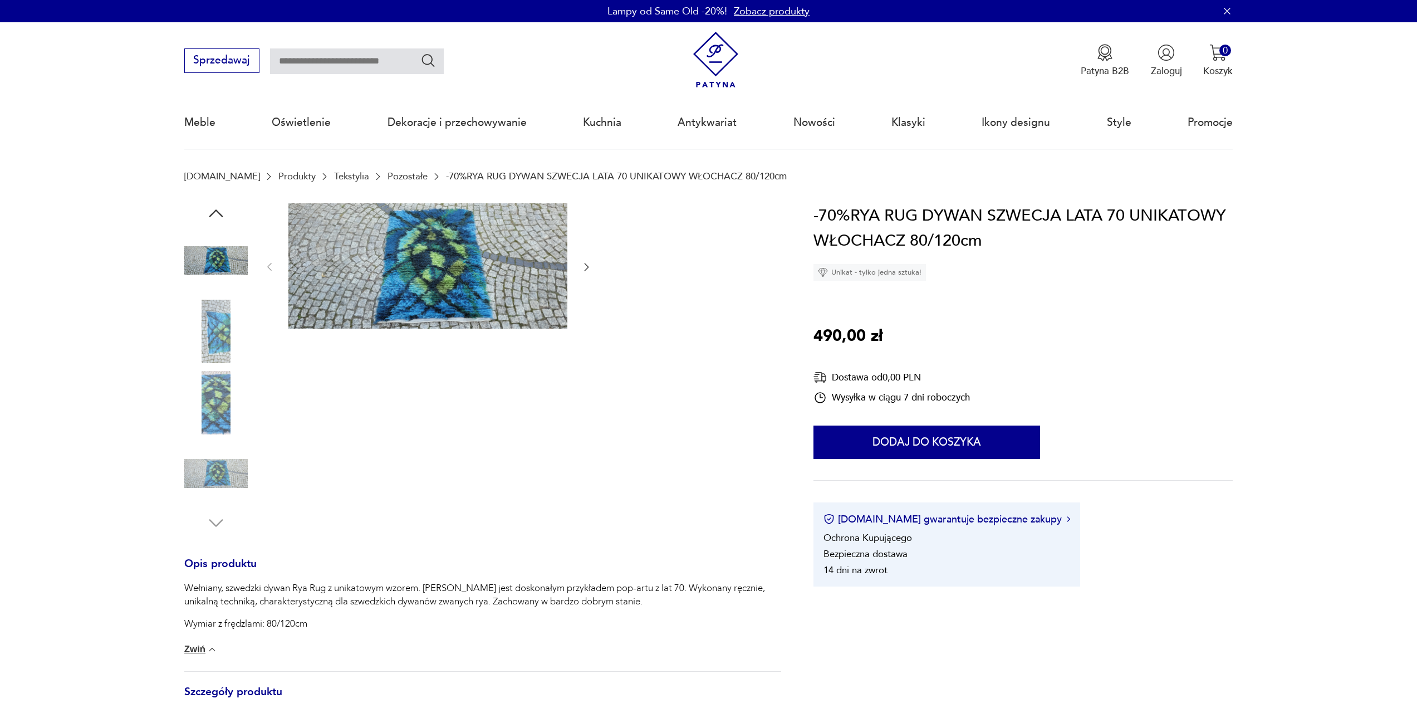
scroll to position [111, 0]
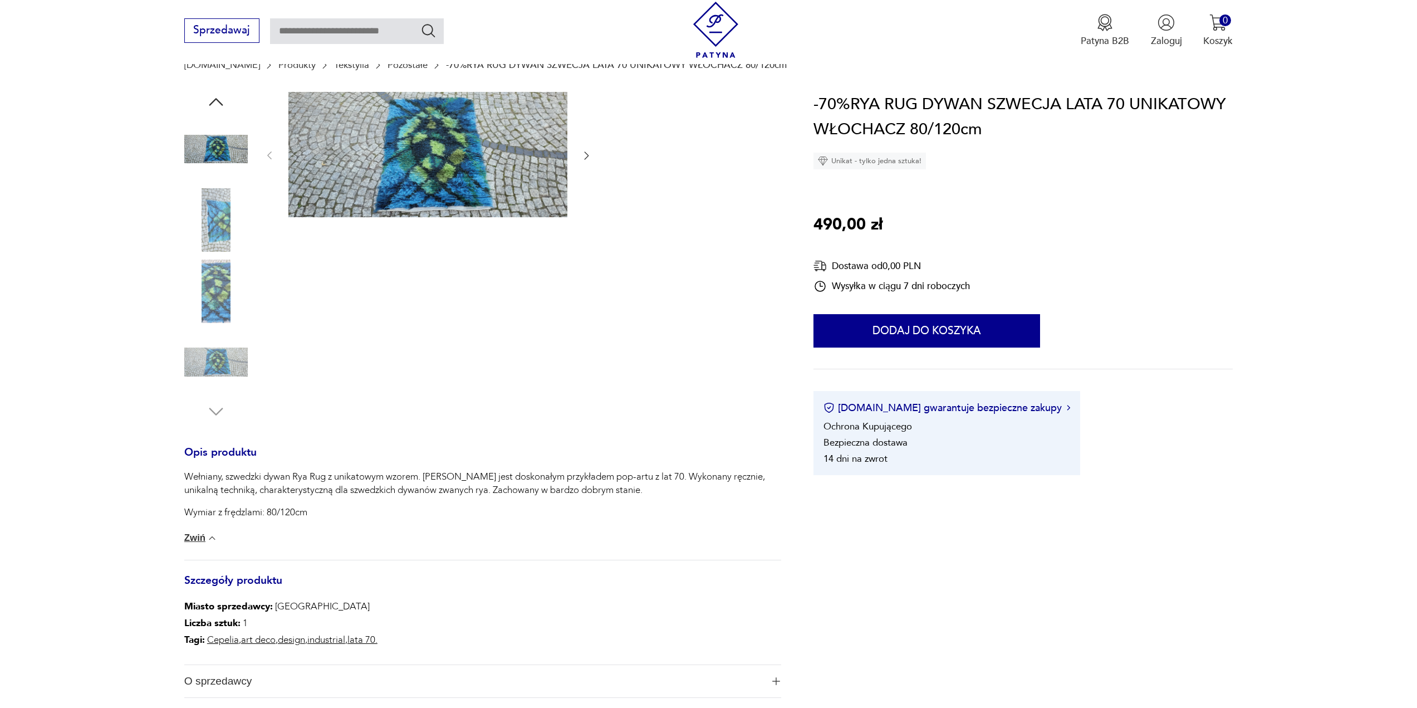
click at [196, 536] on button "Zwiń" at bounding box center [200, 537] width 33 height 11
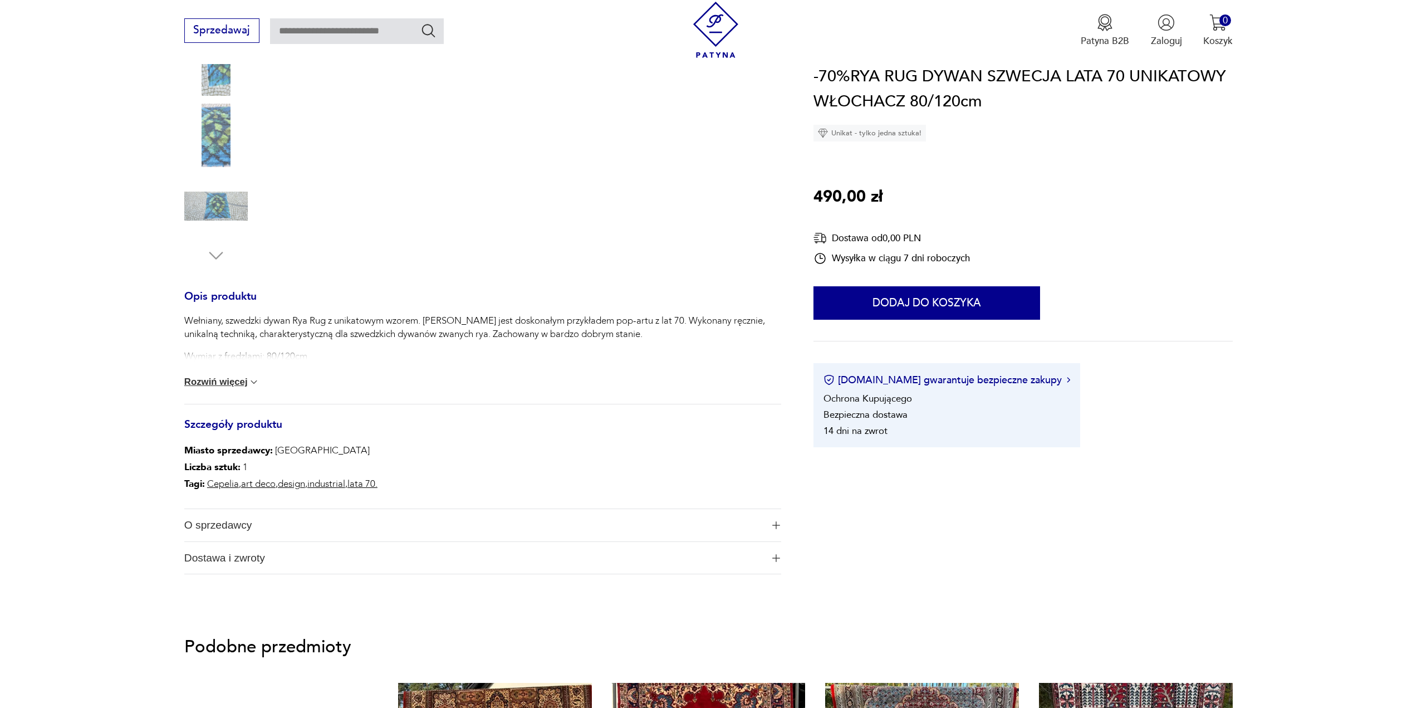
scroll to position [278, 0]
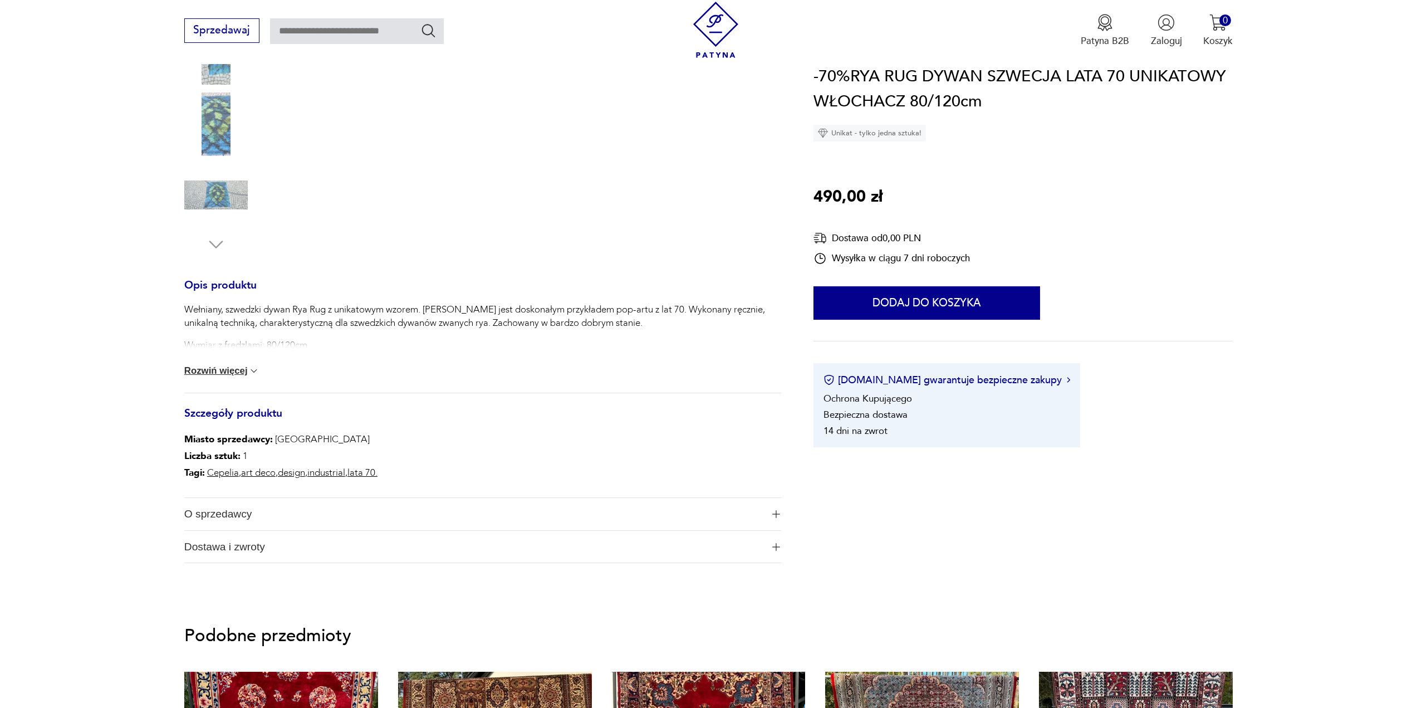
click at [228, 371] on button "Rozwiń więcej" at bounding box center [222, 370] width 76 height 11
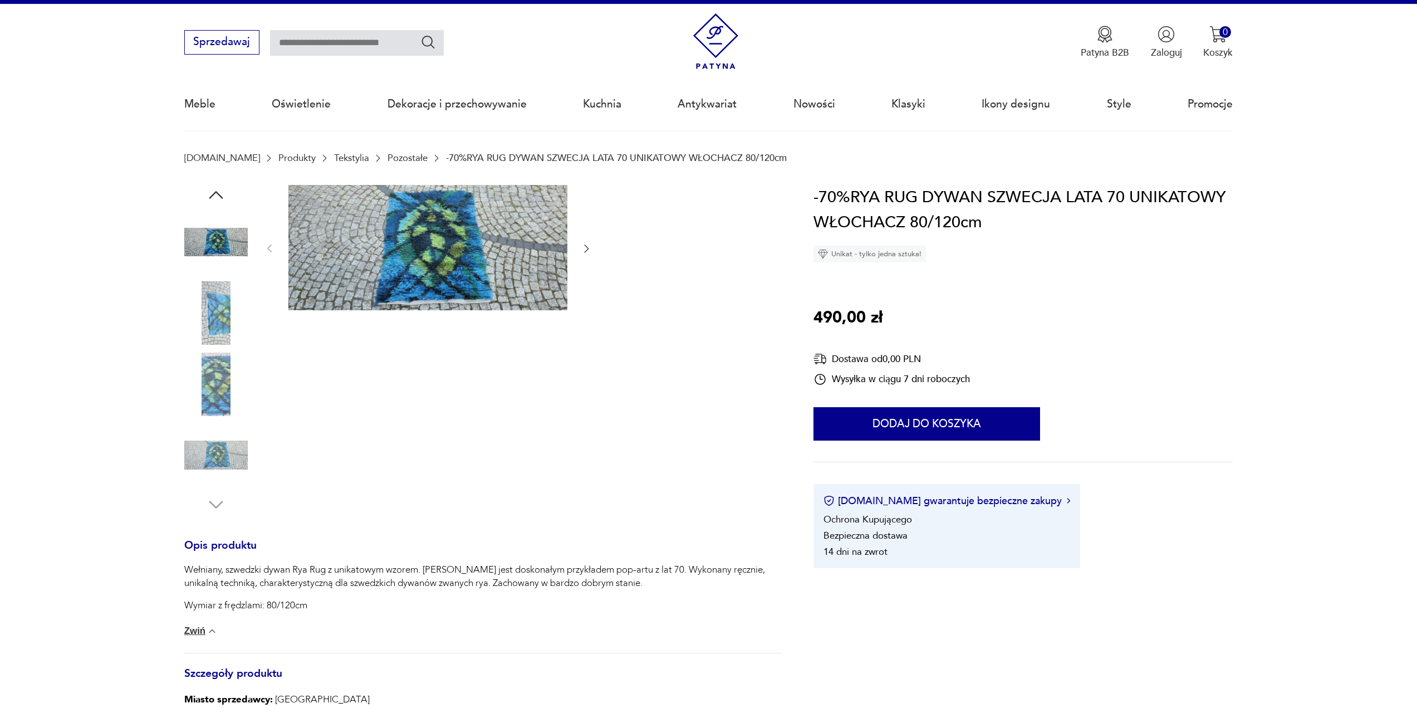
scroll to position [0, 0]
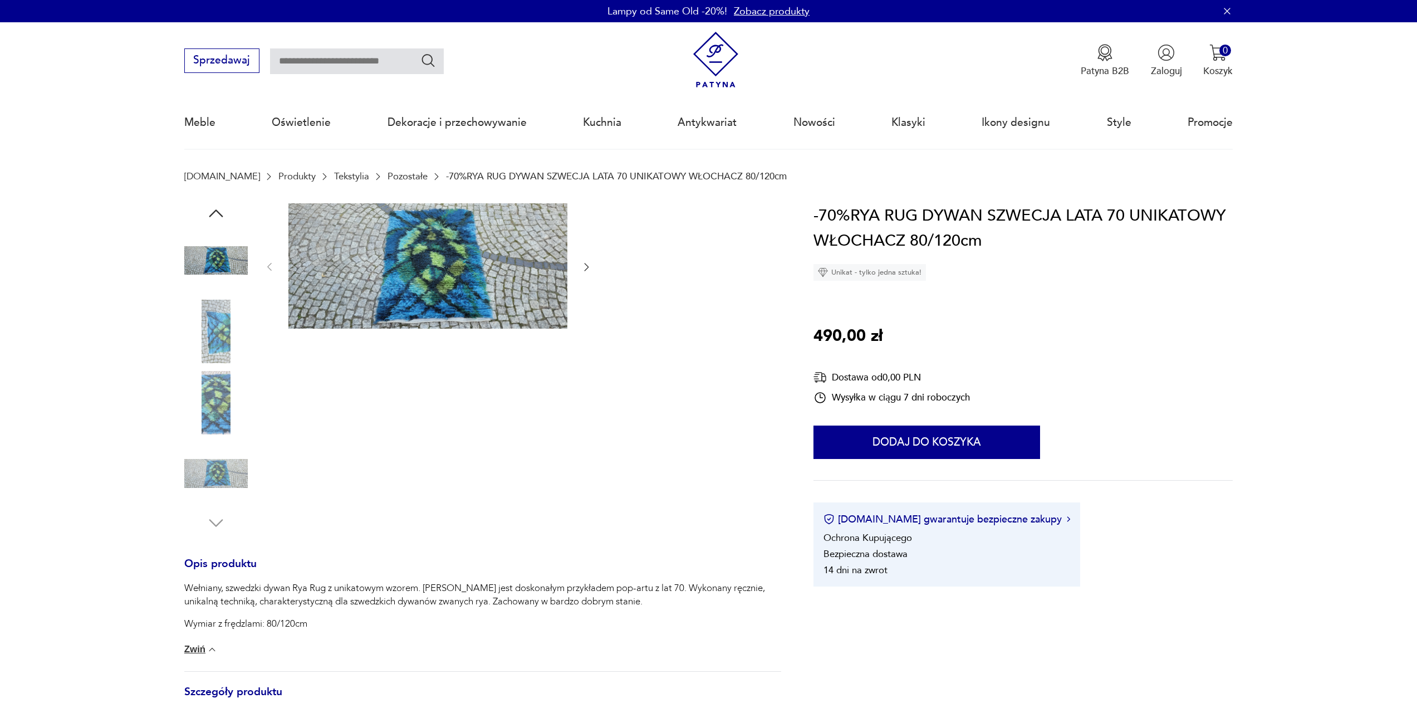
type input "*****"
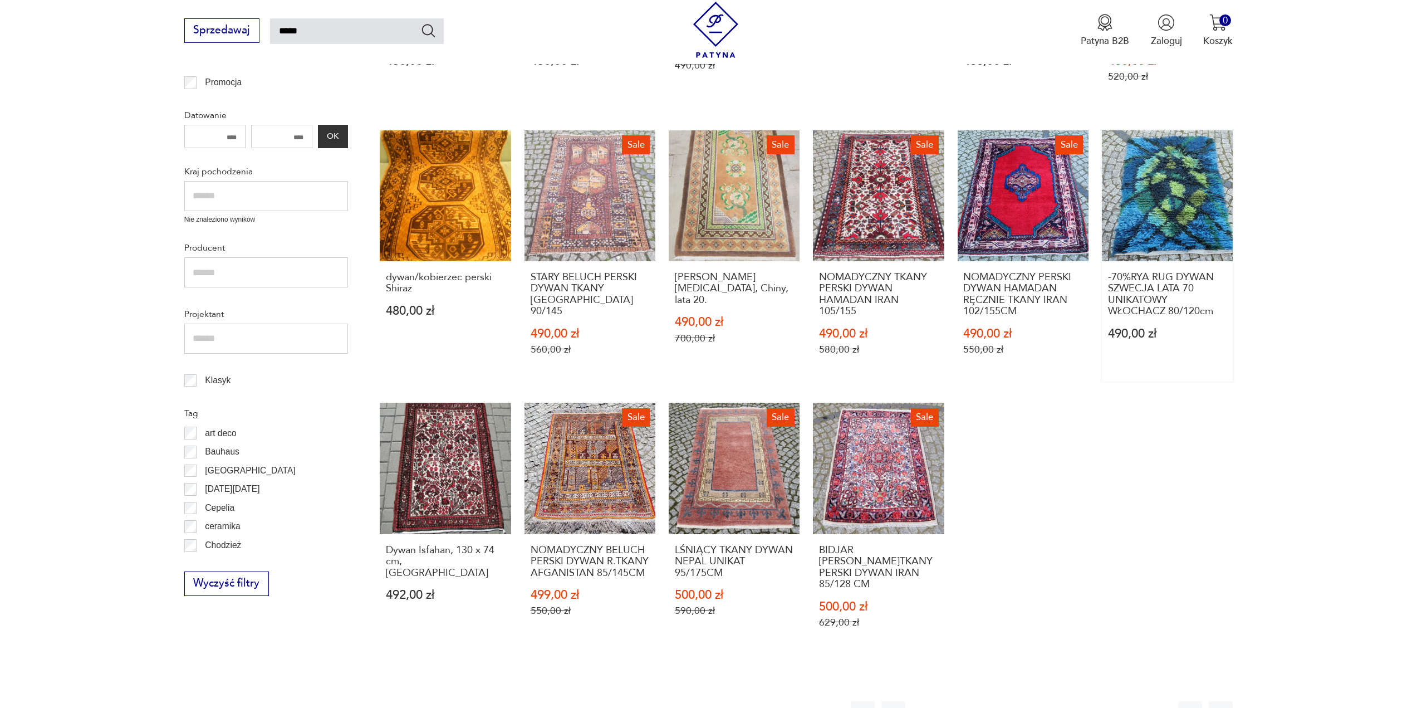
scroll to position [483, 0]
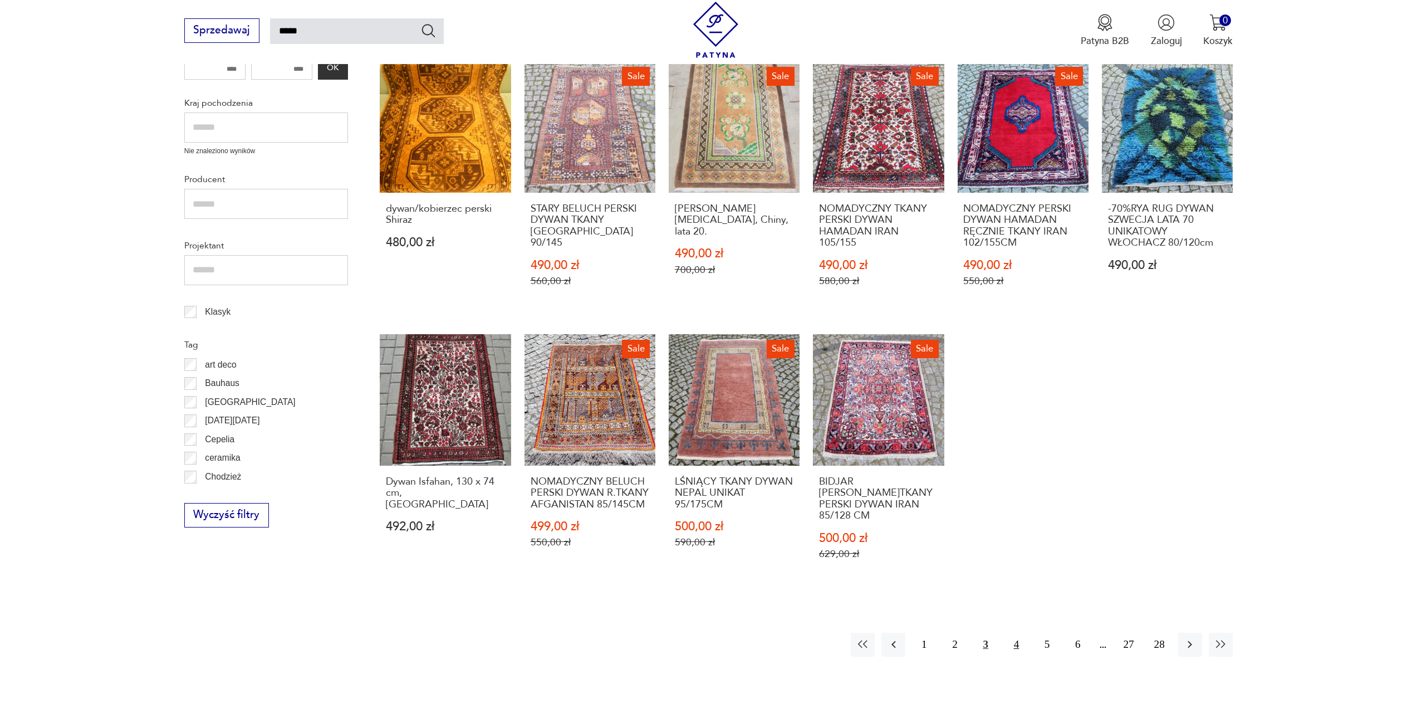
click at [1018, 633] on button "4" at bounding box center [1017, 645] width 24 height 24
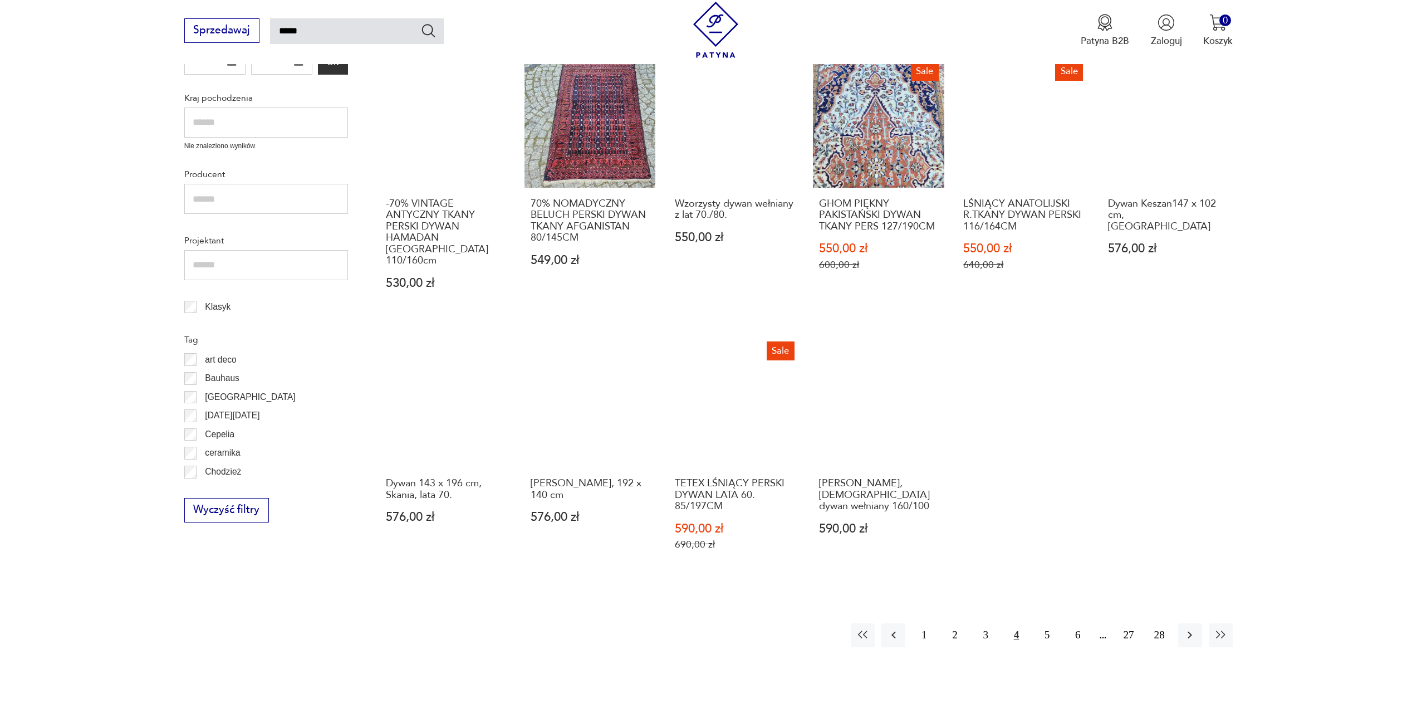
scroll to position [510, 0]
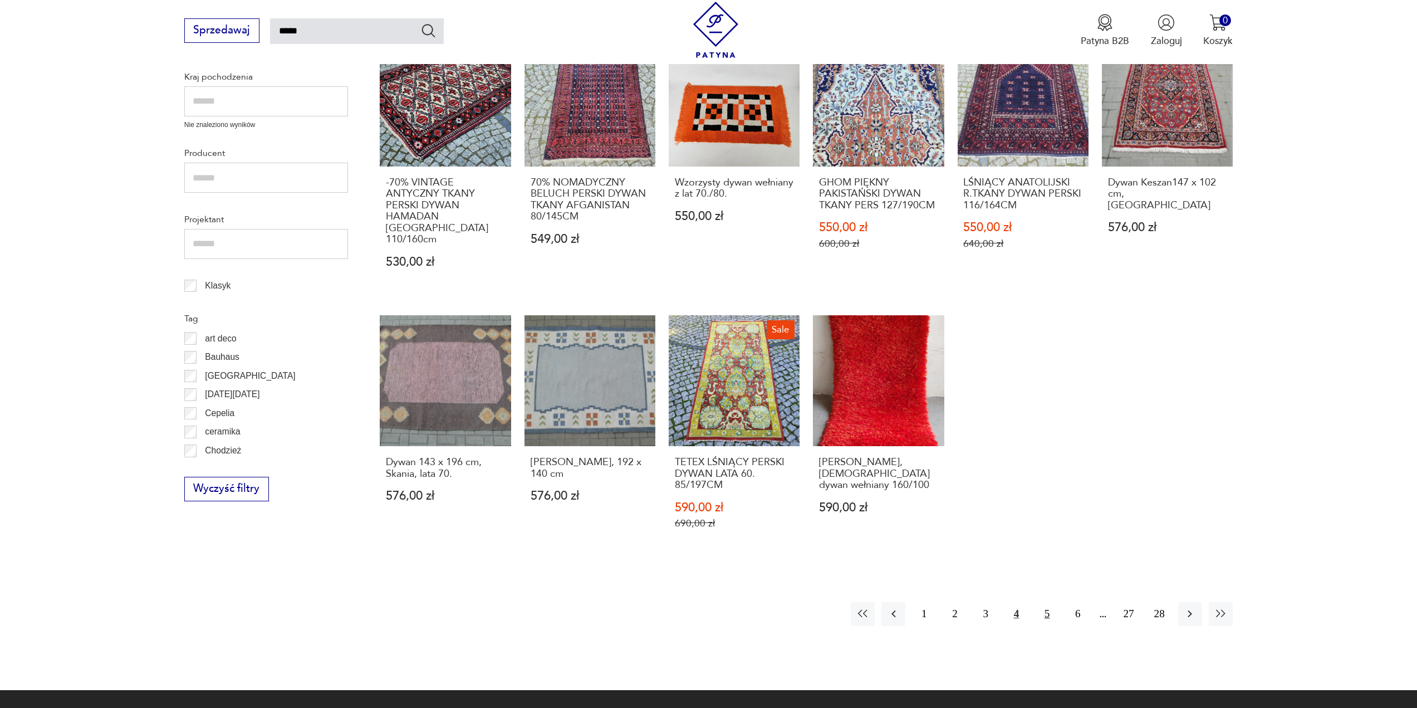
click at [1046, 604] on button "5" at bounding box center [1047, 614] width 24 height 24
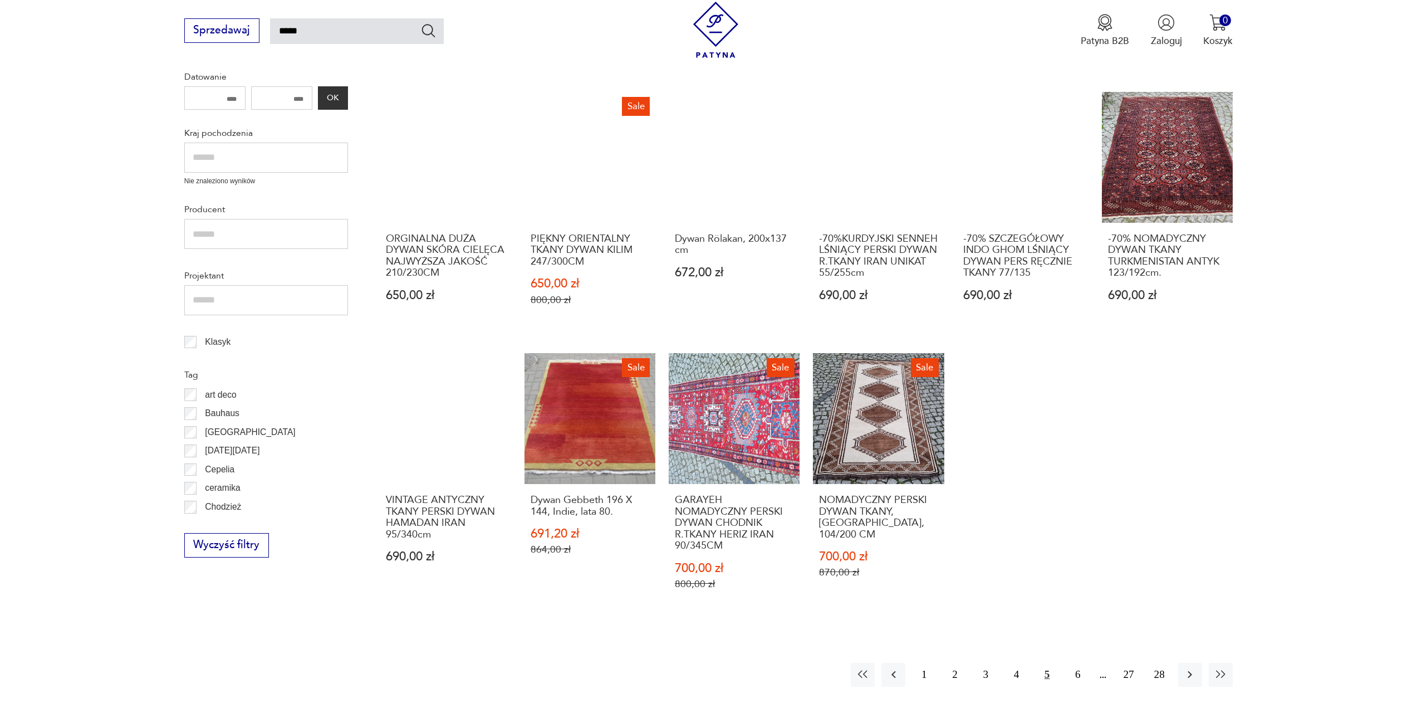
scroll to position [454, 0]
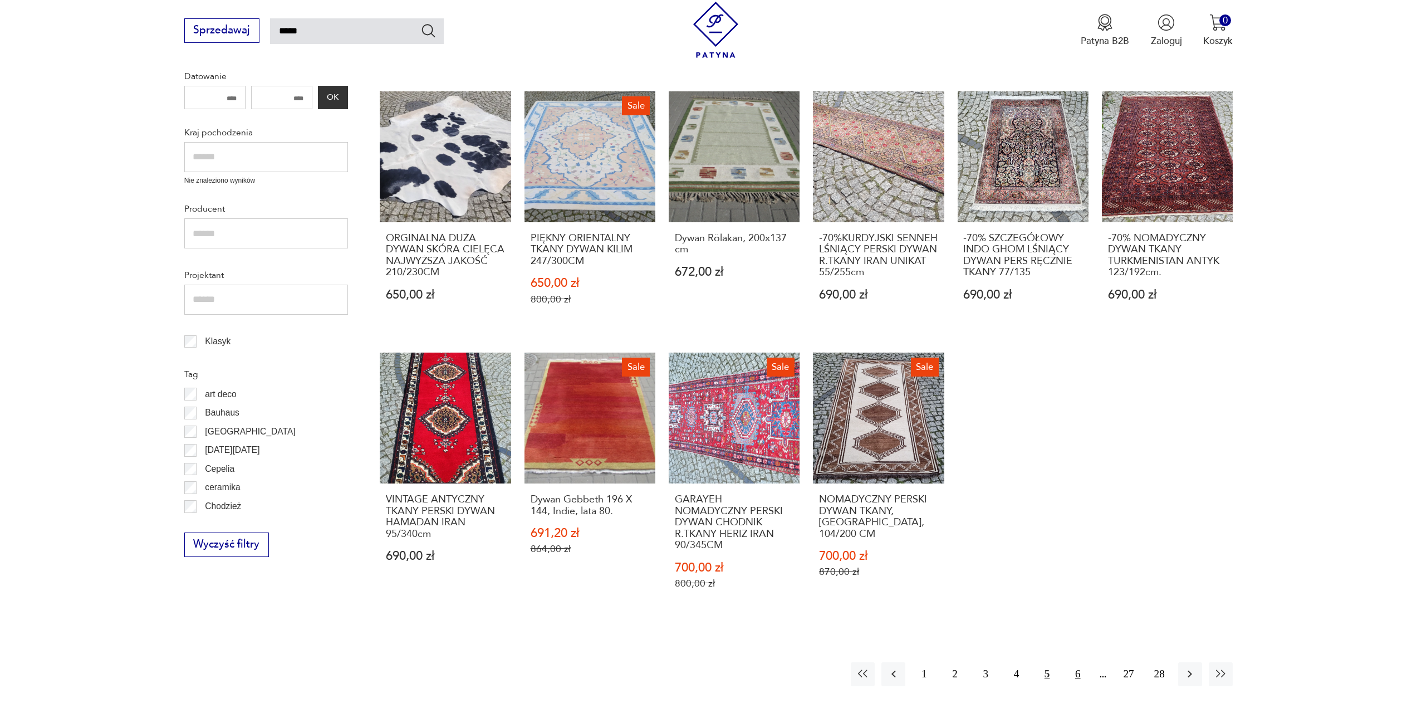
click at [1078, 663] on button "6" at bounding box center [1078, 674] width 24 height 24
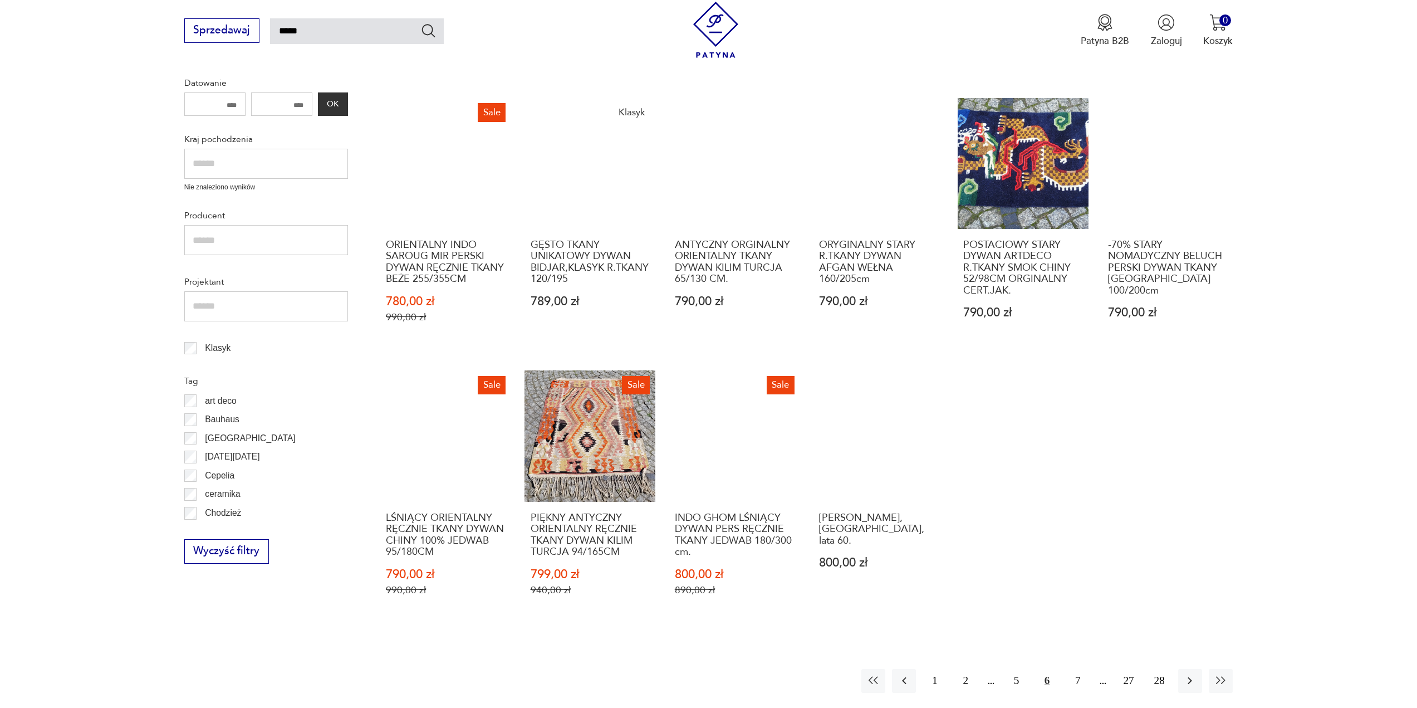
scroll to position [510, 0]
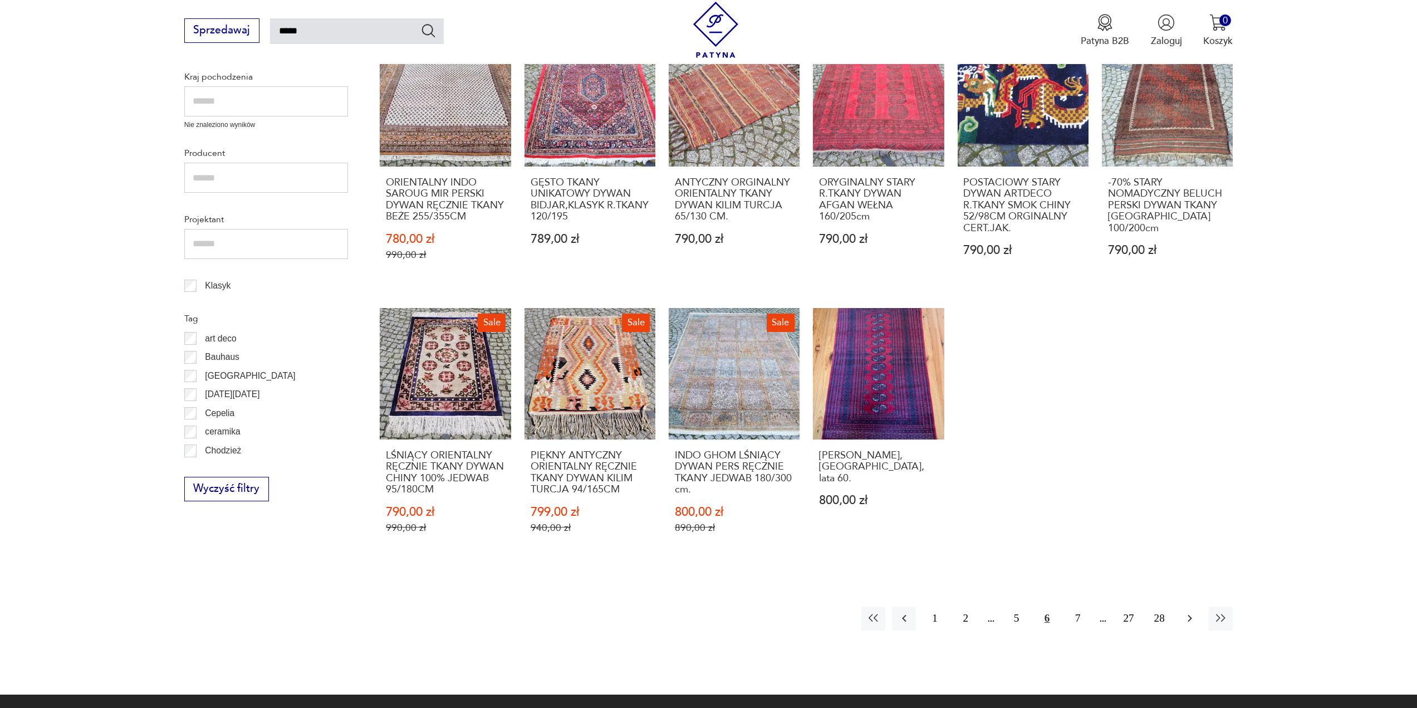
click at [1191, 612] on icon "button" at bounding box center [1189, 618] width 13 height 13
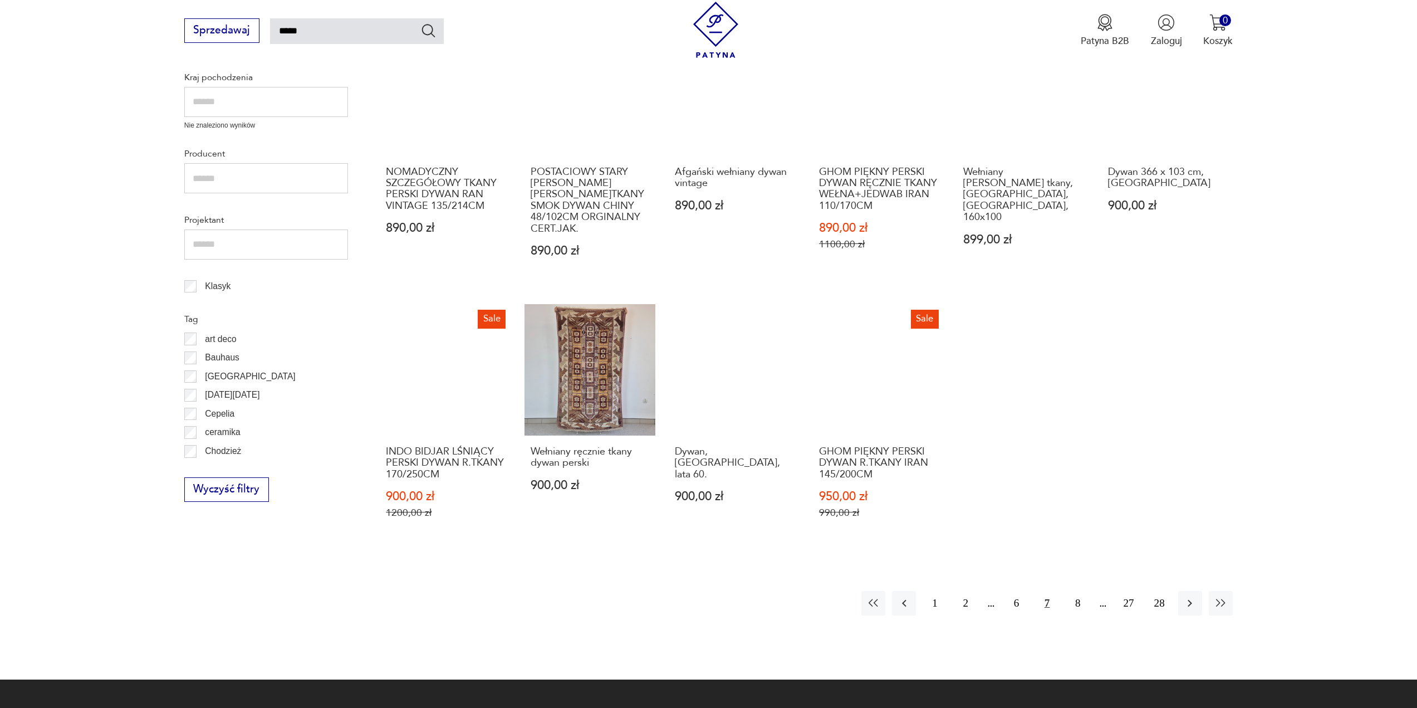
scroll to position [510, 0]
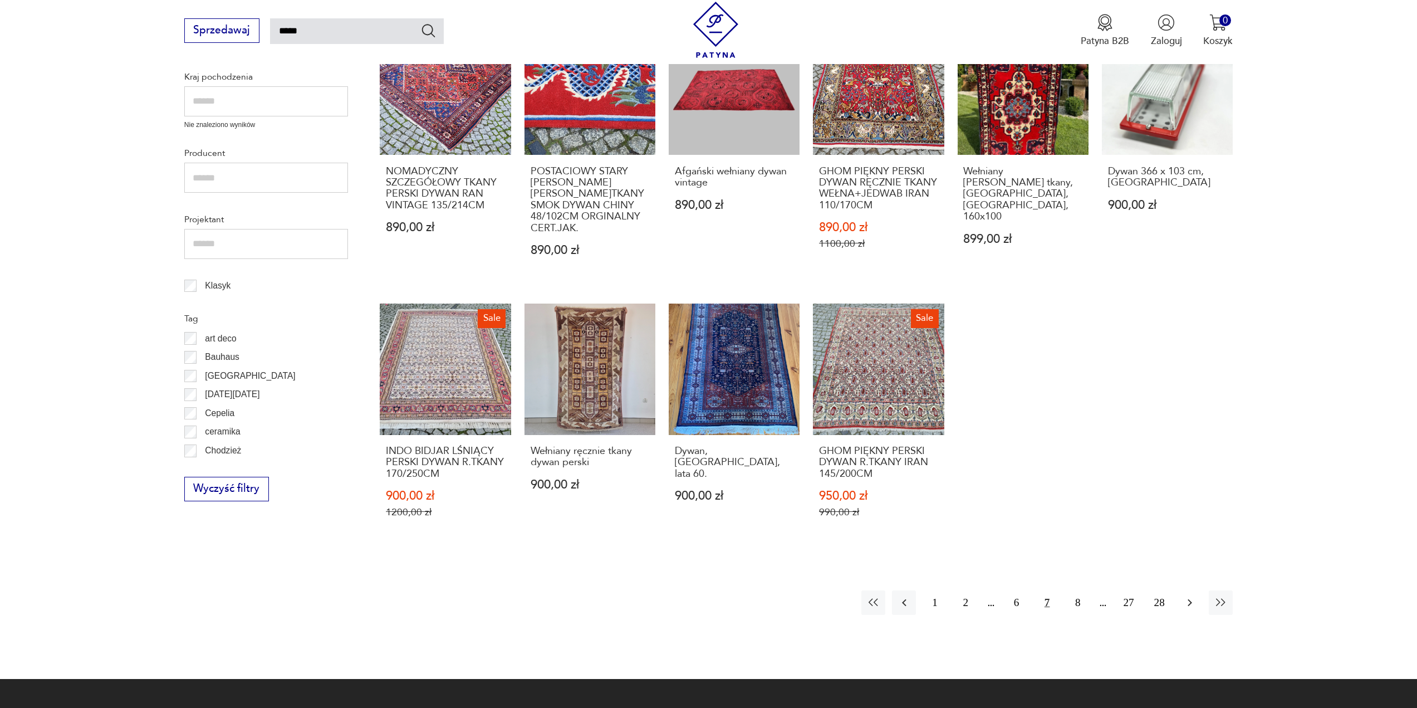
click at [1189, 604] on icon "button" at bounding box center [1189, 602] width 13 height 13
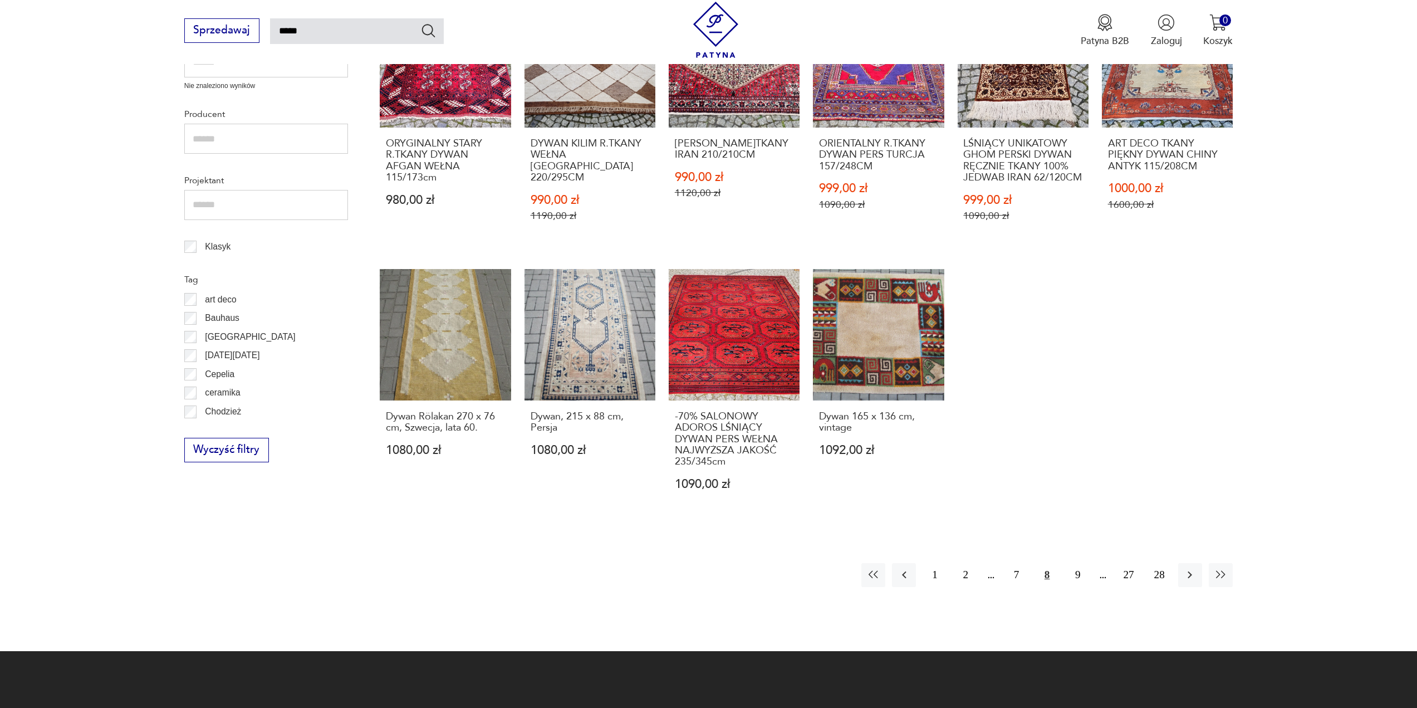
scroll to position [565, 0]
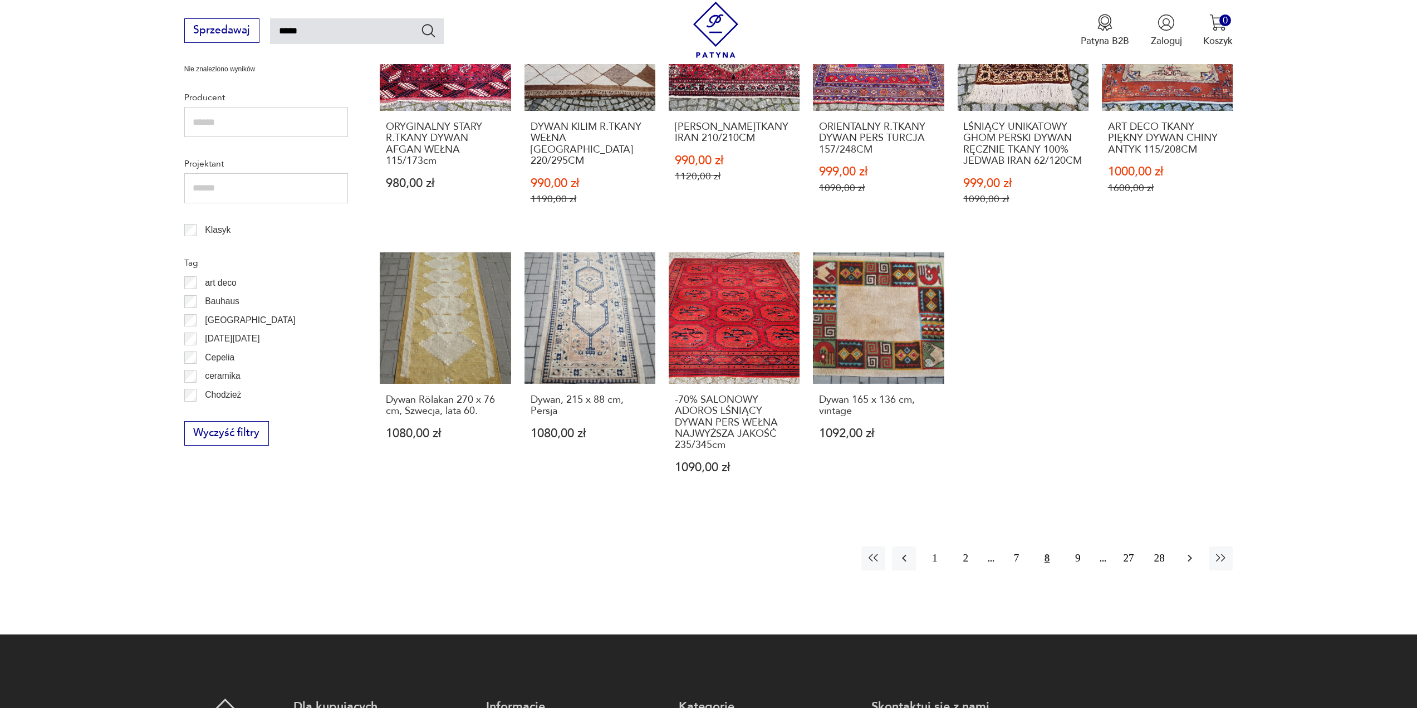
click at [1188, 551] on icon "button" at bounding box center [1189, 557] width 13 height 13
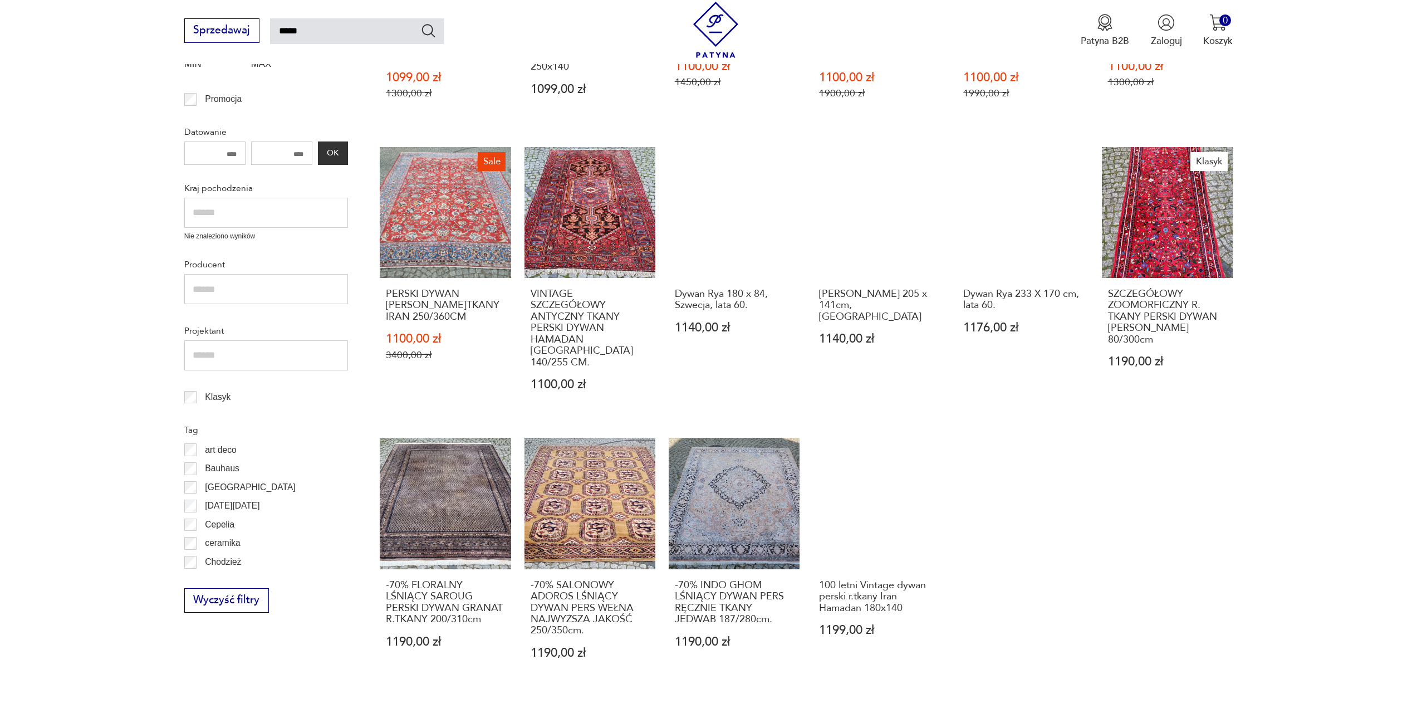
scroll to position [510, 0]
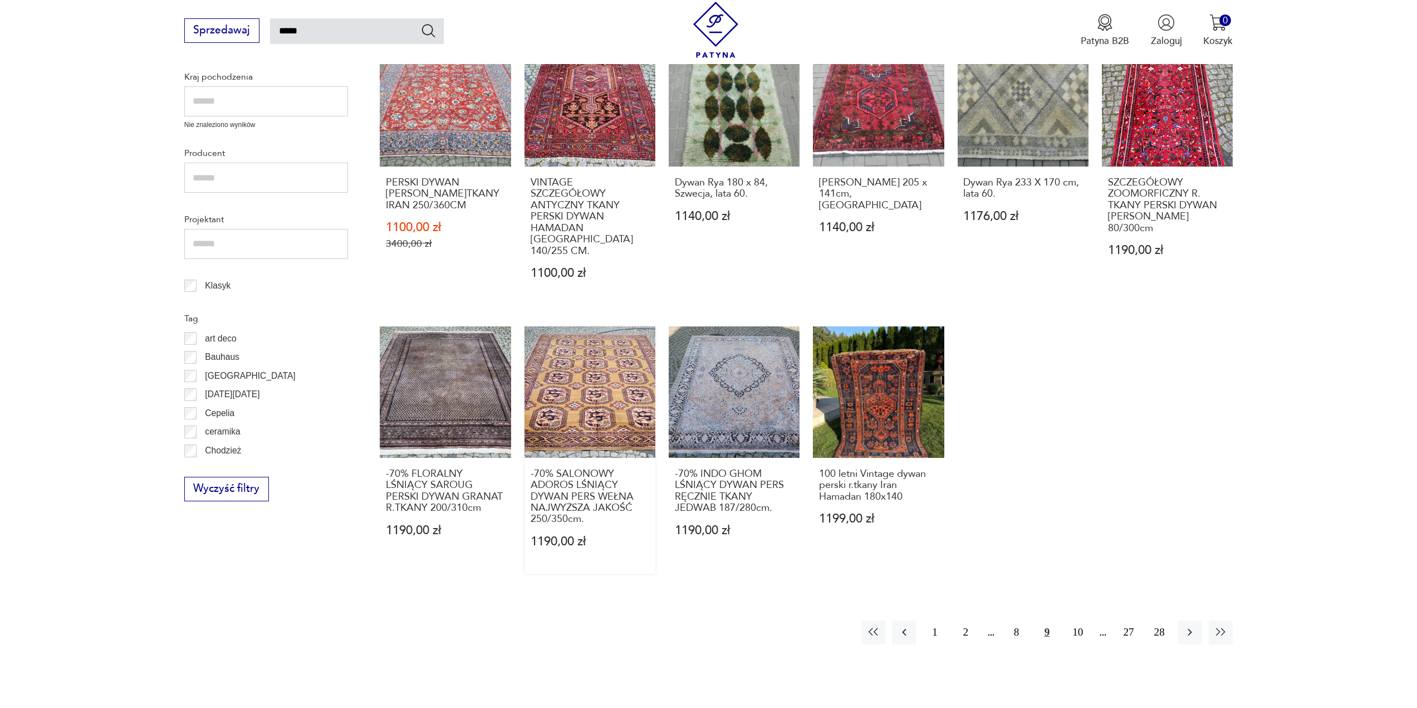
click at [588, 380] on link "-70% SALONOWY ADOROS LŚNIĄCY DYWAN PERS WEŁNA NAJWYŻSZA JAKOŚĆ 250/350cm. 1190,…" at bounding box center [590, 449] width 131 height 247
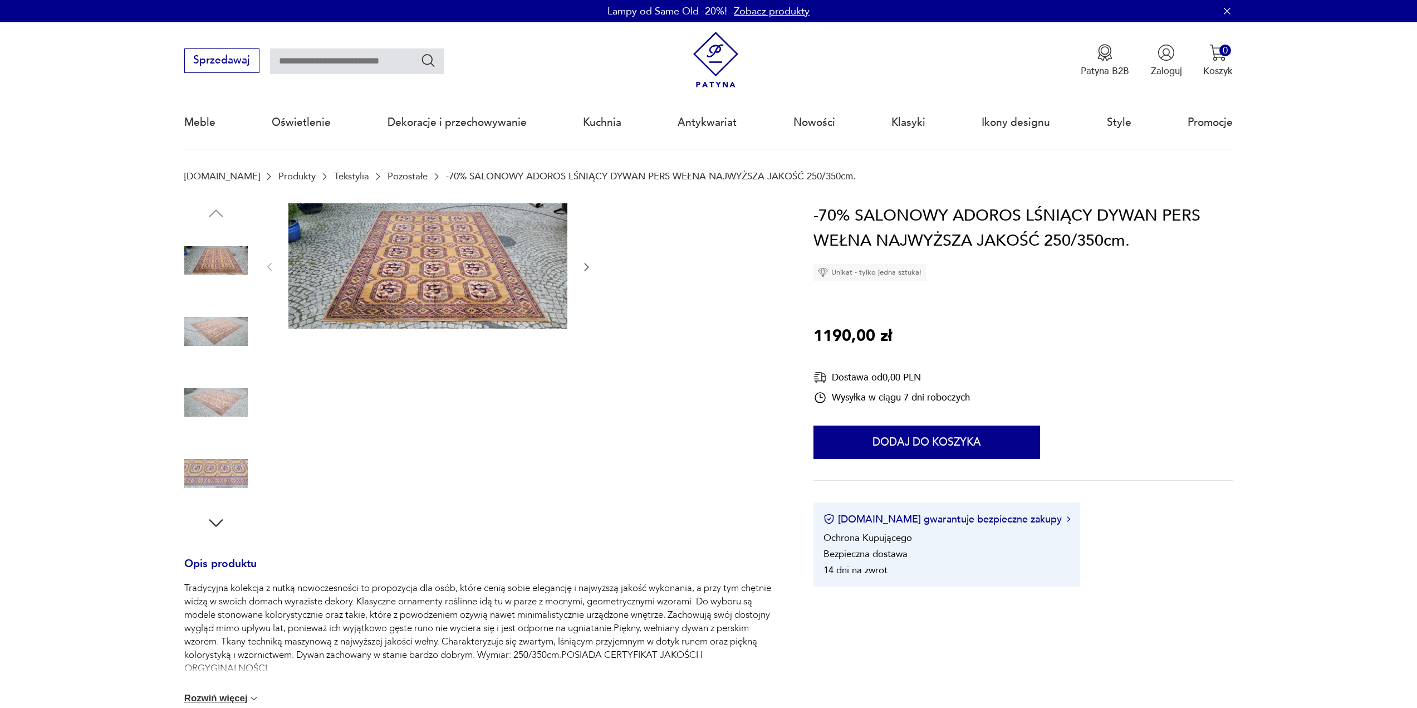
click at [586, 267] on icon "button" at bounding box center [586, 266] width 11 height 11
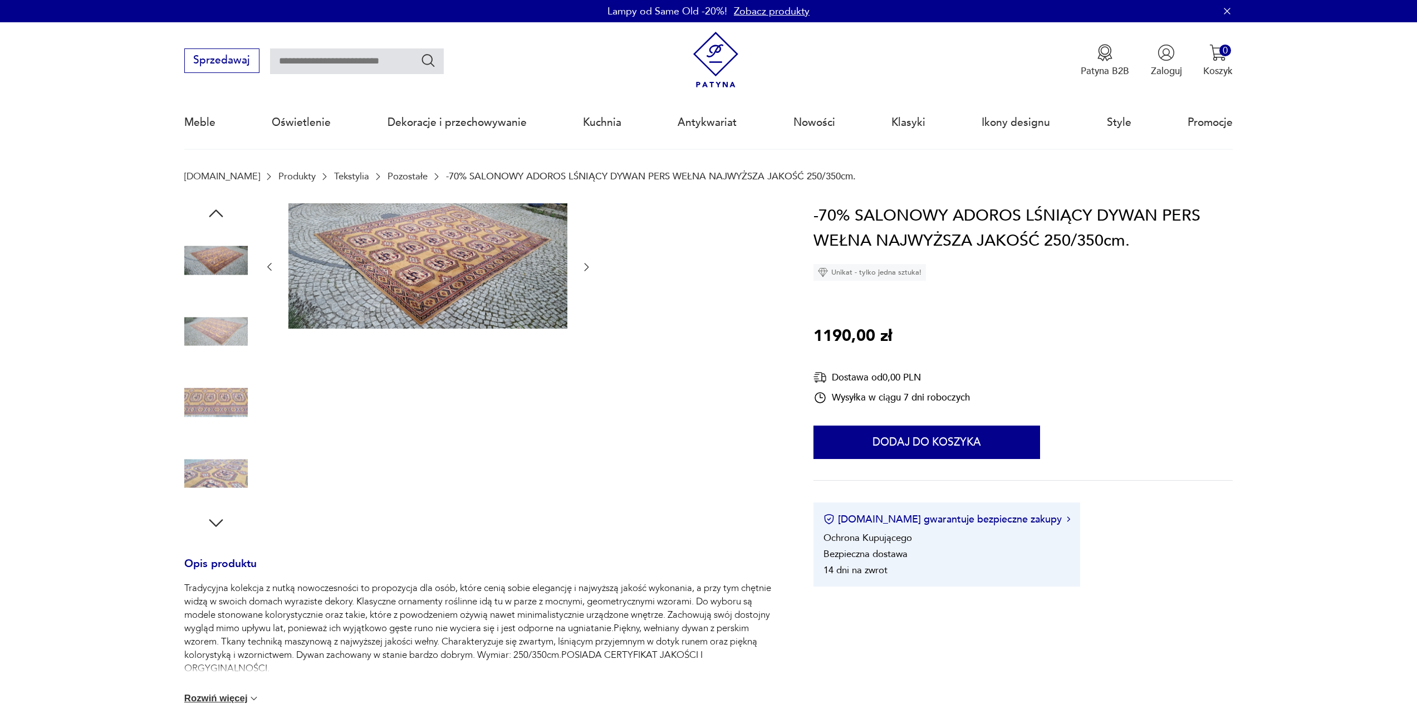
click at [586, 267] on icon "button" at bounding box center [586, 266] width 11 height 11
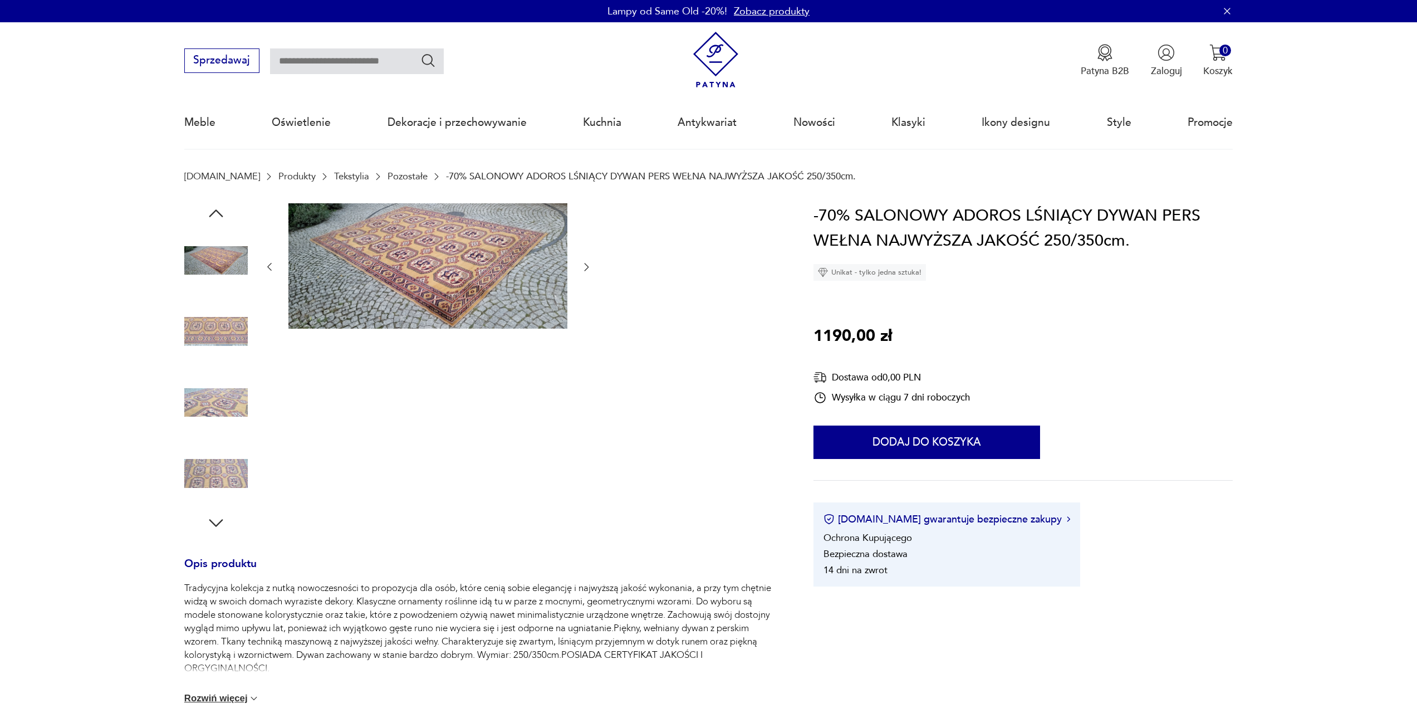
click at [586, 267] on icon "button" at bounding box center [586, 266] width 11 height 11
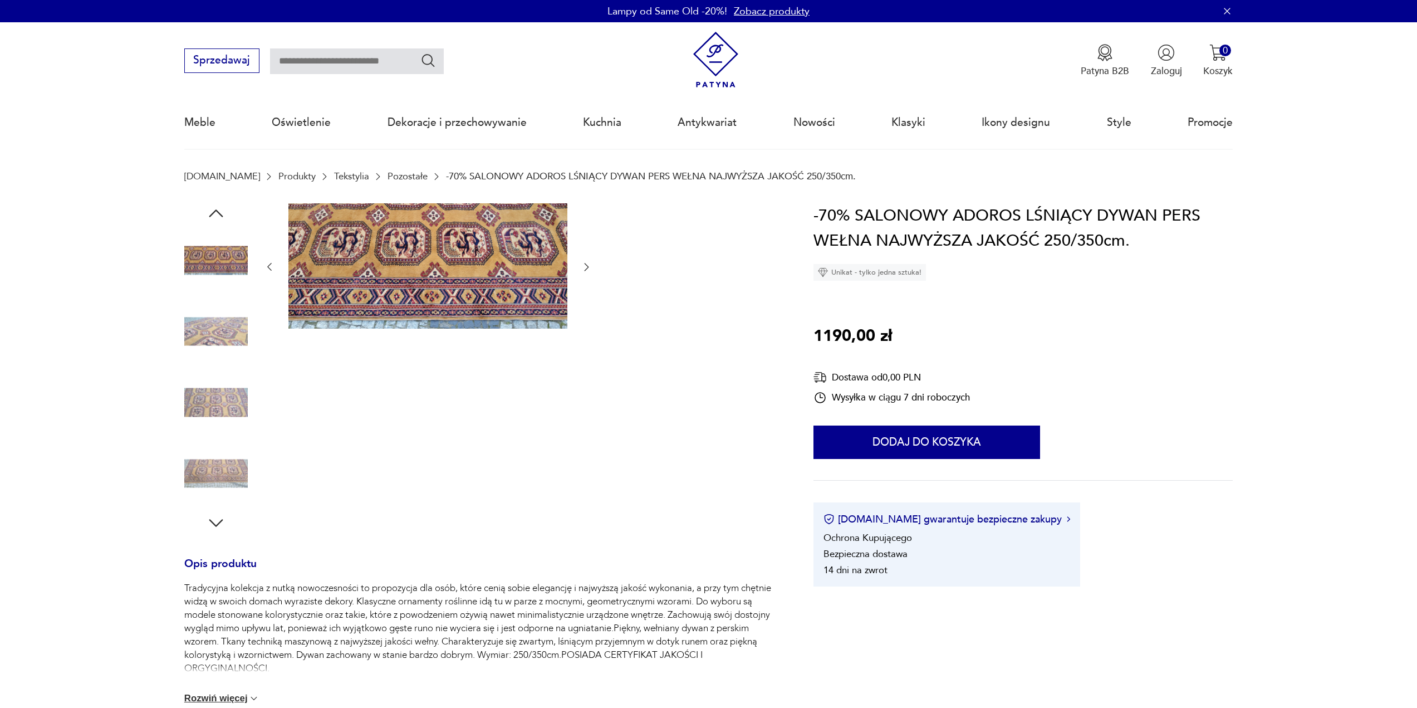
click at [586, 267] on icon "button" at bounding box center [586, 266] width 11 height 11
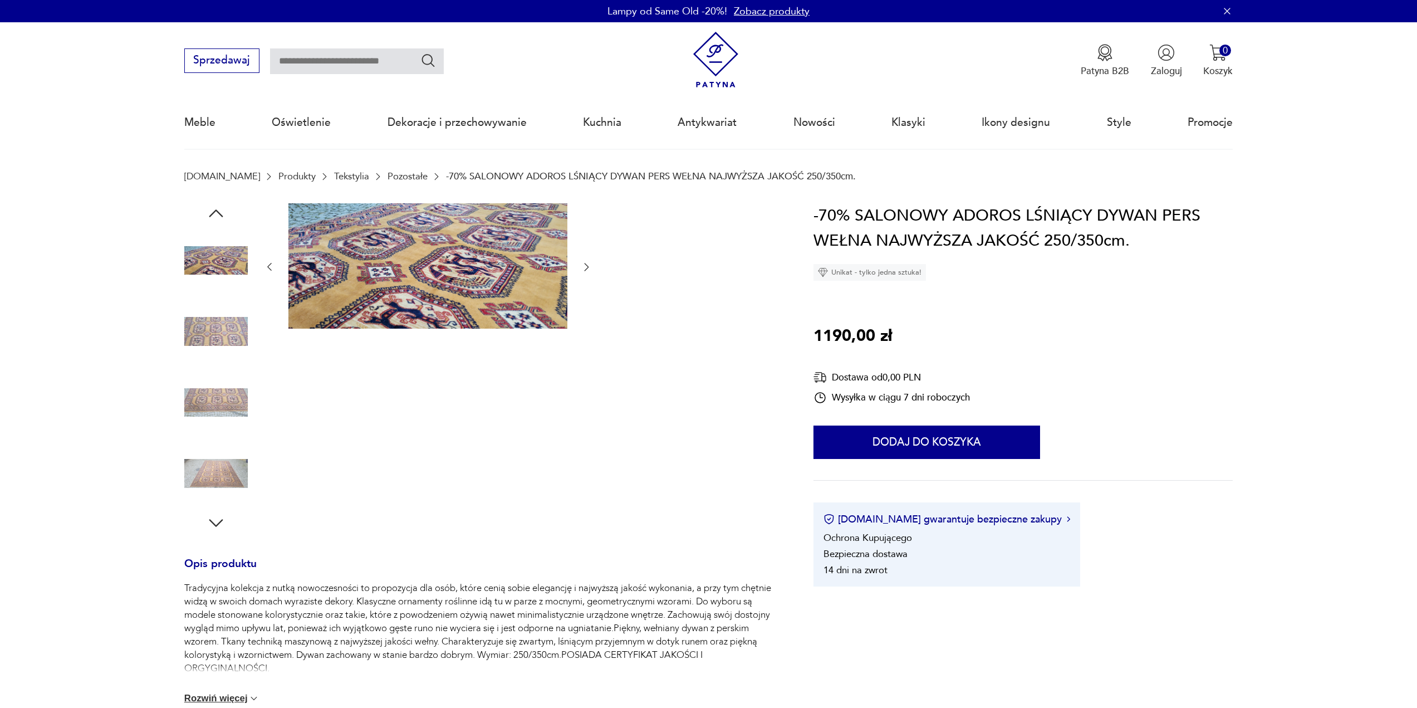
click at [586, 267] on icon "button" at bounding box center [586, 266] width 11 height 11
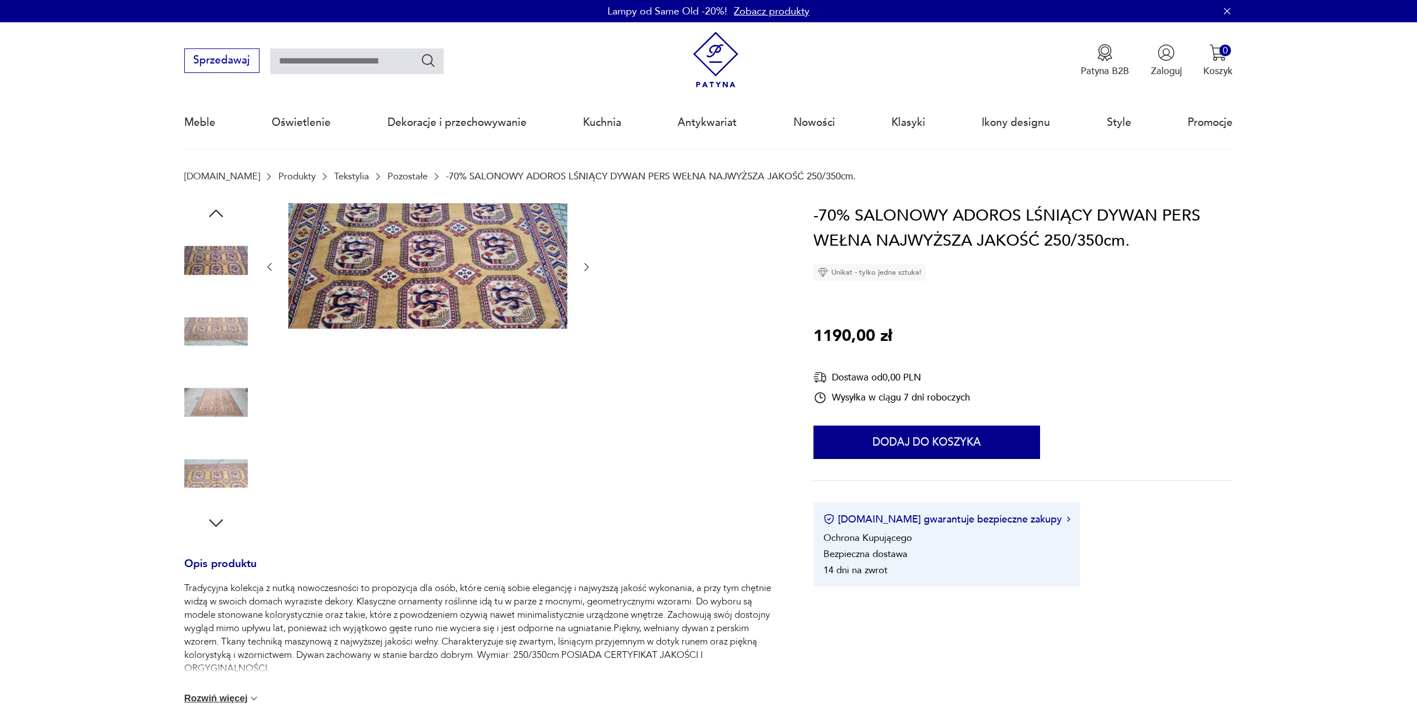
click at [586, 267] on icon "button" at bounding box center [586, 266] width 11 height 11
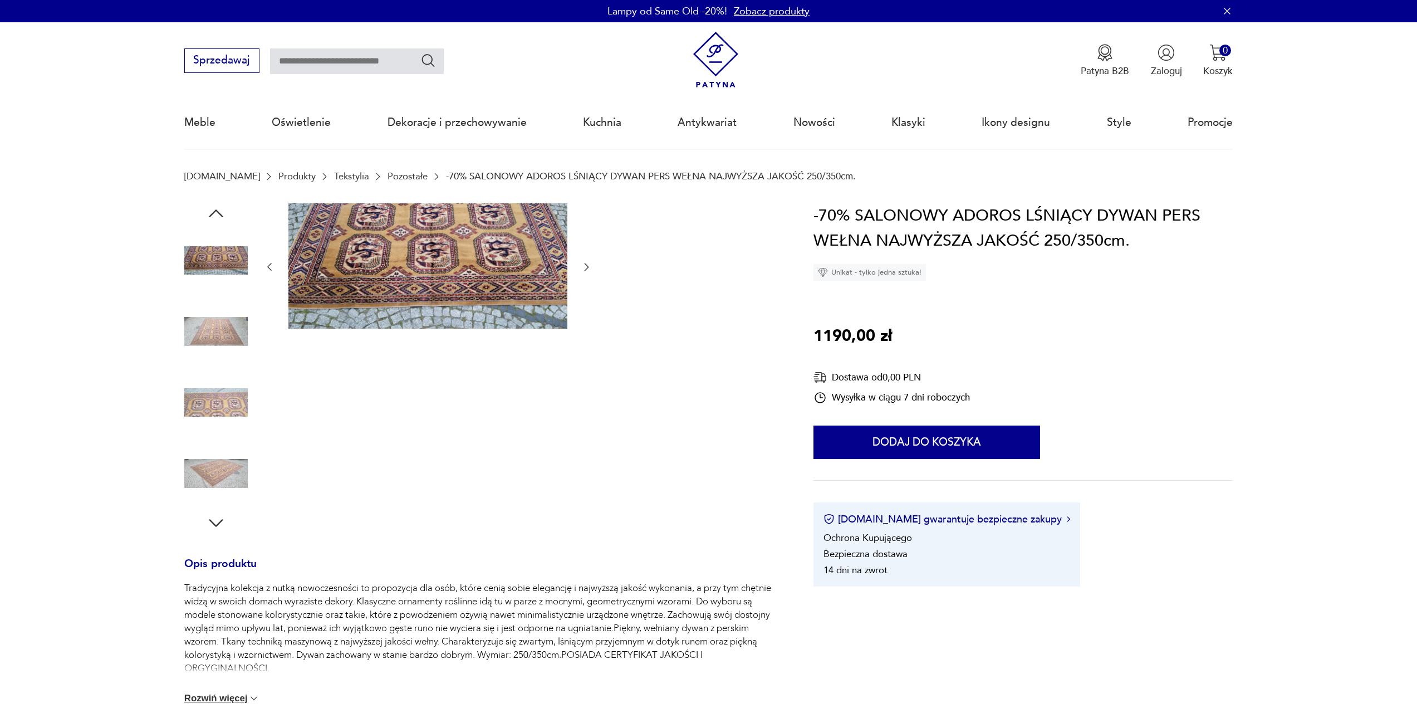
click at [586, 267] on icon "button" at bounding box center [586, 266] width 11 height 11
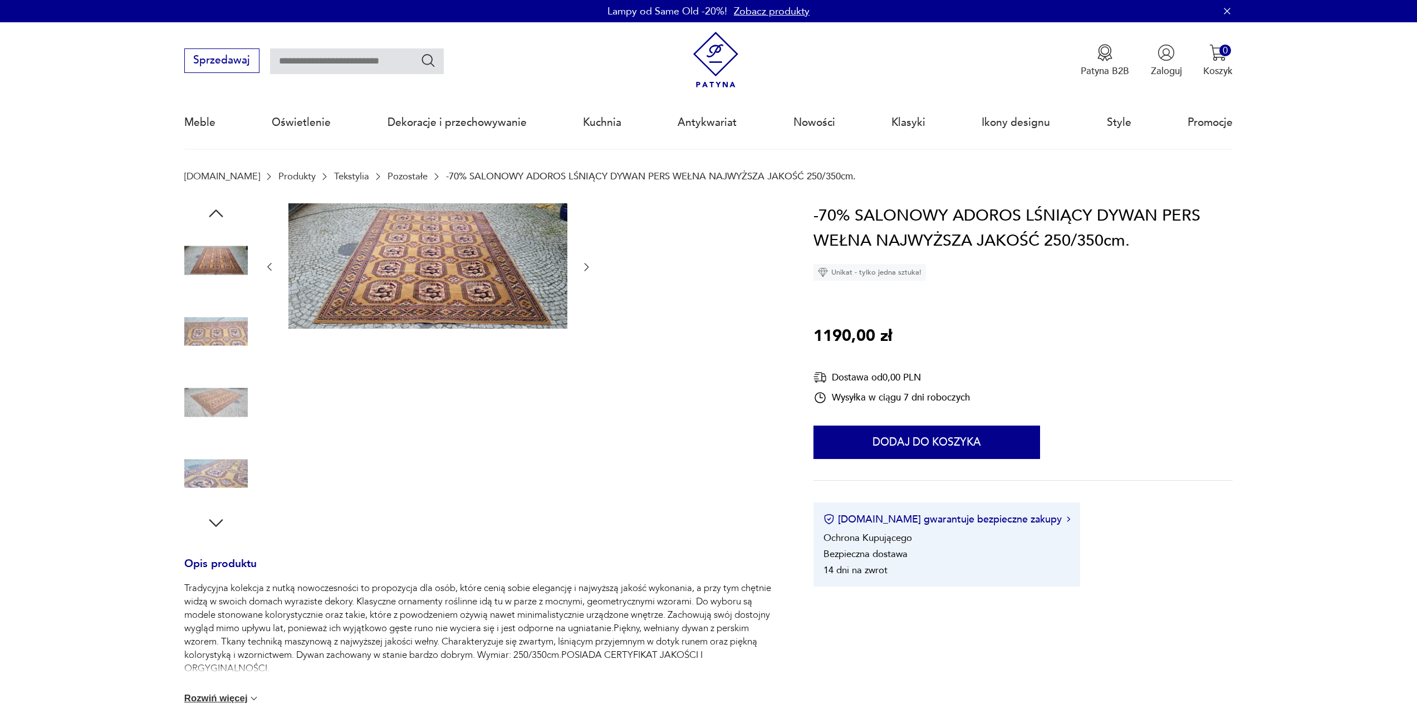
scroll to position [223, 0]
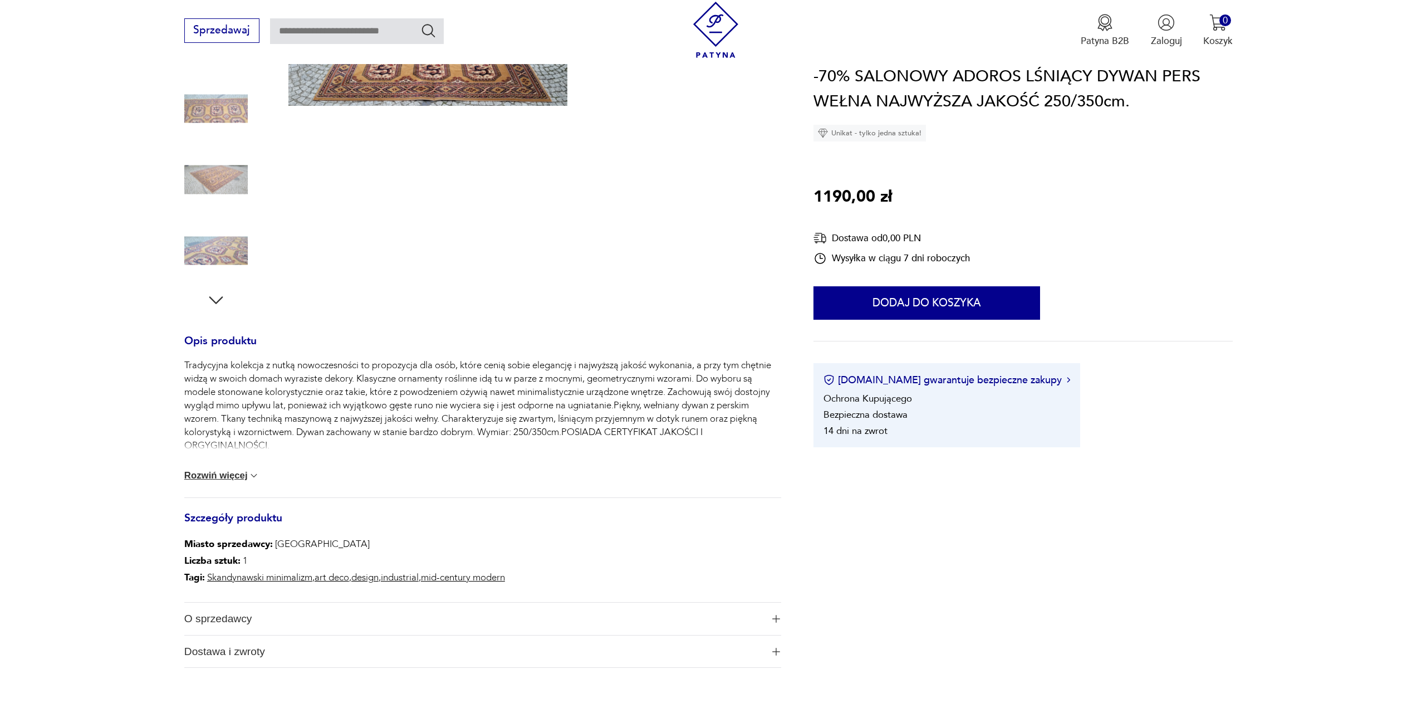
click at [208, 478] on button "Rozwiń więcej" at bounding box center [222, 475] width 76 height 11
click at [193, 469] on button "Zwiń" at bounding box center [200, 471] width 33 height 11
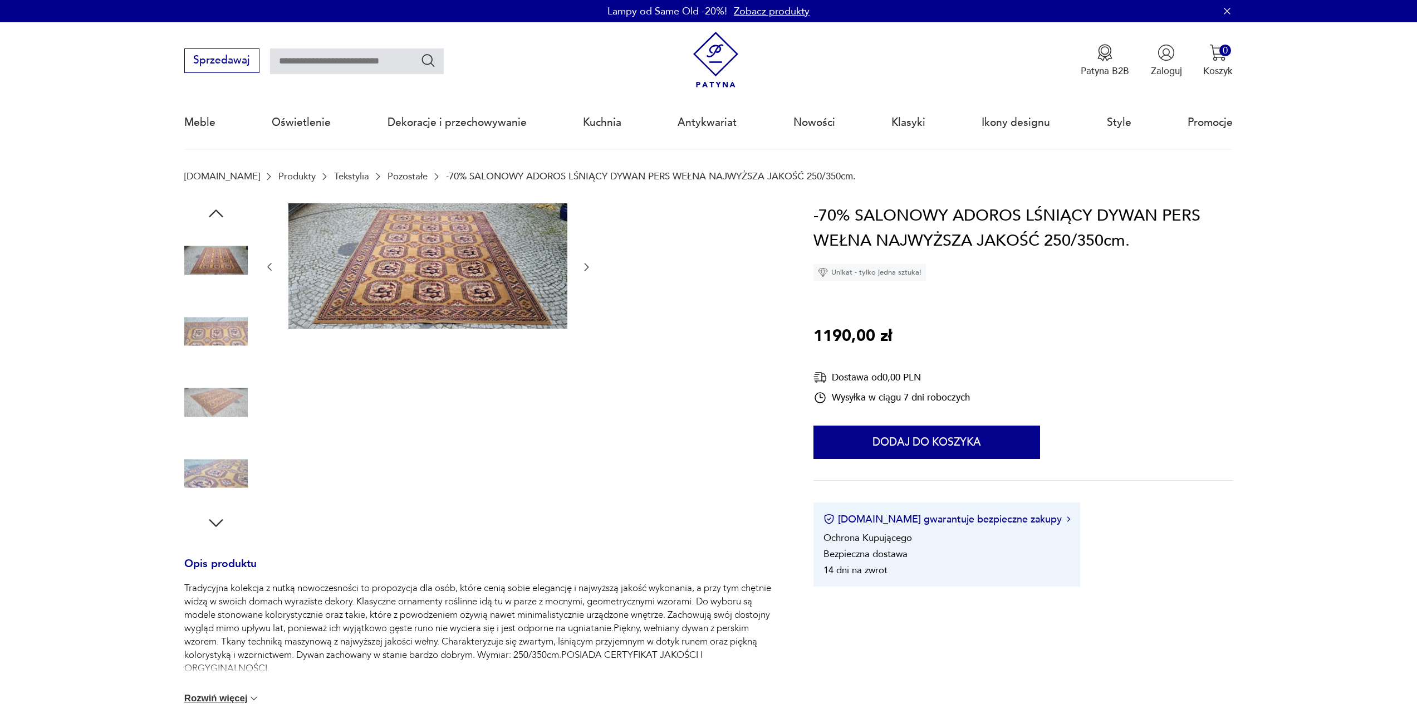
type input "*****"
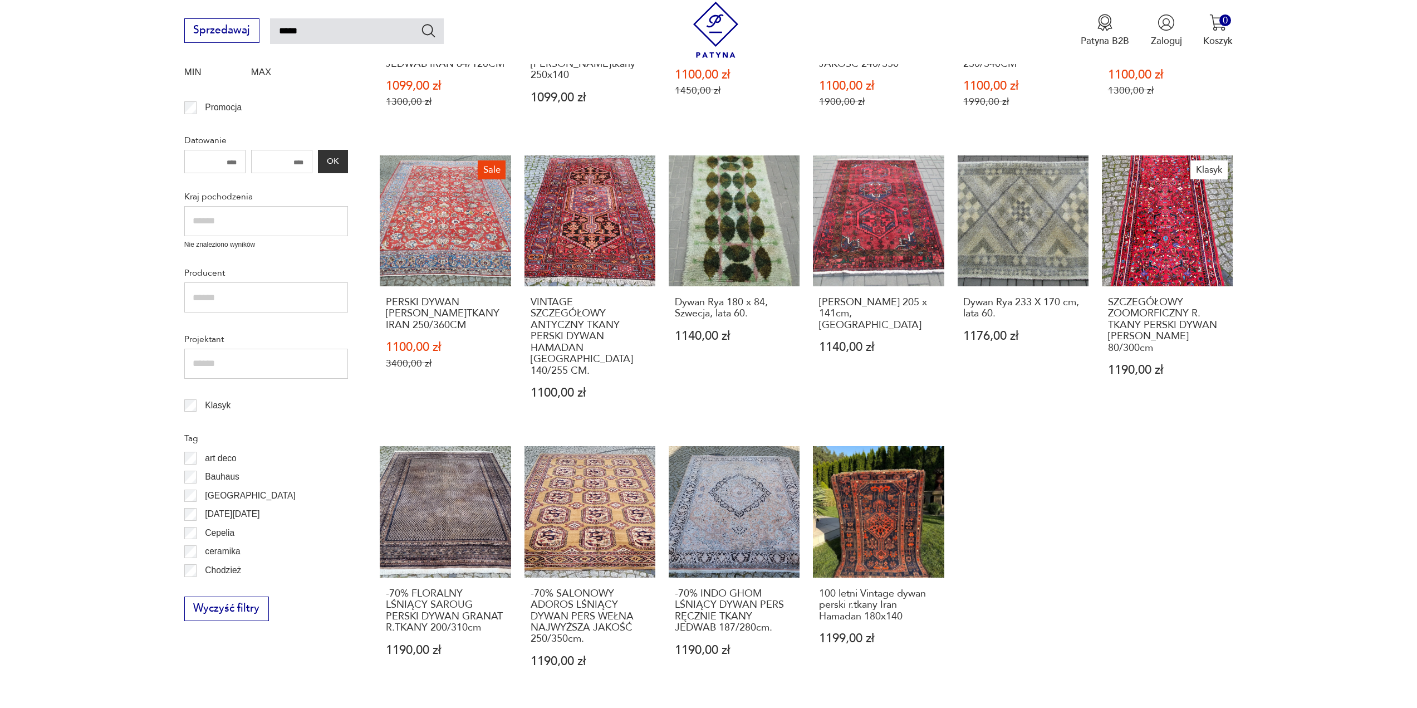
scroll to position [501, 0]
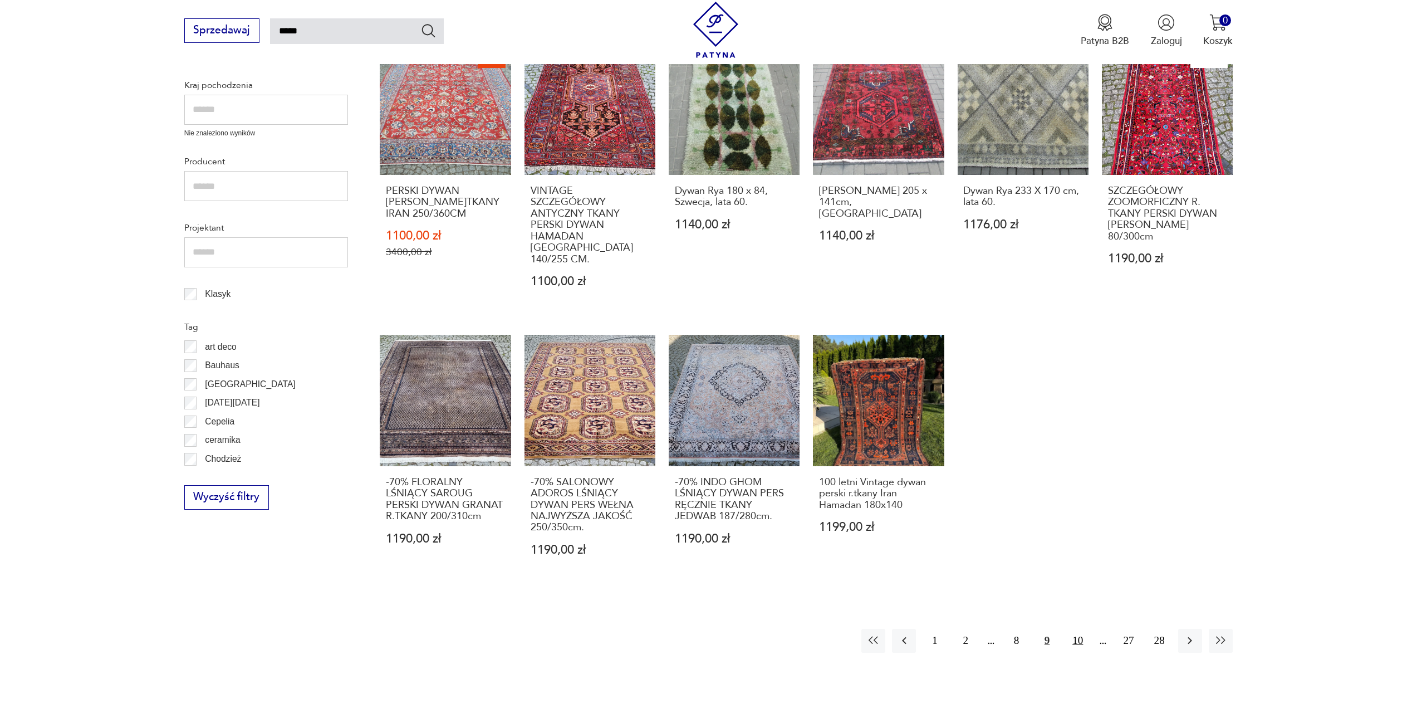
click at [1078, 631] on button "10" at bounding box center [1078, 641] width 24 height 24
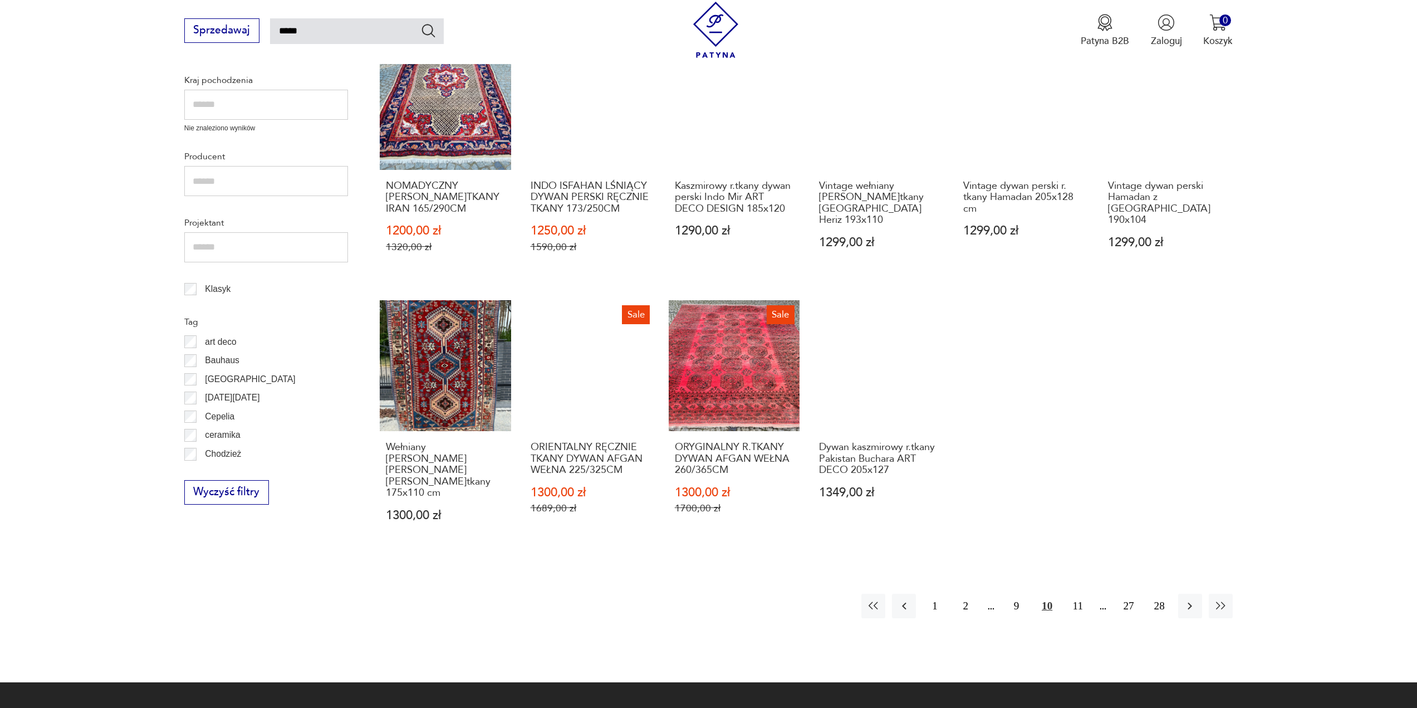
scroll to position [510, 0]
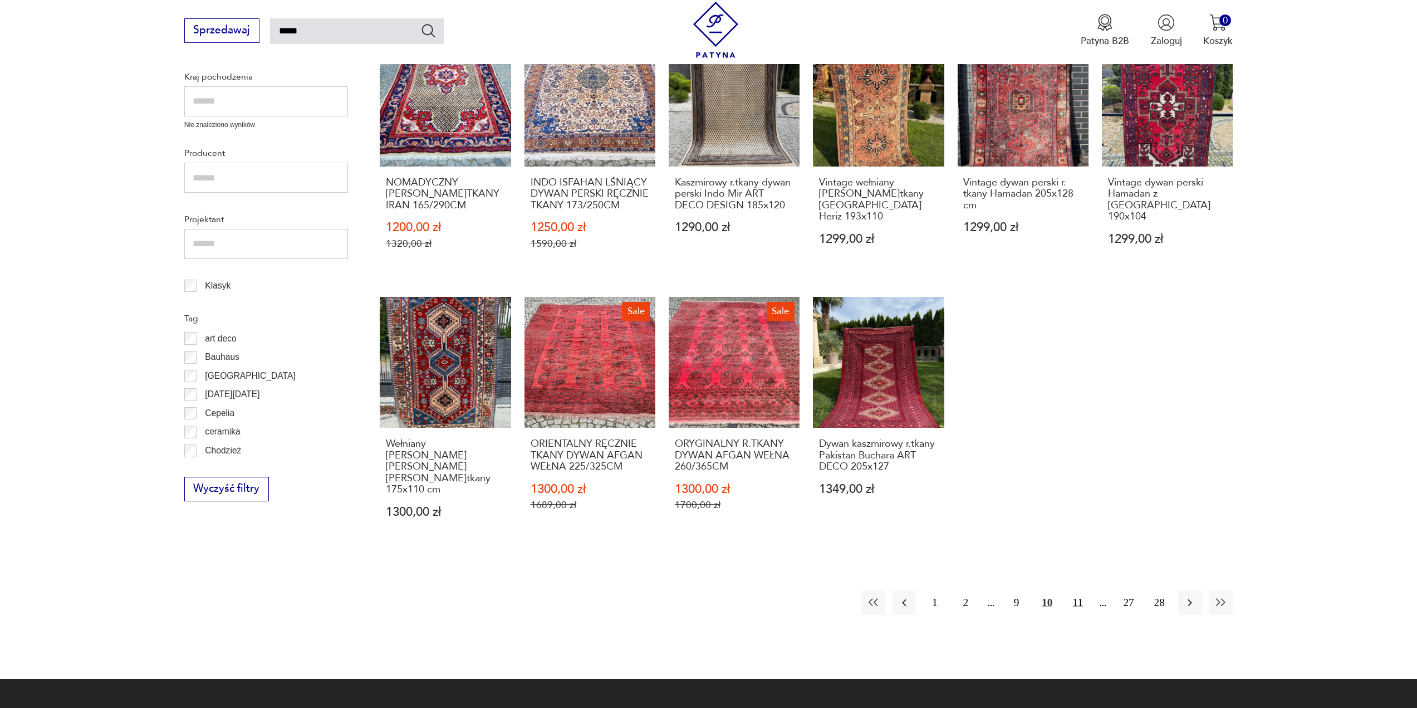
click at [1078, 593] on button "11" at bounding box center [1078, 602] width 24 height 24
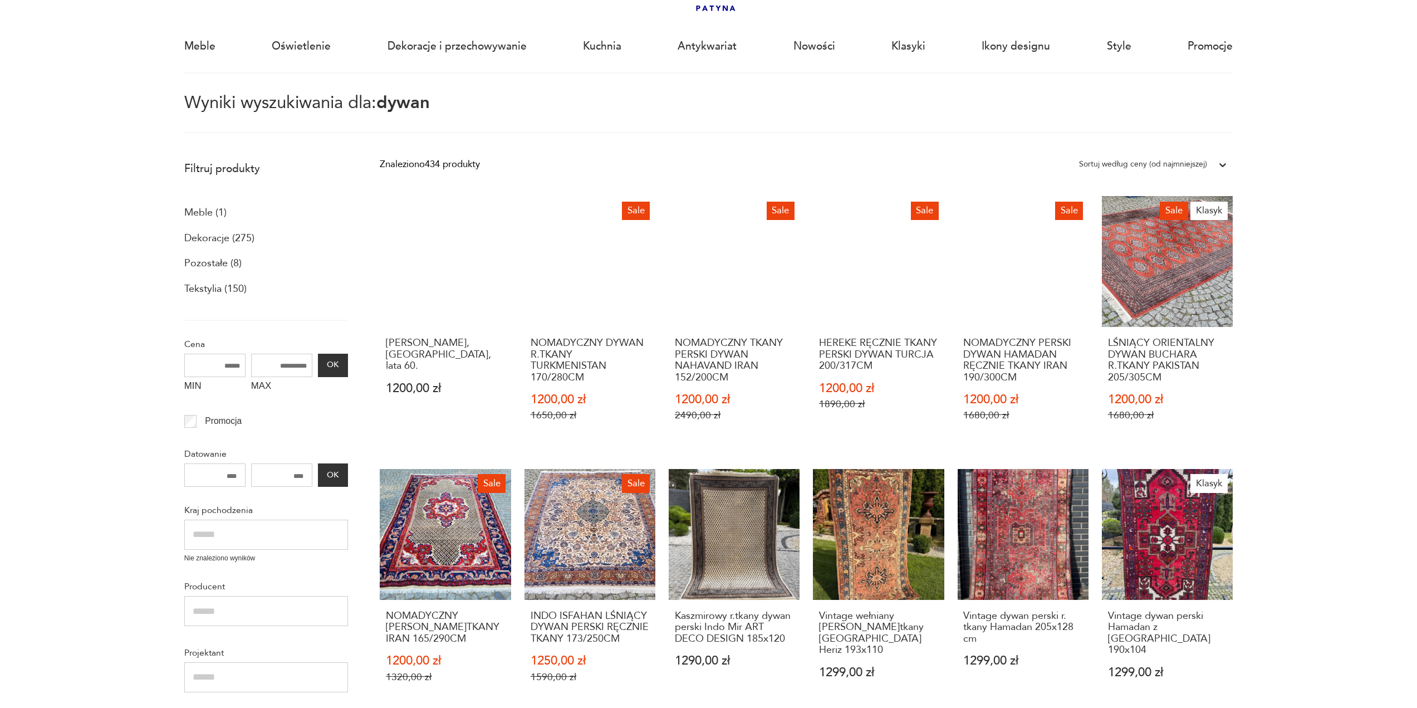
scroll to position [64, 0]
